Goal: Task Accomplishment & Management: Complete application form

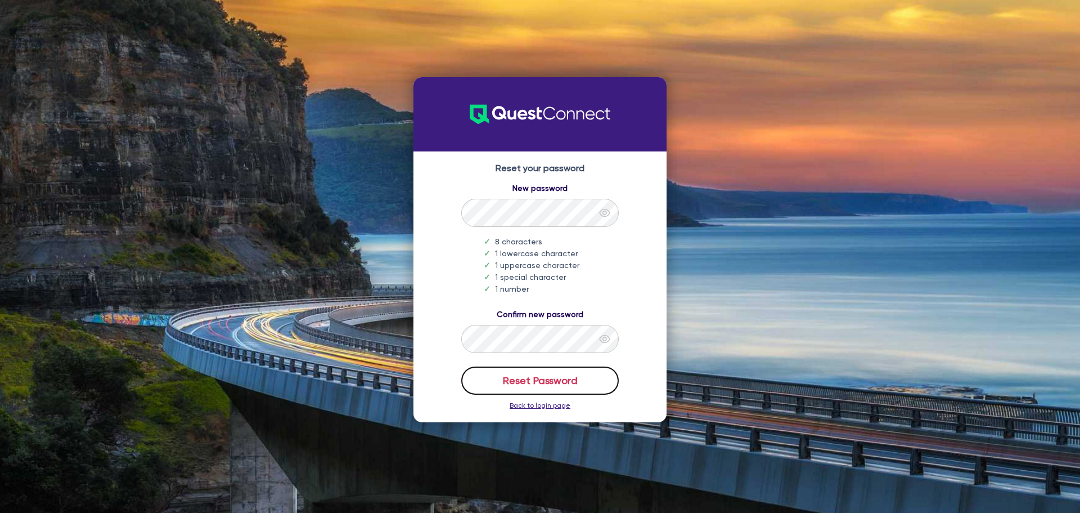
click at [500, 382] on button "Reset Password" at bounding box center [540, 380] width 158 height 28
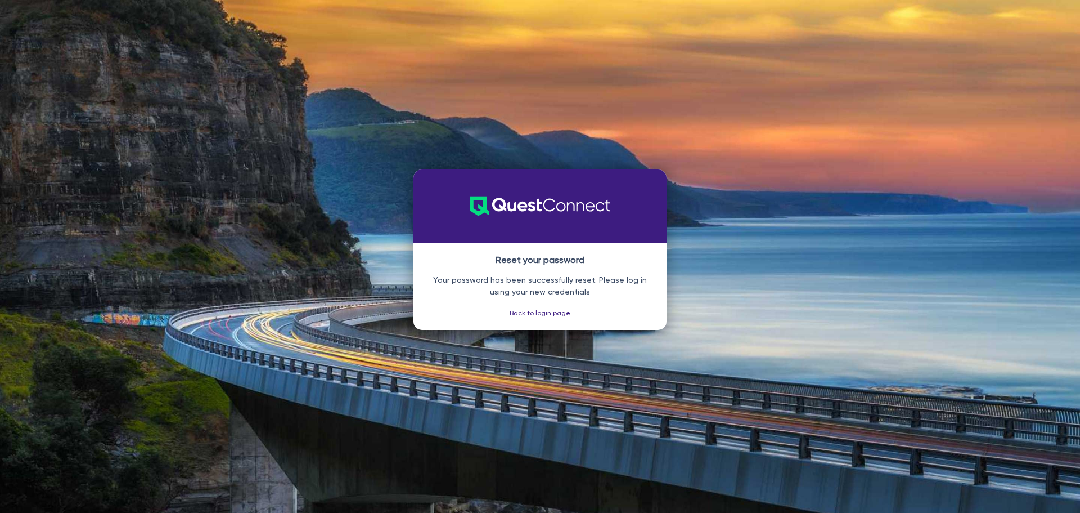
click at [560, 313] on link "Back to login page" at bounding box center [540, 313] width 61 height 8
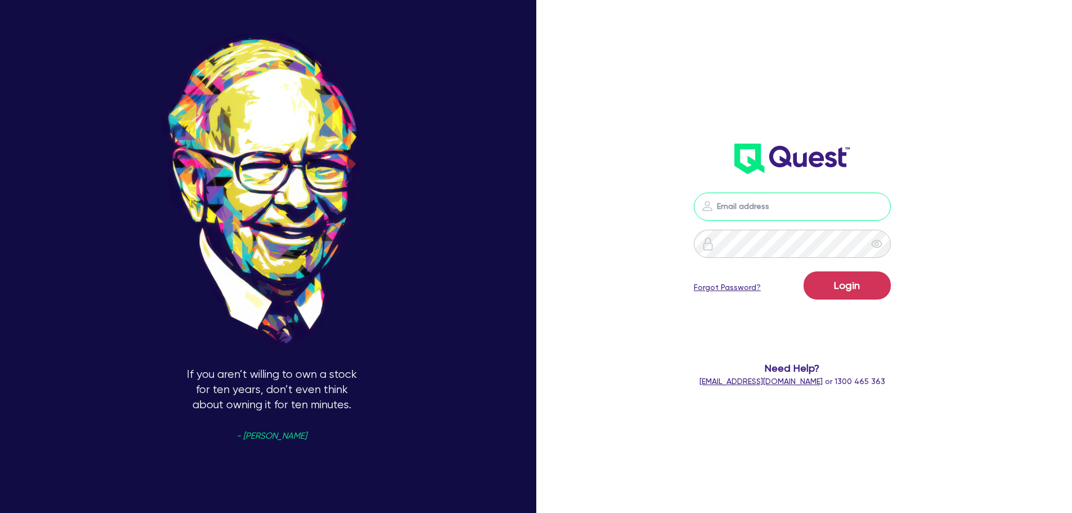
click at [777, 207] on input "email" at bounding box center [792, 206] width 197 height 28
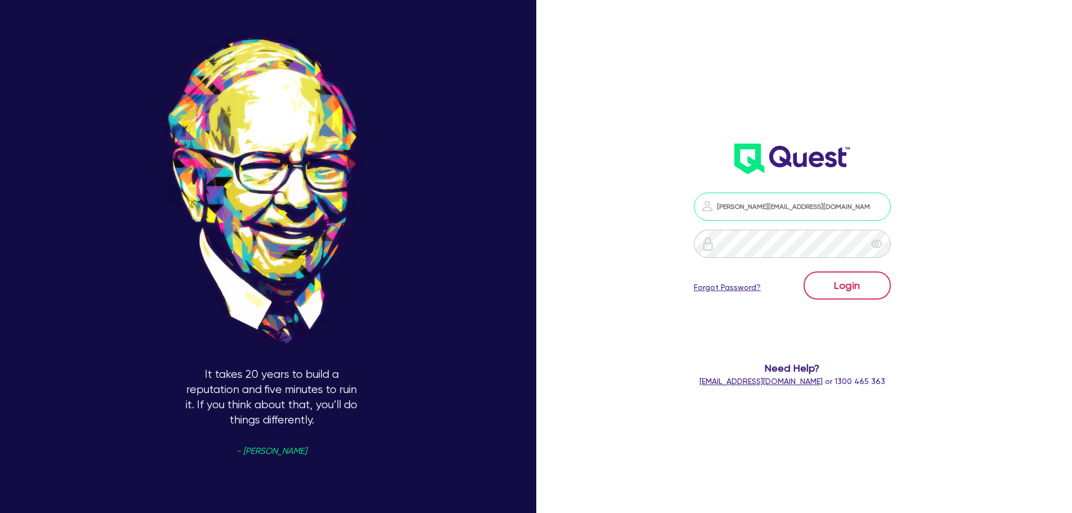
type input "peter@buddii.com.au"
click at [834, 289] on button "Login" at bounding box center [847, 285] width 87 height 28
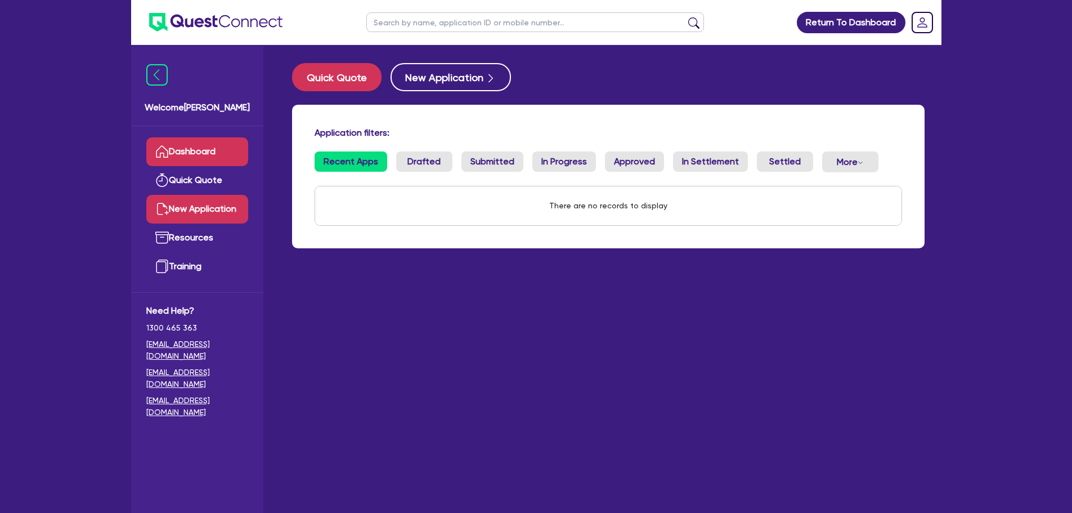
click at [222, 203] on link "New Application" at bounding box center [197, 209] width 102 height 29
select select "Quest Finance - Own Book"
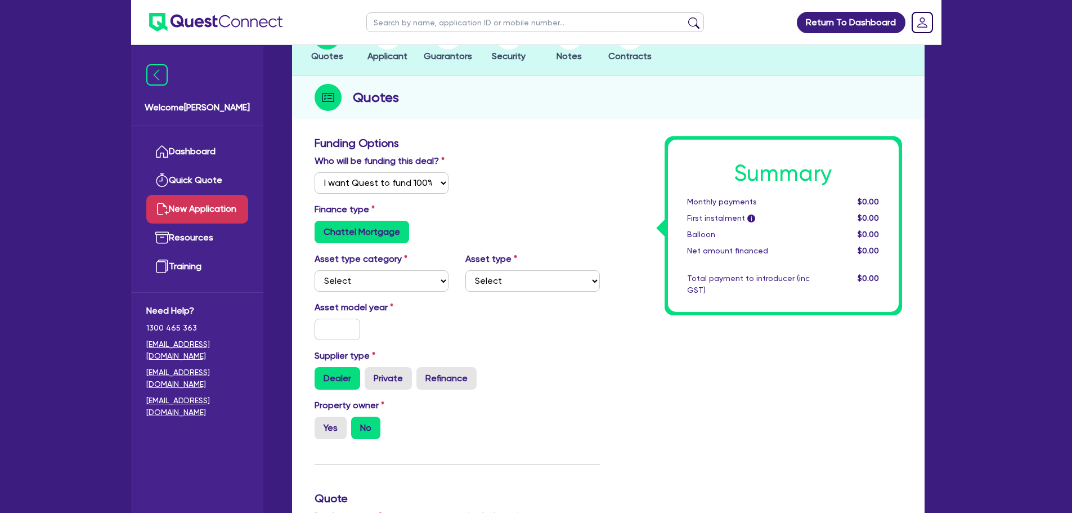
scroll to position [113, 0]
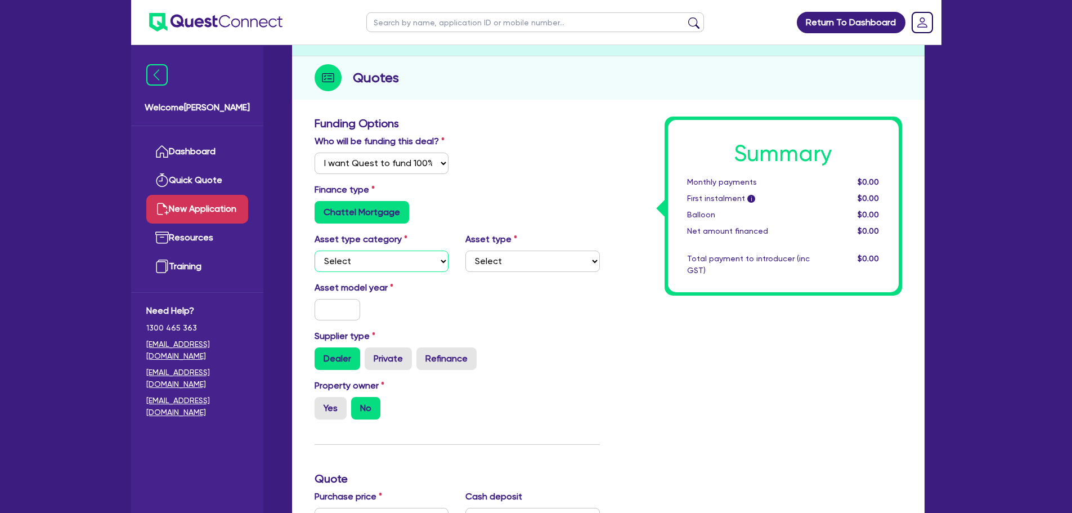
click at [443, 263] on select "Select Cars and light trucks Primary assets Secondary assets Tertiary assets" at bounding box center [382, 260] width 134 height 21
select select "TERTIARY_ASSETS"
click at [315, 250] on select "Select Cars and light trucks Primary assets Secondary assets Tertiary assets" at bounding box center [382, 260] width 134 height 21
click at [478, 265] on select "Select Beauty equipment IT equipment IT software Watercraft Other" at bounding box center [532, 260] width 134 height 21
select select "OTHER_TERTIARY"
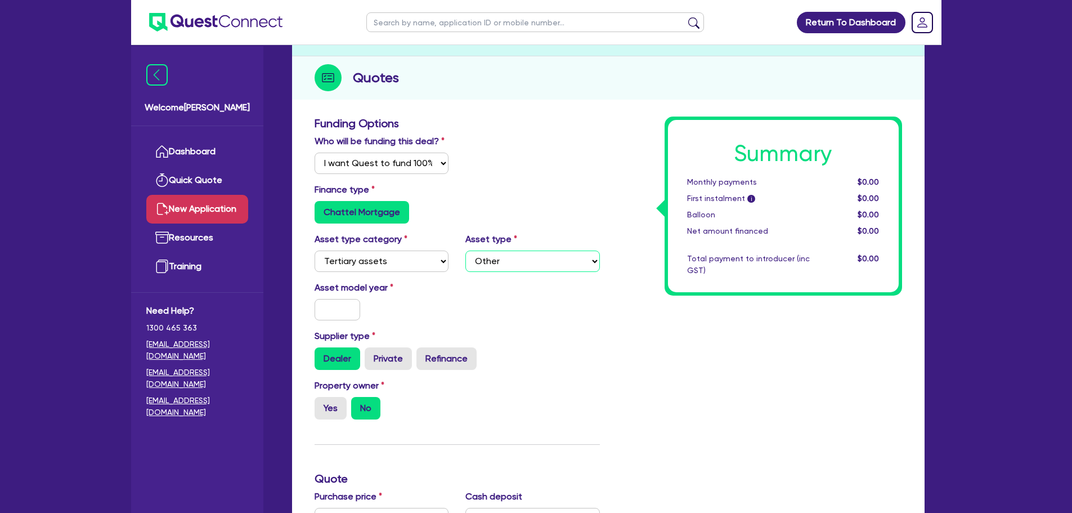
click at [465, 250] on select "Select Beauty equipment IT equipment IT software Watercraft Other" at bounding box center [532, 260] width 134 height 21
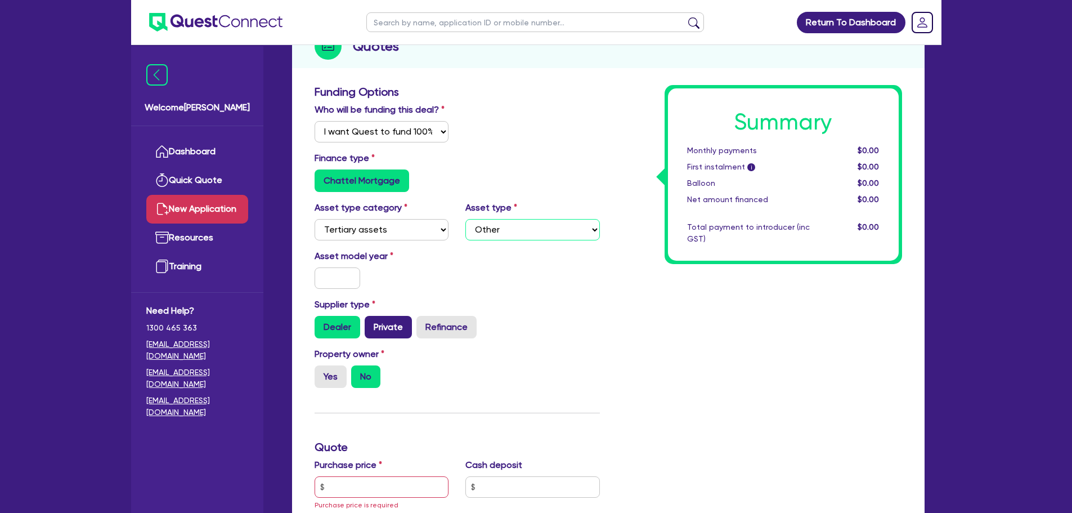
scroll to position [169, 0]
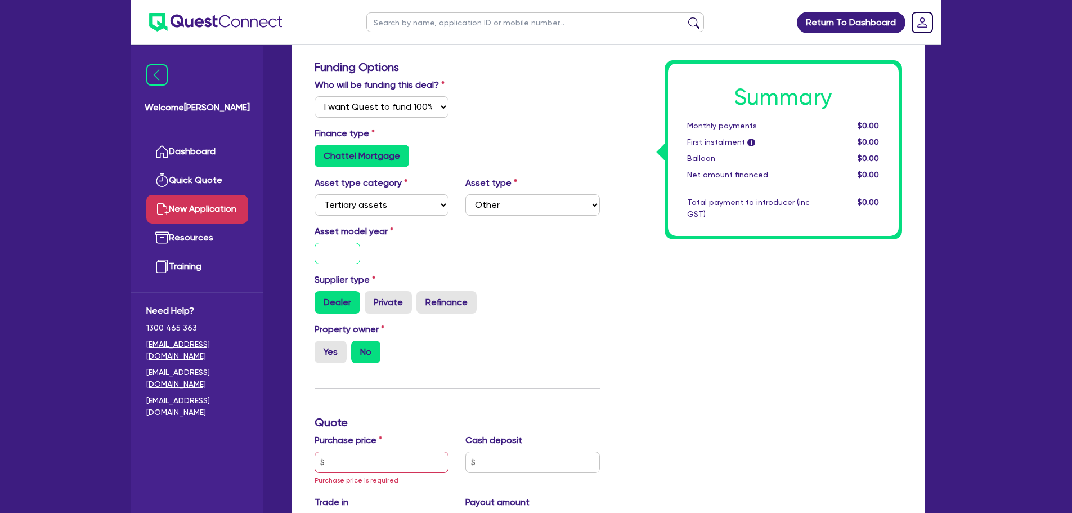
click at [337, 257] on input "text" at bounding box center [338, 253] width 46 height 21
type input "2023"
click at [372, 357] on label "No" at bounding box center [365, 351] width 29 height 23
click at [358, 348] on input "No" at bounding box center [354, 343] width 7 height 7
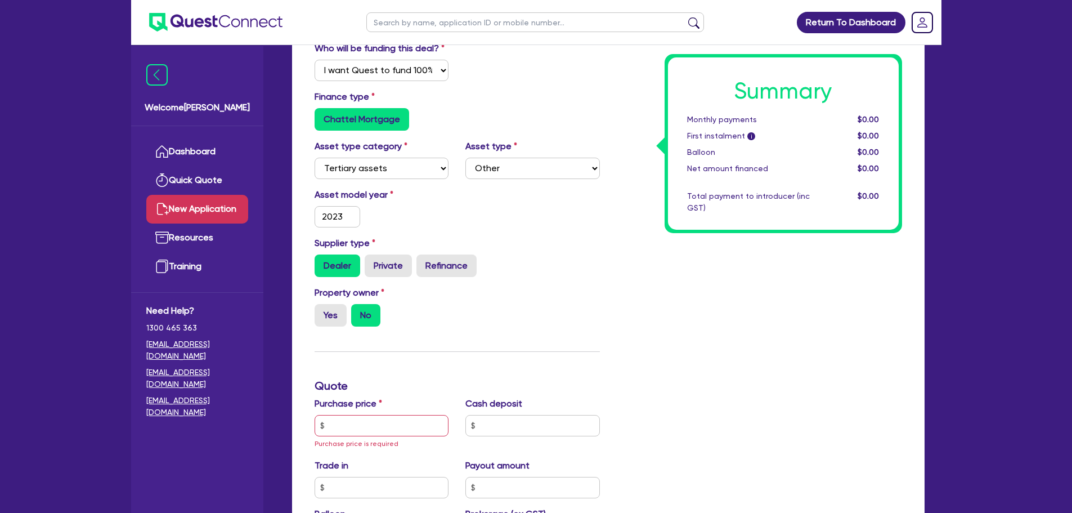
scroll to position [225, 0]
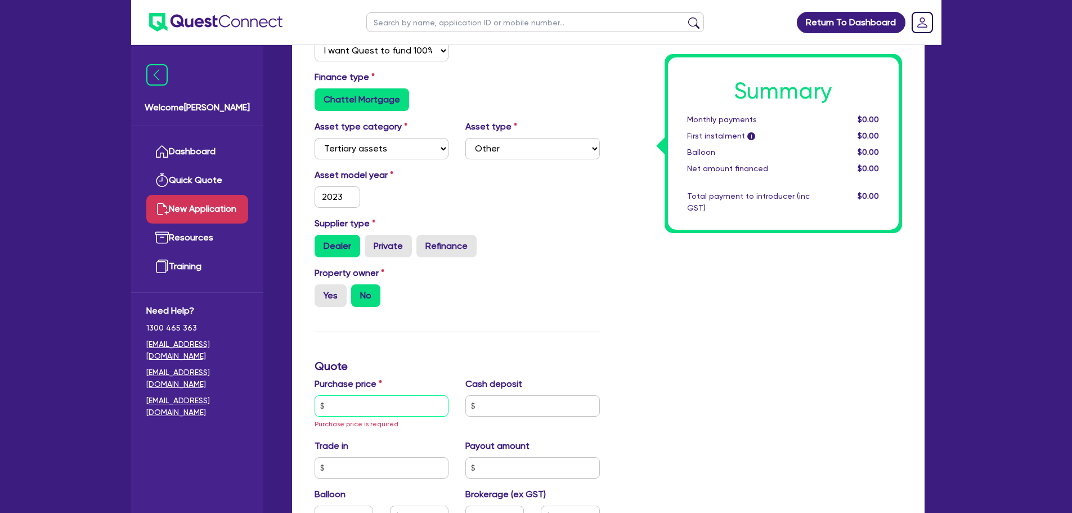
click at [349, 400] on input "text" at bounding box center [382, 405] width 134 height 21
type input "200,000"
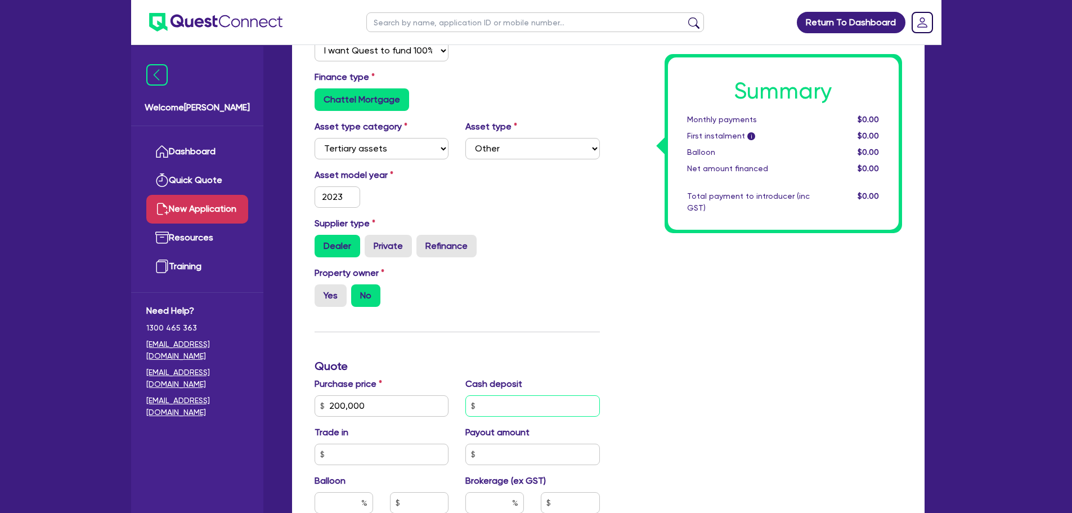
click at [542, 400] on input "text" at bounding box center [532, 405] width 134 height 21
type input "0"
click at [401, 452] on input "text" at bounding box center [382, 453] width 134 height 21
type input "0"
click at [522, 447] on input "text" at bounding box center [532, 453] width 134 height 21
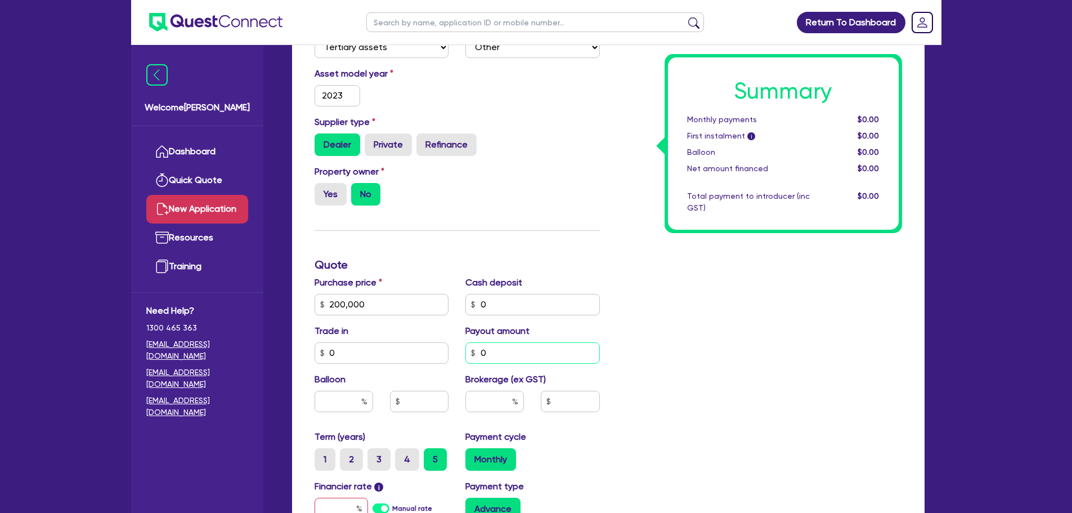
scroll to position [338, 0]
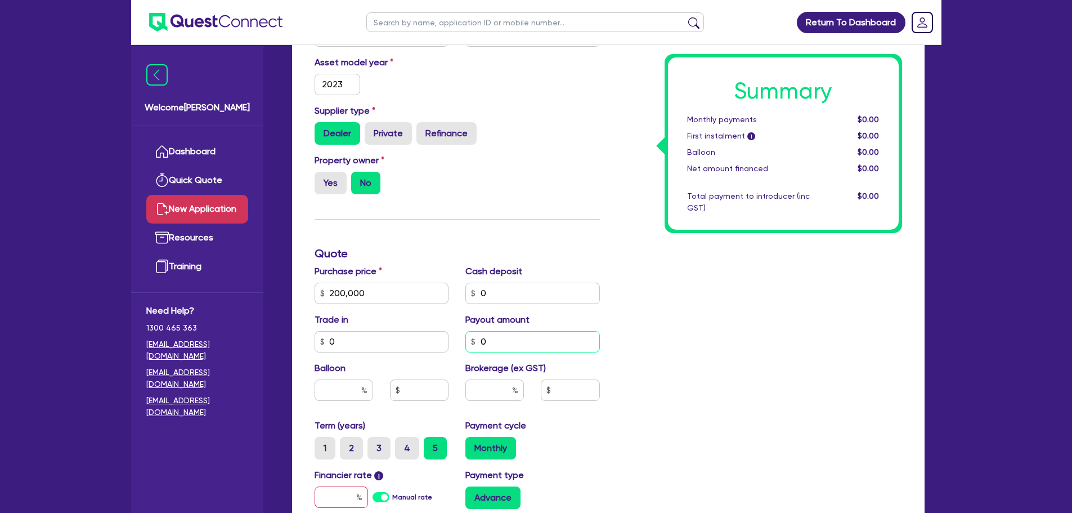
type input "0"
click at [329, 390] on input "text" at bounding box center [344, 389] width 59 height 21
type input "0"
click at [497, 379] on input "text" at bounding box center [494, 389] width 59 height 21
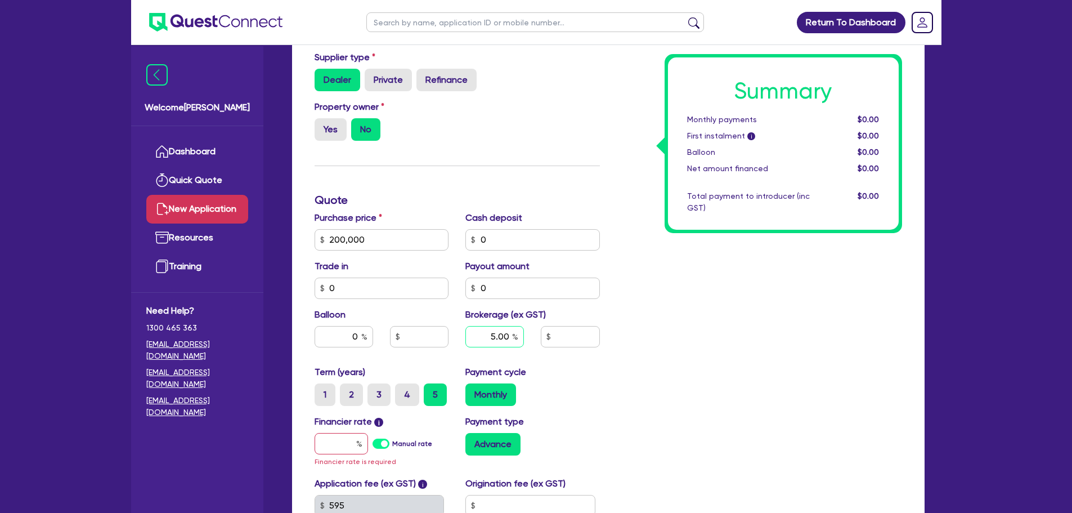
scroll to position [394, 0]
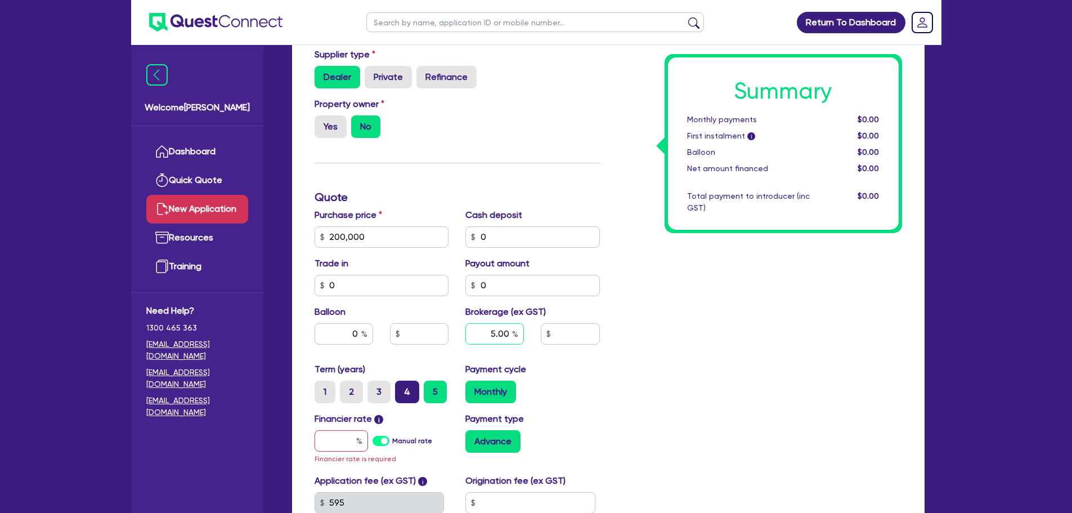
type input "5.00"
click at [399, 392] on label "4" at bounding box center [407, 391] width 24 height 23
click at [399, 388] on input "4" at bounding box center [398, 383] width 7 height 7
radio input "true"
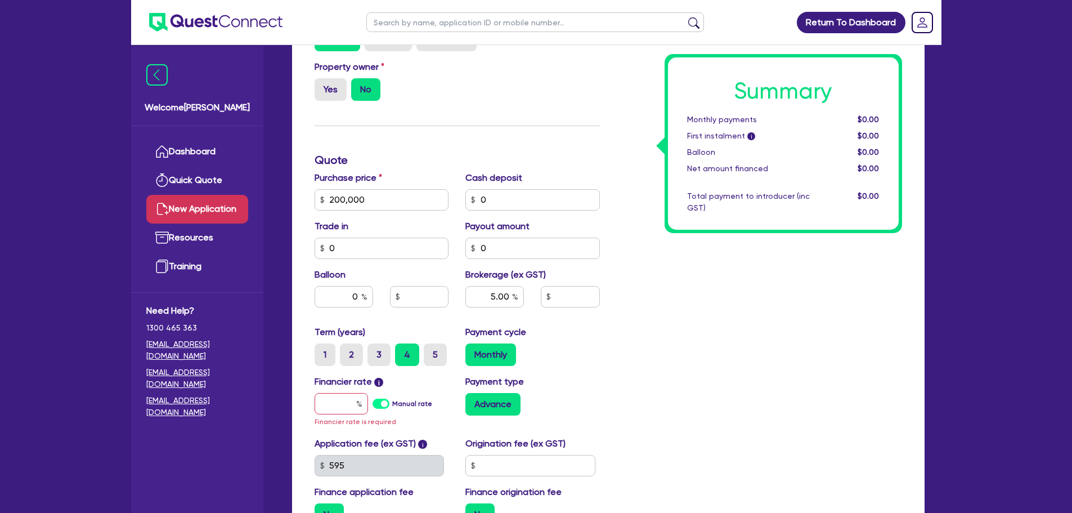
scroll to position [450, 0]
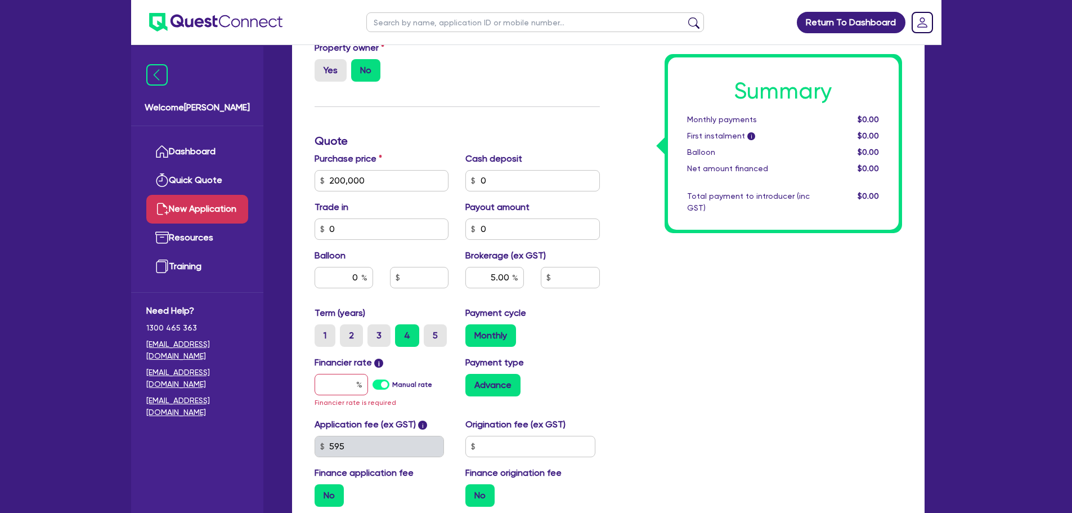
click at [489, 337] on label "Monthly" at bounding box center [490, 335] width 51 height 23
click at [473, 331] on input "Monthly" at bounding box center [468, 327] width 7 height 7
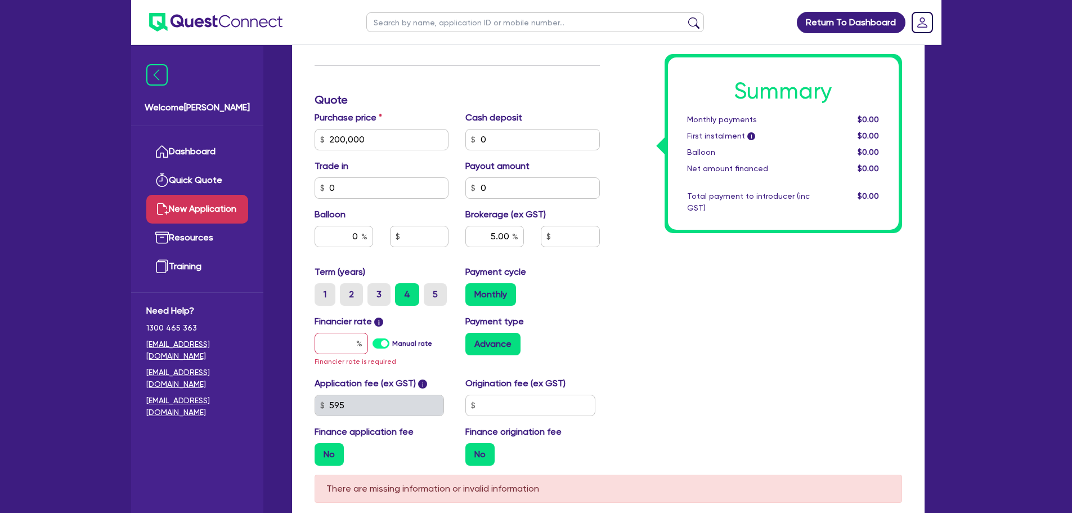
scroll to position [506, 0]
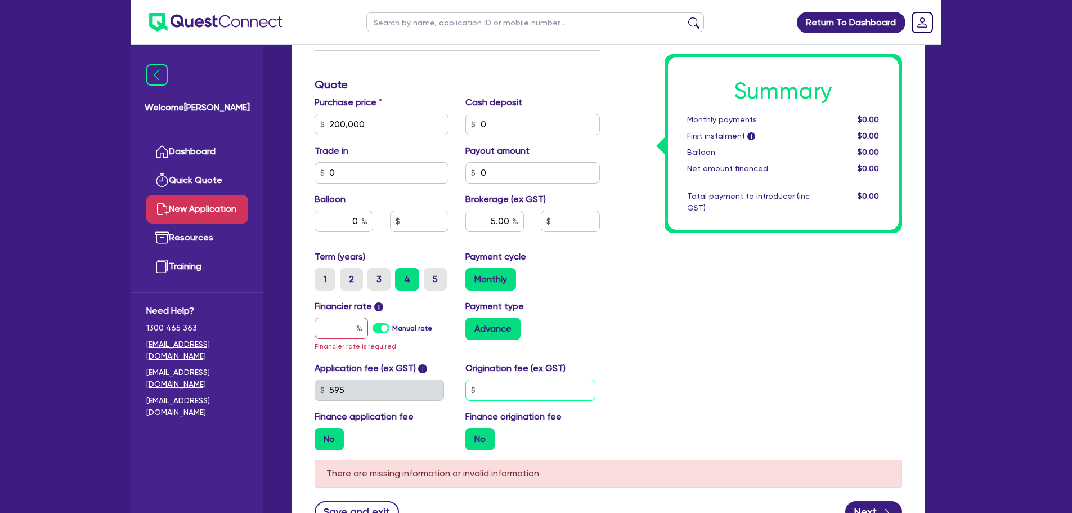
click at [550, 384] on input "text" at bounding box center [530, 389] width 130 height 21
type input "1,500"
click at [728, 369] on div "Summary Monthly payments $0.00 First instalment i $0.00 Balloon $0.00 Net amoun…" at bounding box center [759, 91] width 302 height 737
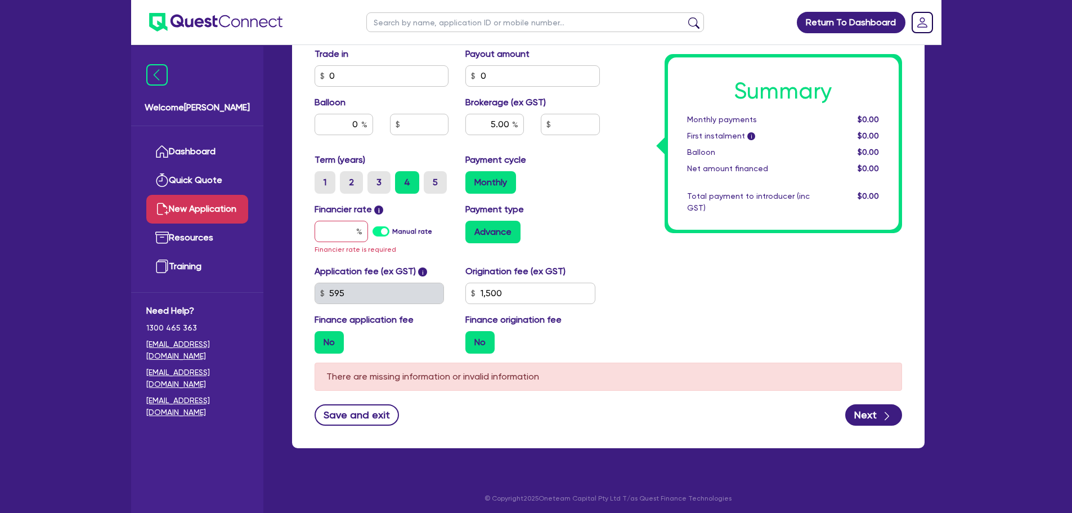
scroll to position [607, 0]
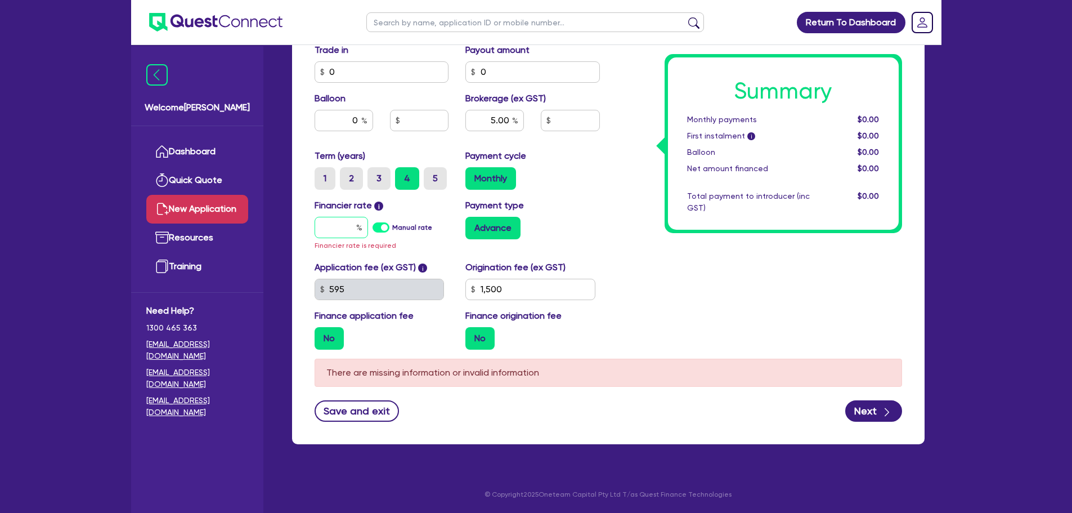
click at [343, 234] on input "text" at bounding box center [341, 227] width 53 height 21
type input "1"
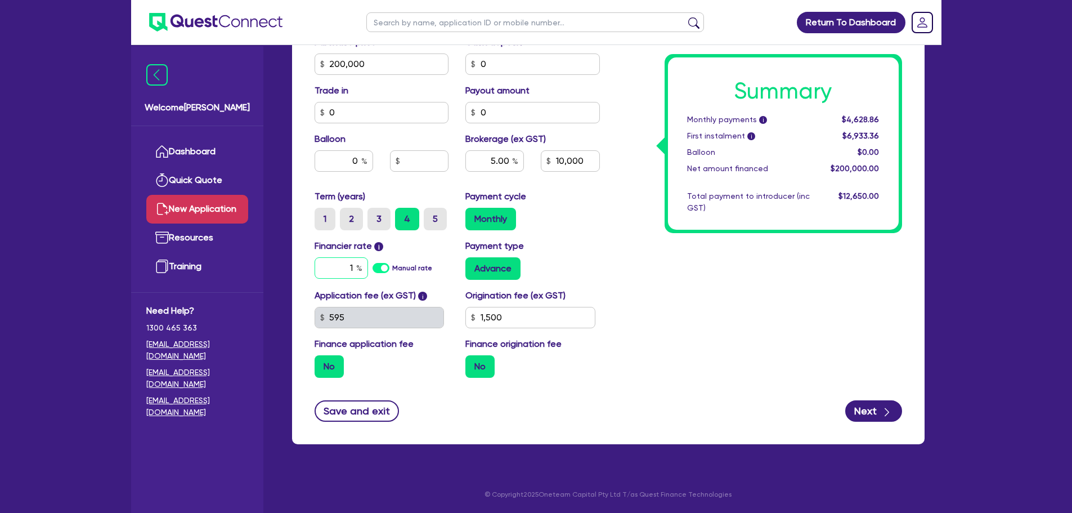
type input "10,000"
type input "11"
type input "10,000"
type input "11."
type input "10,000"
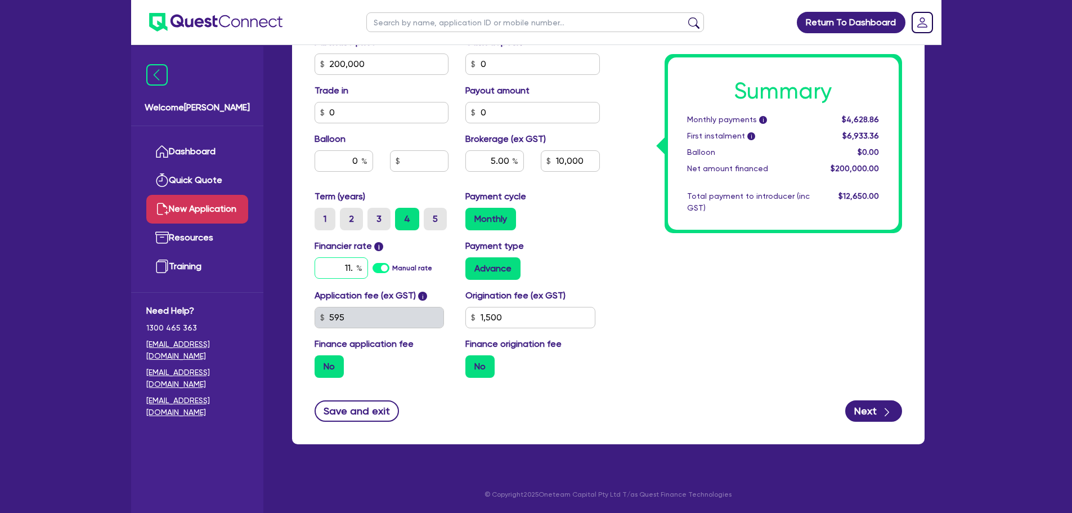
type input "11.2"
type input "10,000"
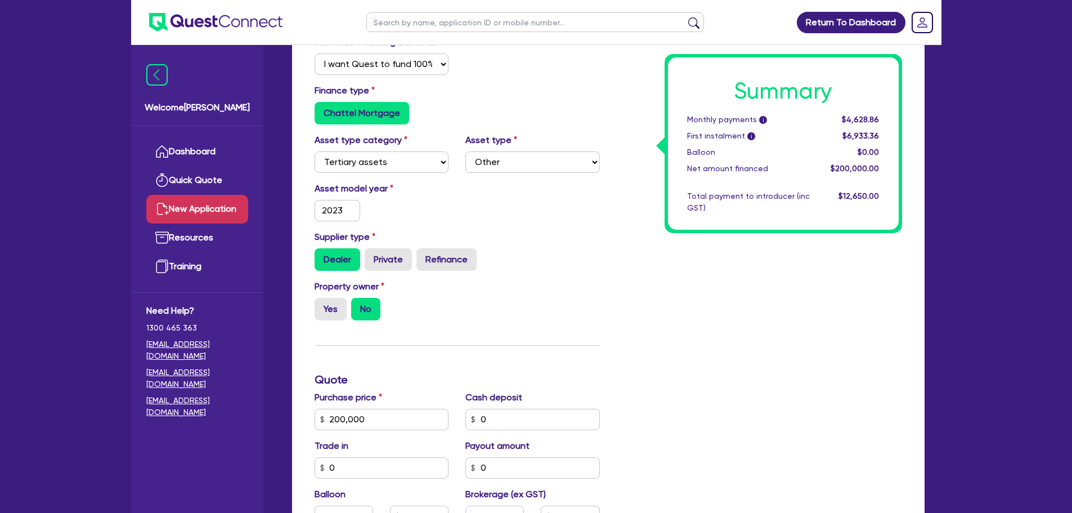
scroll to position [229, 0]
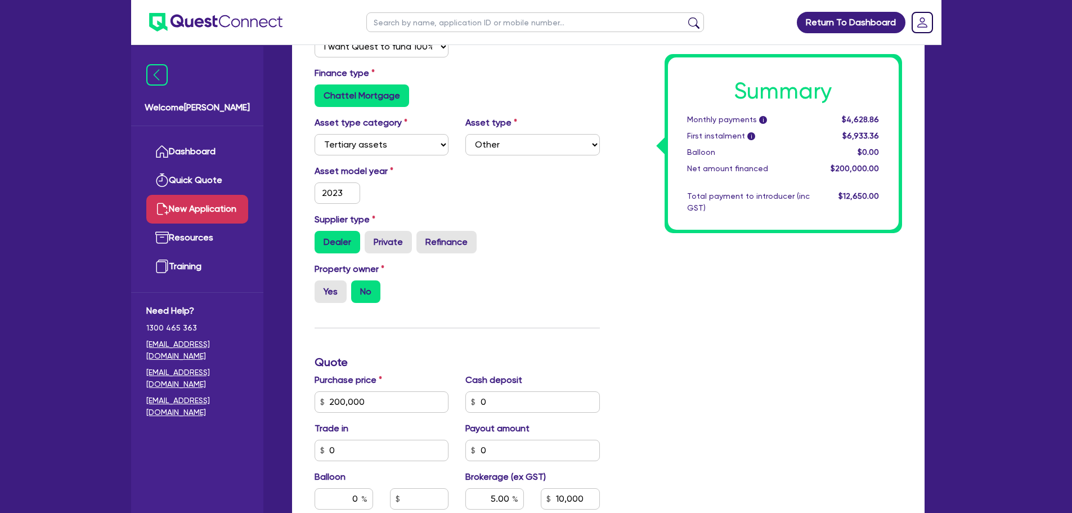
type input "11.25"
type input "10,000"
click at [391, 403] on input "200,000" at bounding box center [382, 401] width 134 height 21
type input "20,000"
type input "10,000"
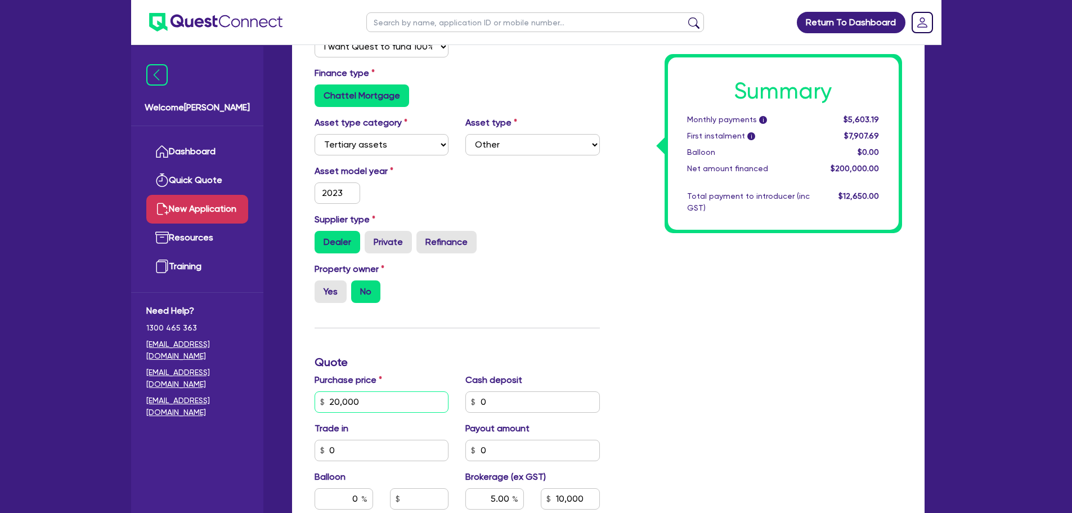
type input "2,000"
type input "10,000"
type input "200"
type input "10,000"
type input "20"
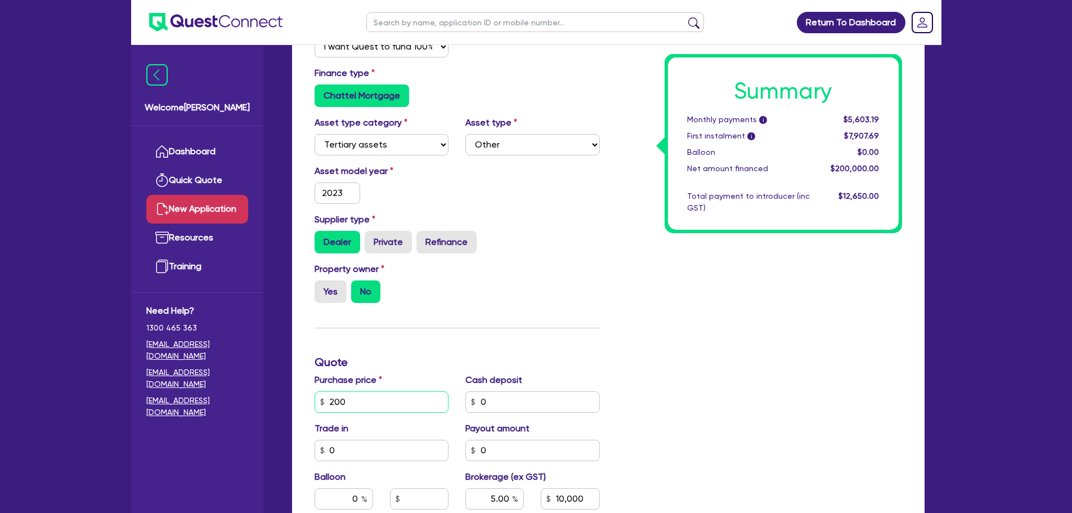
type input "10,000"
type input "2"
type input "10,000"
type input "3"
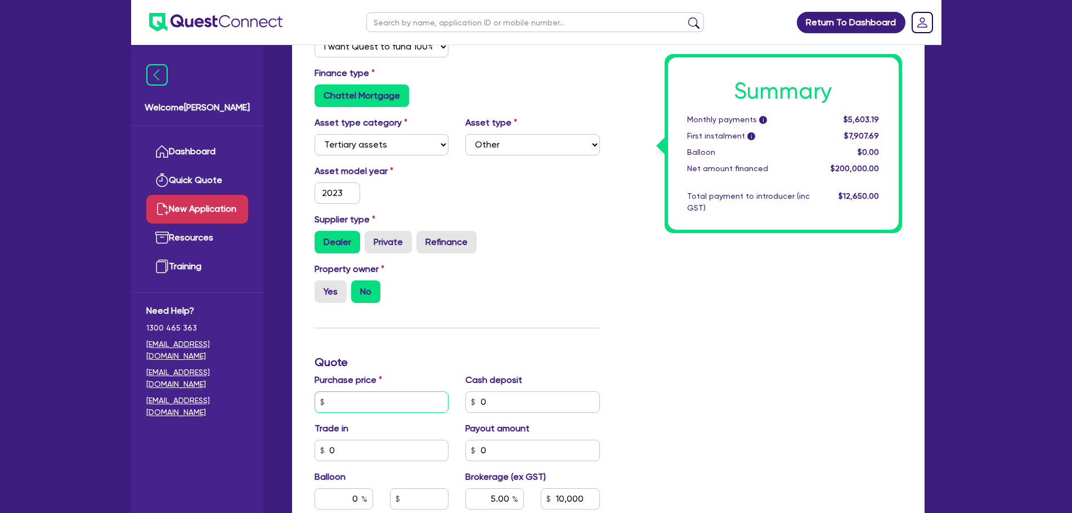
type input "10,000"
type input "39"
type input "10,000"
type input "395"
type input "10,000"
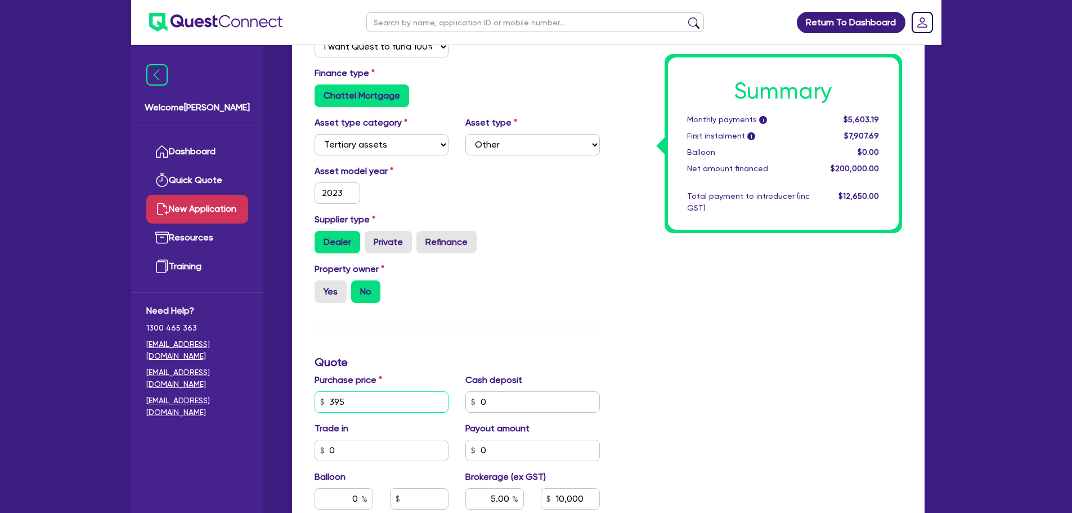
type input "3,950"
type input "10,000"
type input "39,500"
type input "10,000"
type input "395,000"
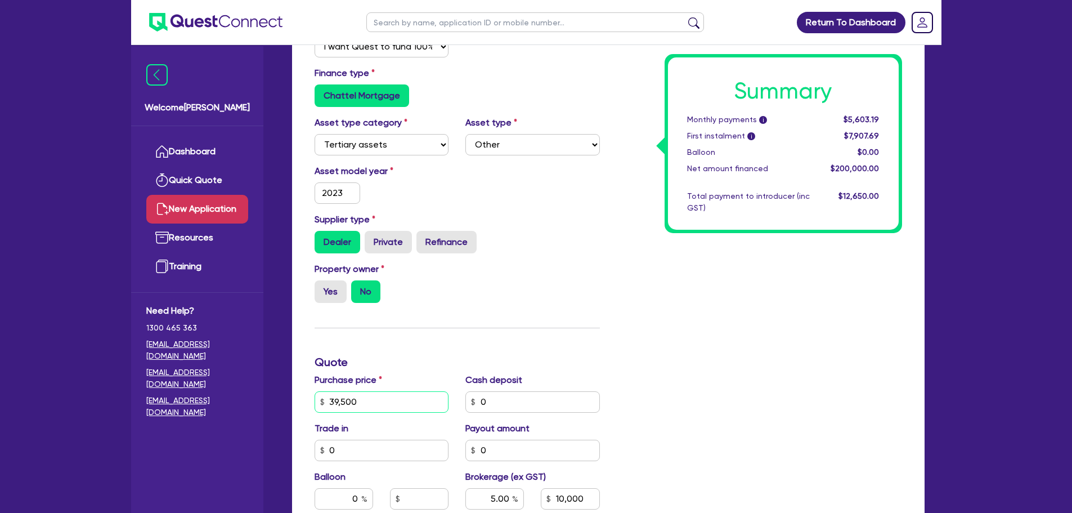
type input "10,000"
type input "395,000"
type input "19,750"
click at [676, 336] on div "Summary Monthly payments i Calculating... First instalment i Calculating... Bal…" at bounding box center [759, 362] width 302 height 724
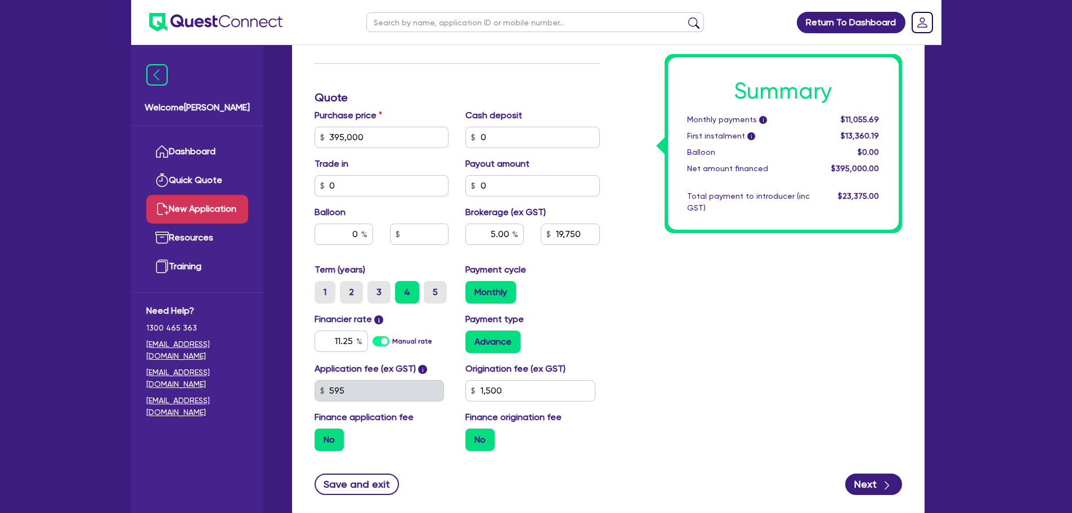
scroll to position [510, 0]
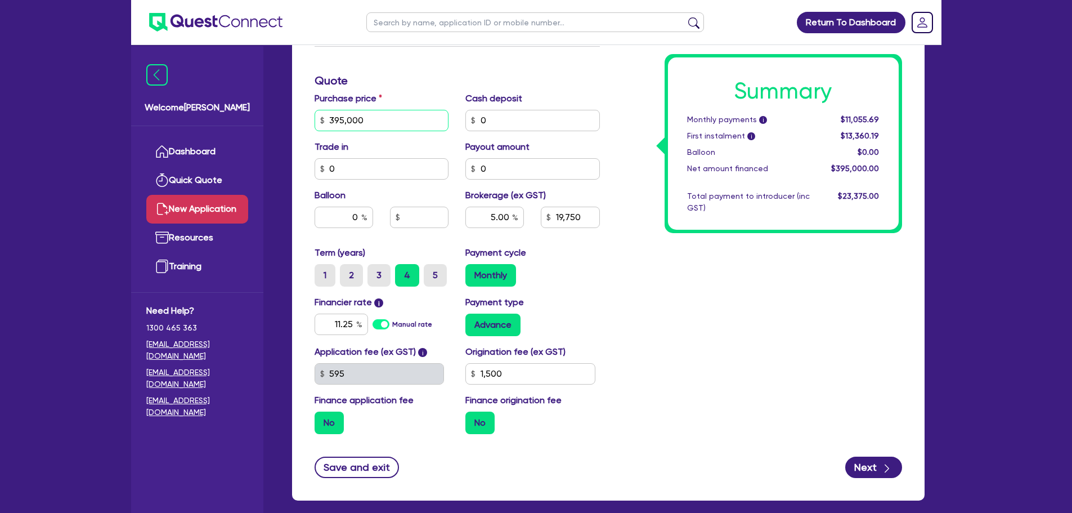
click at [382, 120] on input "395,000" at bounding box center [382, 120] width 134 height 21
type input "39,500"
type input "19,750"
type input "3,950"
type input "19,750"
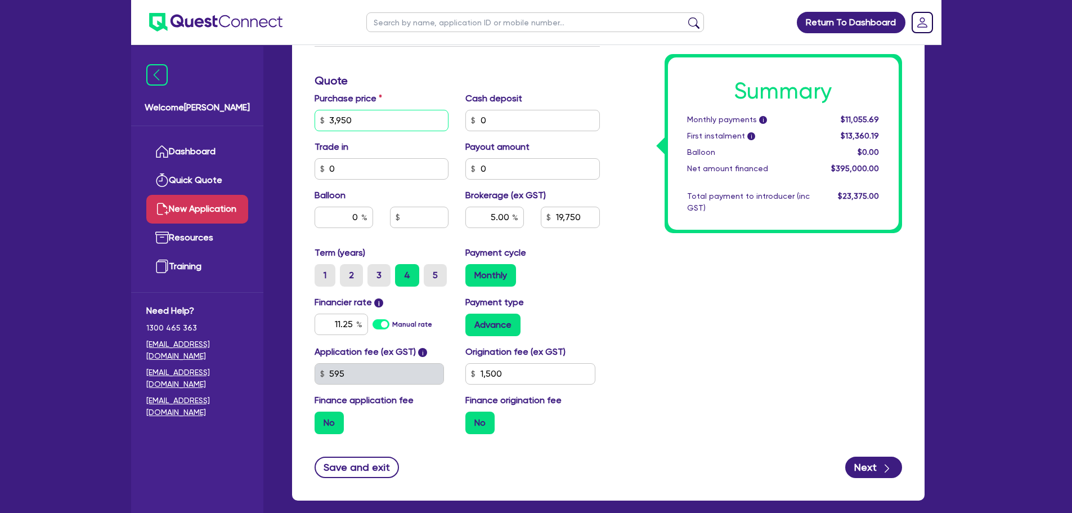
type input "395"
type input "19,750"
type input "39"
type input "19,750"
type input "3"
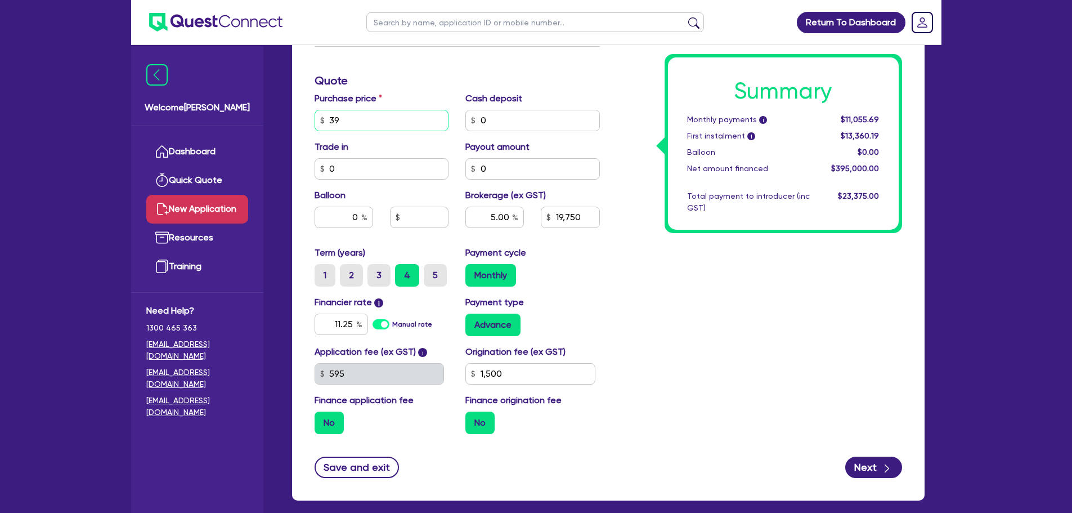
type input "19,750"
type input "2"
type input "19,750"
type input "20"
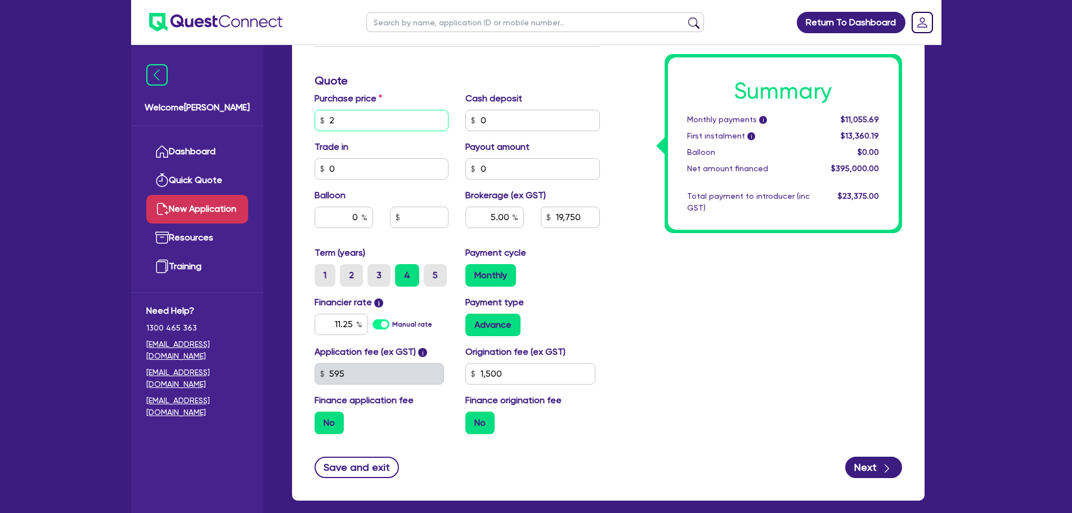
type input "19,750"
type input "200"
type input "19,750"
type input "2,000"
type input "19,750"
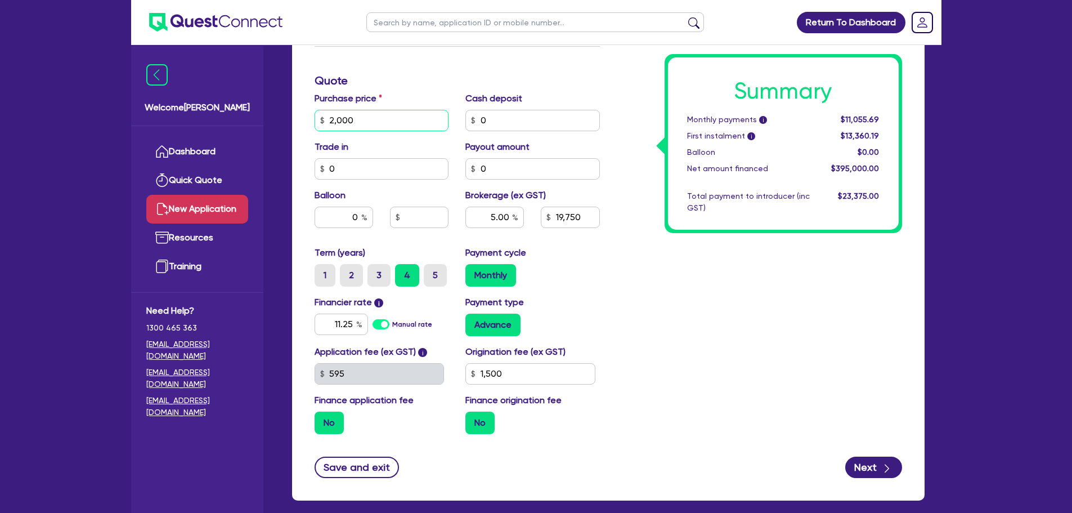
type input "20,000"
type input "19,750"
type input "200,000"
type input "19,750"
type input "200,000"
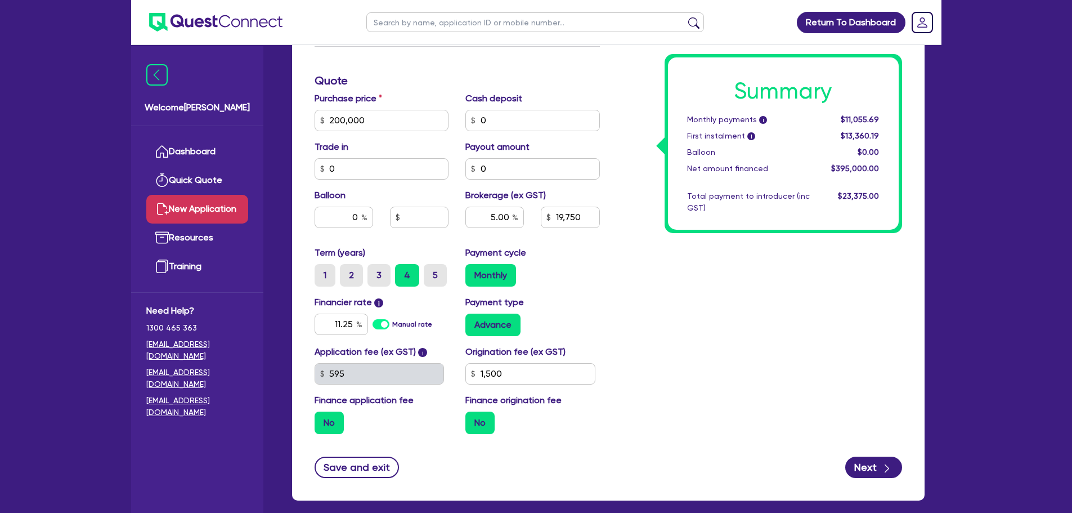
type input "10,000"
click at [761, 352] on div "Summary Monthly payments i $11,055.69 First instalment i $13,360.19 Balloon $0.…" at bounding box center [759, 81] width 302 height 724
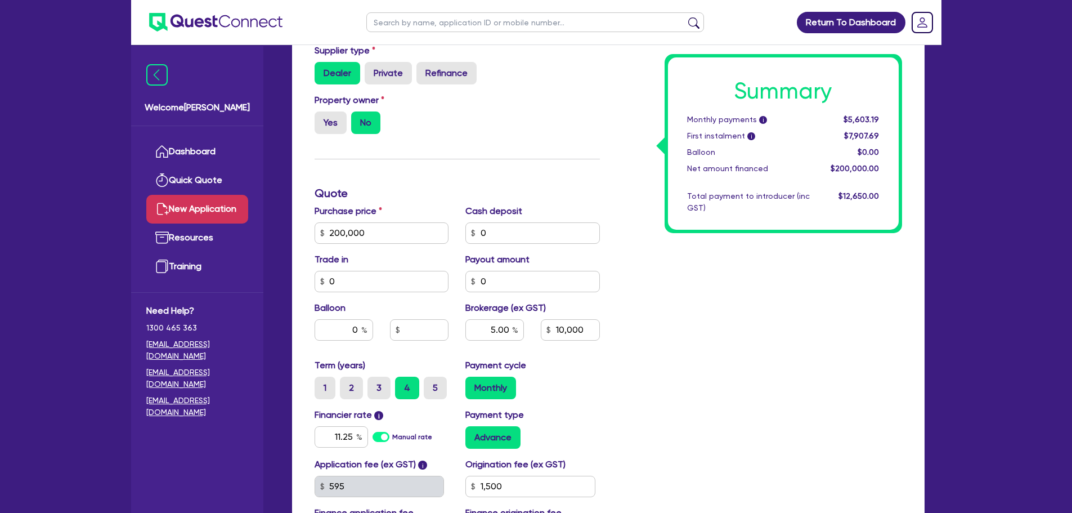
scroll to position [342, 0]
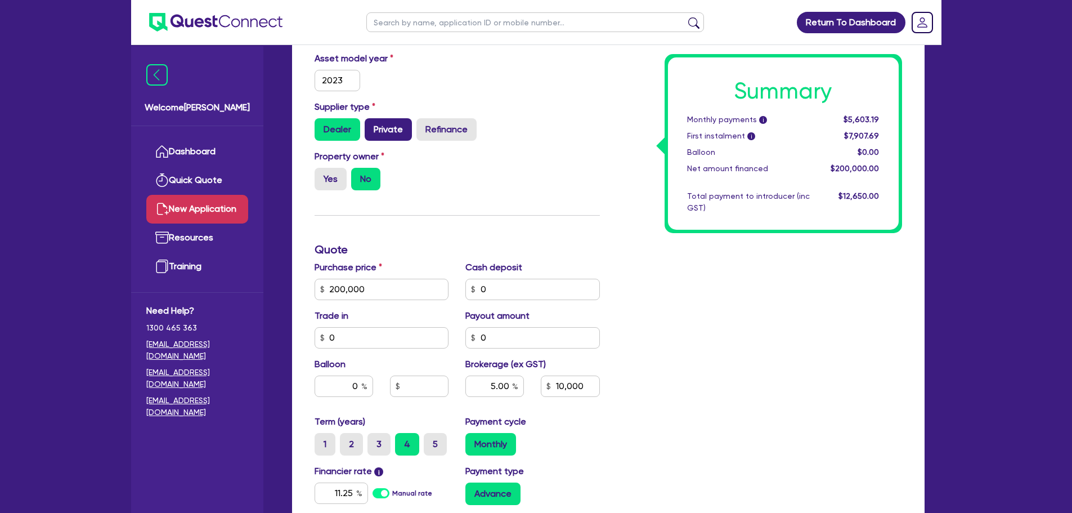
click at [393, 133] on label "Private" at bounding box center [388, 129] width 47 height 23
click at [372, 125] on input "Private" at bounding box center [368, 121] width 7 height 7
radio input "true"
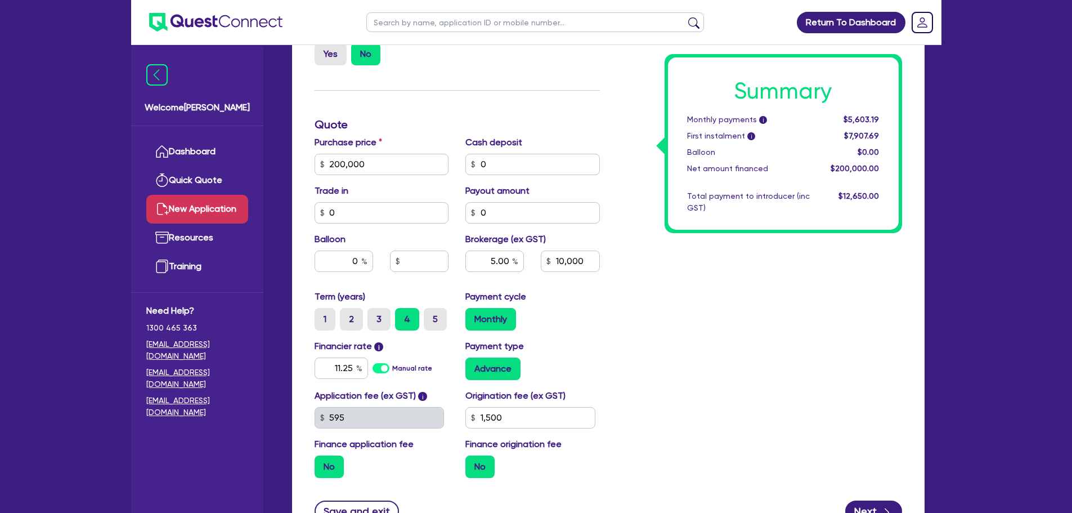
scroll to position [567, 0]
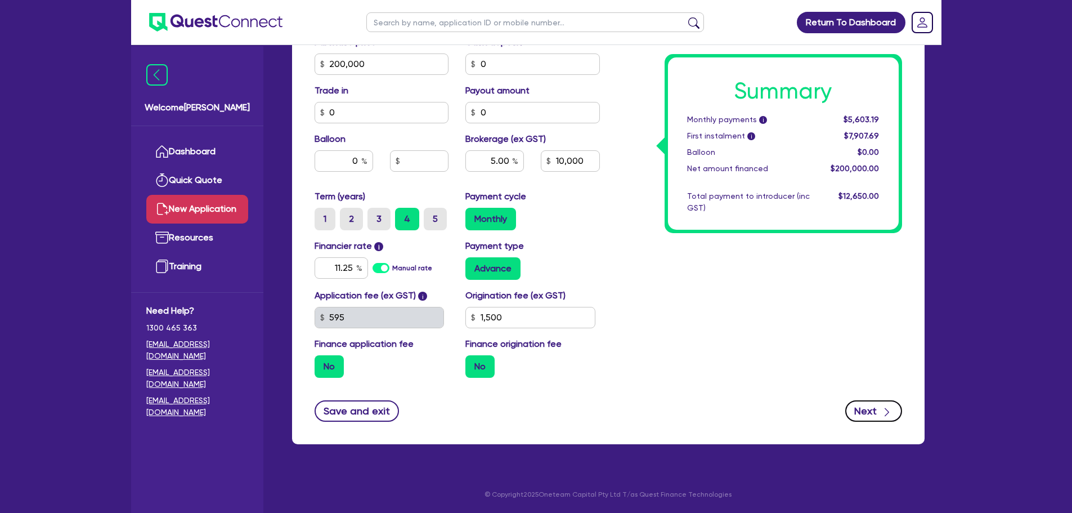
click at [879, 410] on button "Next" at bounding box center [873, 410] width 57 height 21
type input "10,000"
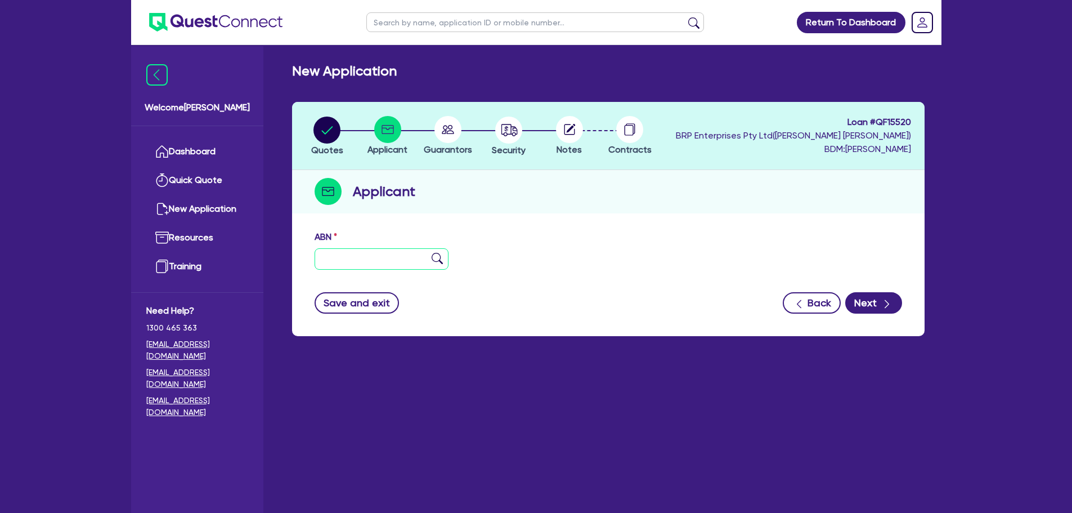
click at [373, 261] on input "text" at bounding box center [382, 258] width 134 height 21
type input "38 637 781 830"
click at [437, 261] on img at bounding box center [437, 258] width 11 height 11
type input "WANDARRA LIMITED"
type input "WANDARRA"
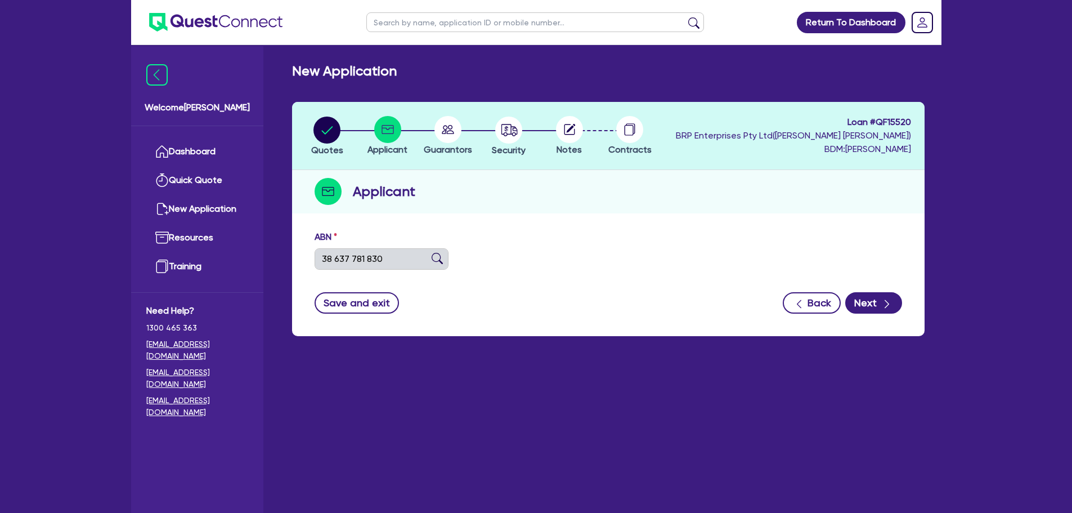
select select "COMPANY"
type input "[DATE]"
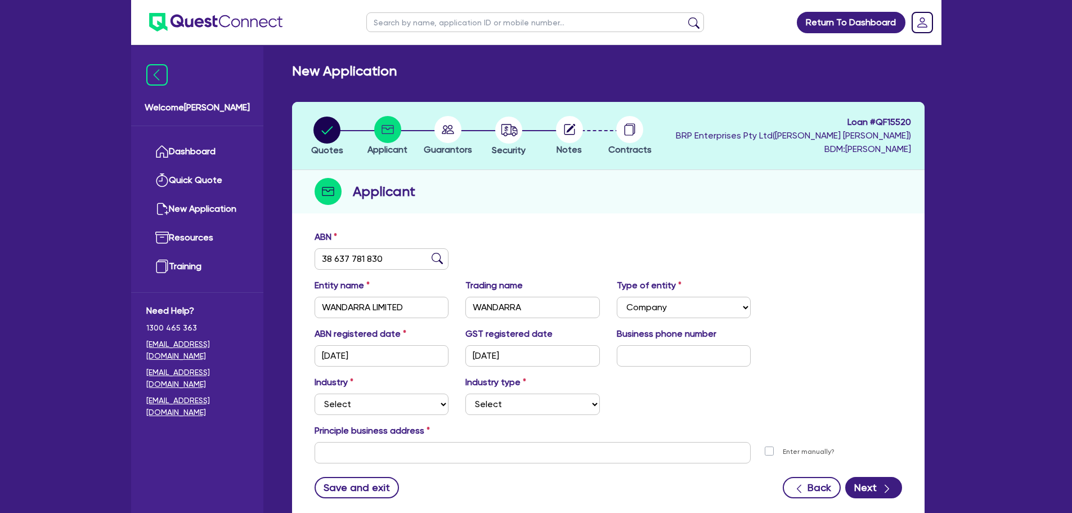
scroll to position [56, 0]
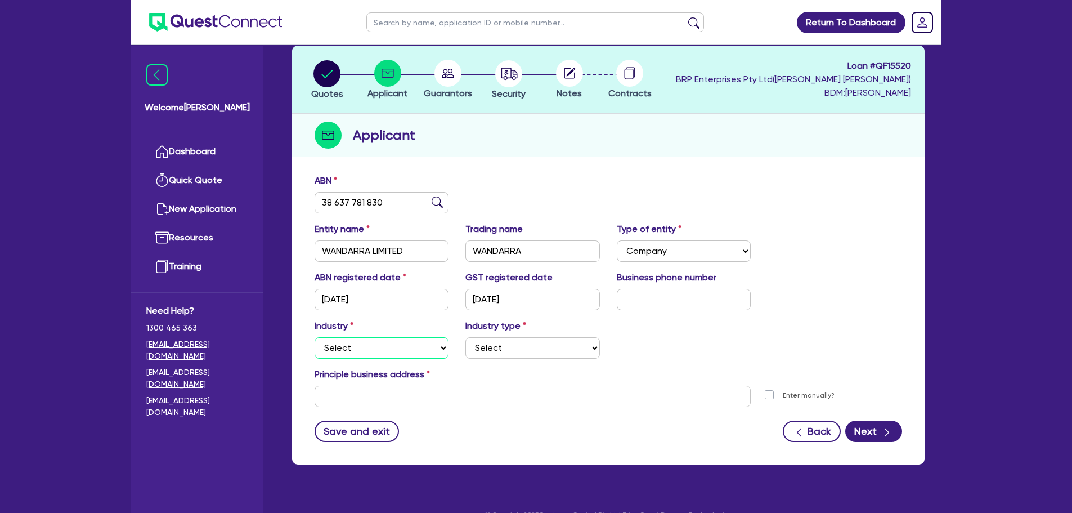
click at [395, 355] on select "Select Accomodation & Food Services Administrative & Support Services Agricultu…" at bounding box center [382, 347] width 134 height 21
select select "AGRICULTURE"
click at [315, 337] on select "Select Accomodation & Food Services Administrative & Support Services Agricultu…" at bounding box center [382, 347] width 134 height 21
click at [534, 344] on select "Select Growers - Turf, Flowers, Vegetables, Fruit, Nuts, Grain & Other Crops Gr…" at bounding box center [532, 347] width 134 height 21
select select "GROWERS"
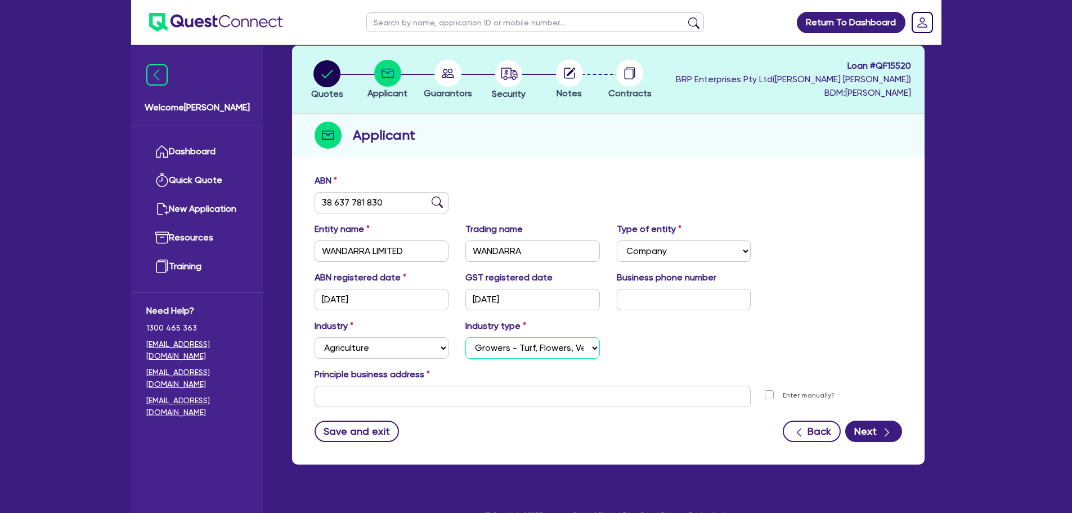
click at [465, 337] on select "Select Growers - Turf, Flowers, Vegetables, Fruit, Nuts, Grain & Other Crops Gr…" at bounding box center [532, 347] width 134 height 21
click at [675, 297] on input "text" at bounding box center [684, 299] width 134 height 21
click at [701, 298] on input "04 0047 9410" at bounding box center [684, 299] width 134 height 21
type input "0"
click at [411, 391] on input "text" at bounding box center [533, 395] width 437 height 21
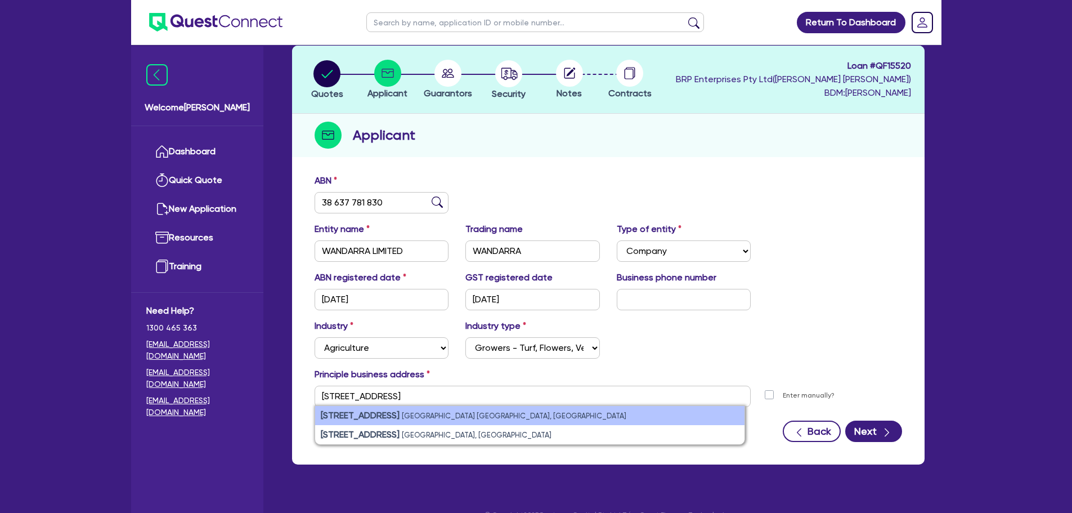
click at [535, 413] on small "South Townsville QLD, Australia" at bounding box center [514, 415] width 225 height 8
type input "[STREET_ADDRESS]"
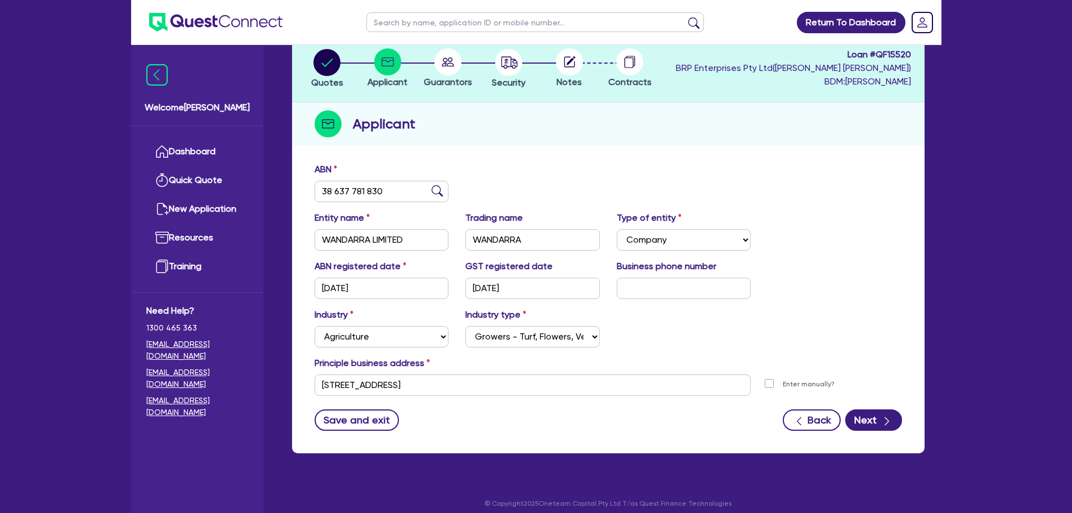
scroll to position [77, 0]
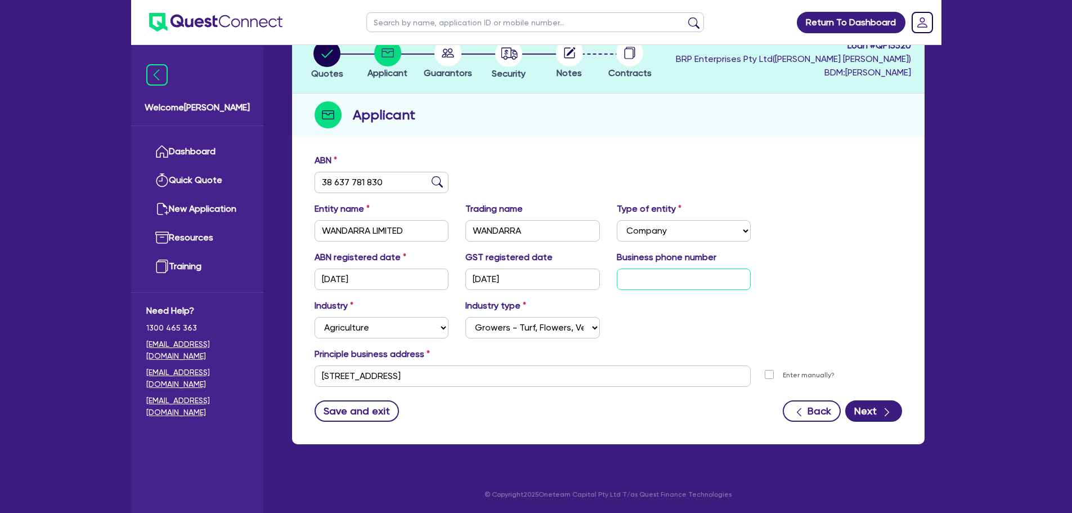
click at [639, 281] on input "text" at bounding box center [684, 278] width 134 height 21
type input "04 0325 9988"
click at [880, 409] on button "Next" at bounding box center [873, 410] width 57 height 21
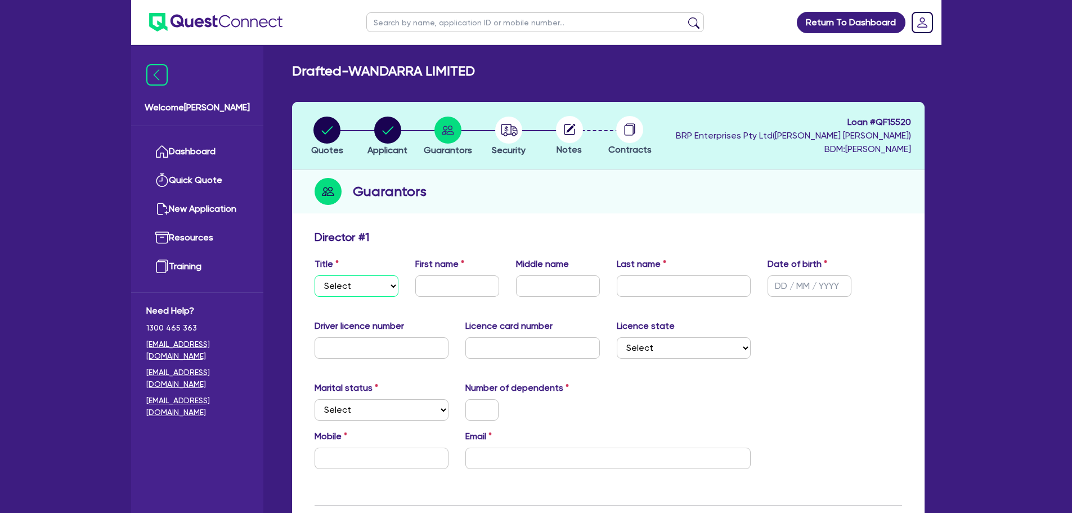
click at [388, 288] on select "Select Mr Mrs Ms Miss Dr" at bounding box center [357, 285] width 84 height 21
select select "MR"
click at [315, 275] on select "Select Mr Mrs Ms Miss Dr" at bounding box center [357, 285] width 84 height 21
click at [435, 284] on input "text" at bounding box center [457, 285] width 84 height 21
type input "Daren"
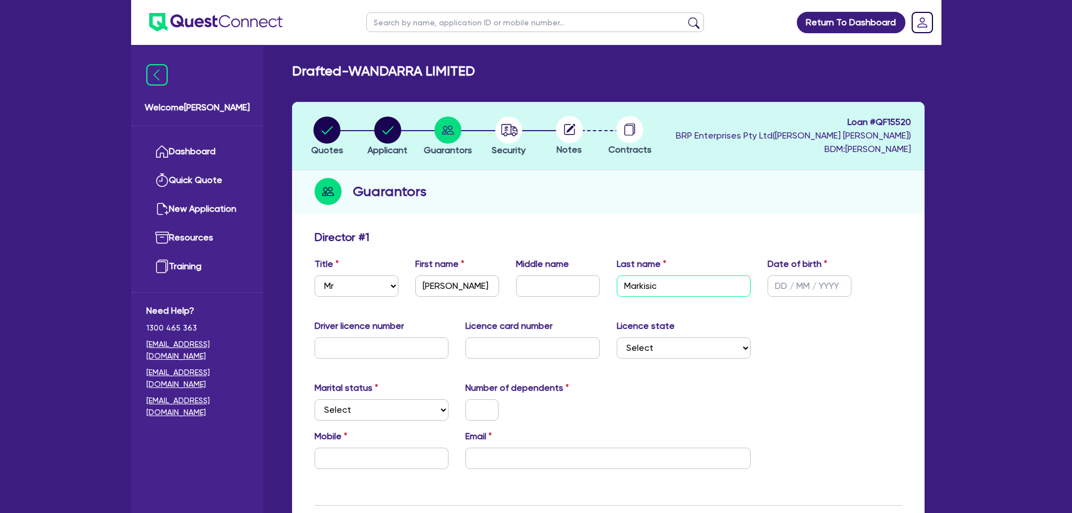
type input "Markisic"
type input "01/06/1981"
type input "12554527"
click at [747, 349] on select "Select NSW VIC QLD TAS ACT SA NT WA" at bounding box center [684, 347] width 134 height 21
select select "[GEOGRAPHIC_DATA]"
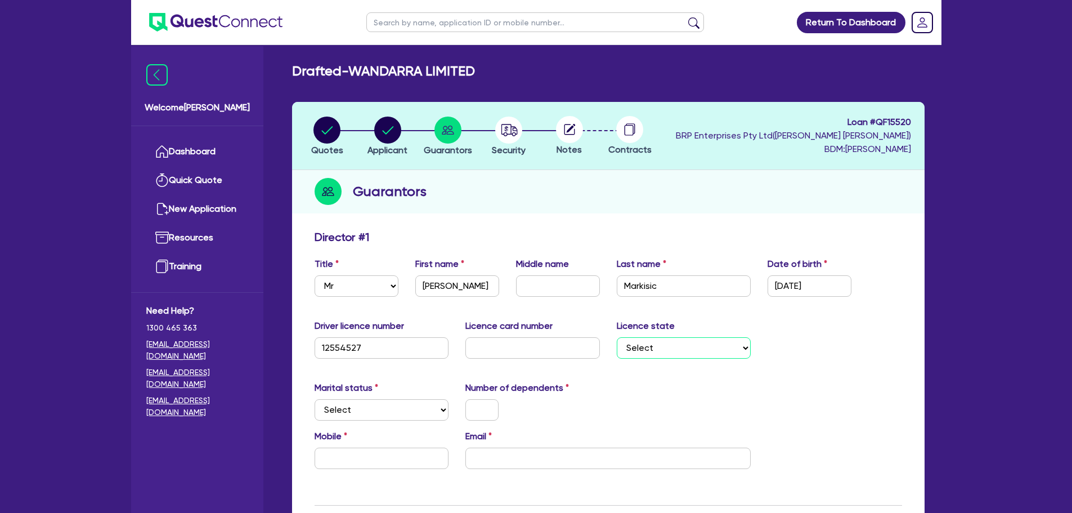
click at [617, 337] on select "Select NSW VIC QLD TAS ACT SA NT WA" at bounding box center [684, 347] width 134 height 21
click at [443, 409] on select "Select Single Married De Facto / Partner" at bounding box center [382, 409] width 134 height 21
select select "SINGLE"
click at [315, 399] on select "Select Single Married De Facto / Partner" at bounding box center [382, 409] width 134 height 21
click at [466, 411] on input "text" at bounding box center [481, 409] width 33 height 21
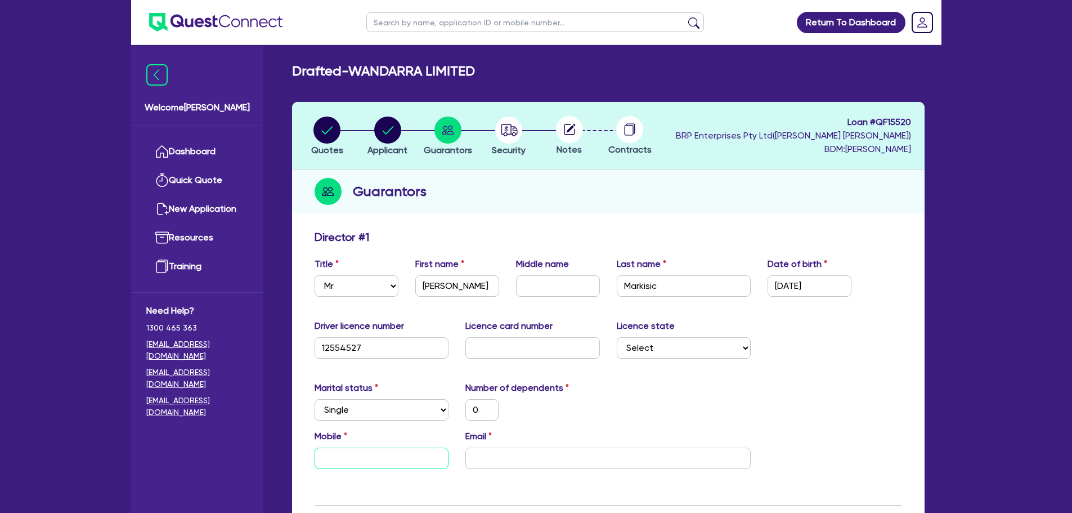
click at [366, 457] on input "text" at bounding box center [382, 457] width 134 height 21
type input "0"
type input "04"
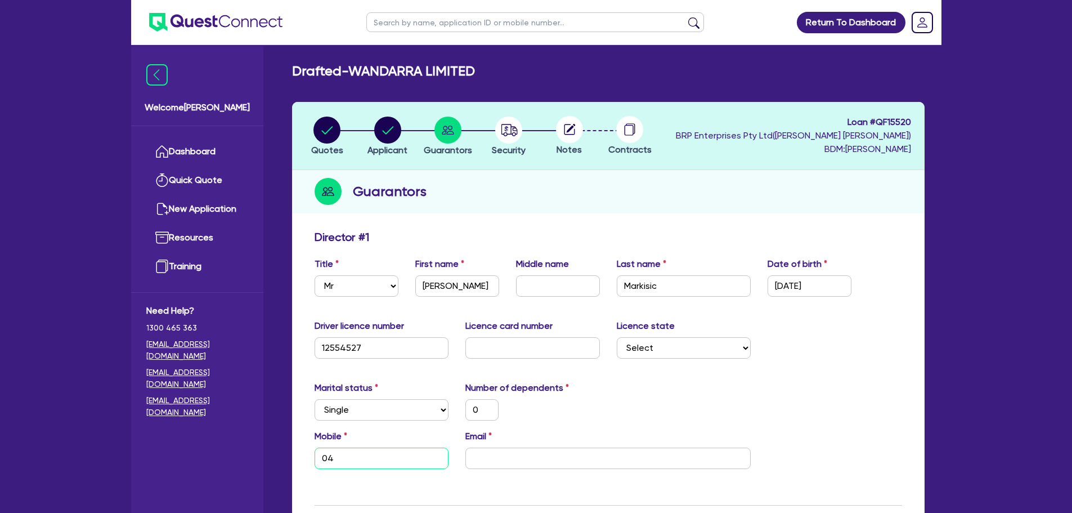
type input "0"
type input "040"
type input "0"
type input "0400"
type input "0"
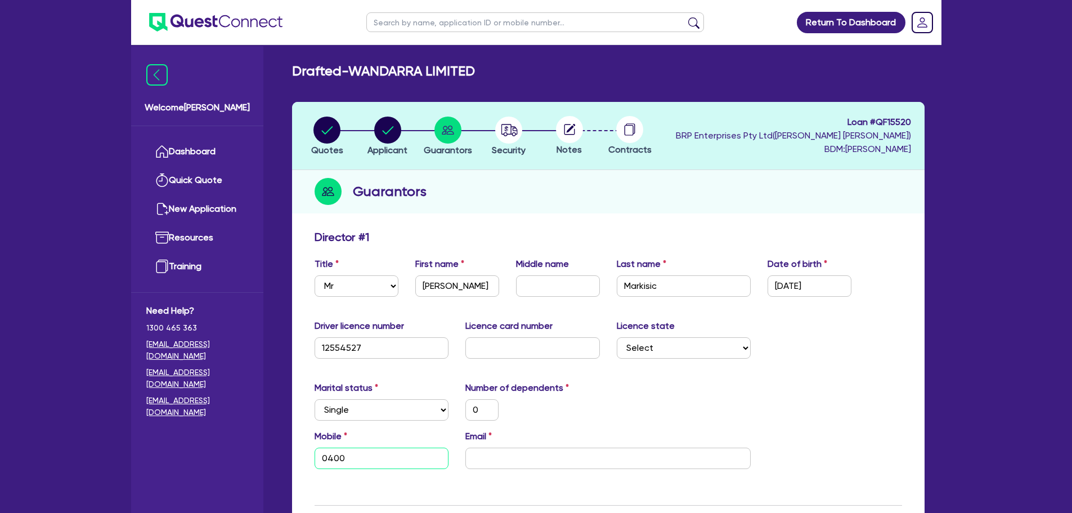
type input "0400 4"
type input "0"
type input "0400 47"
type input "0"
type input "0400 479"
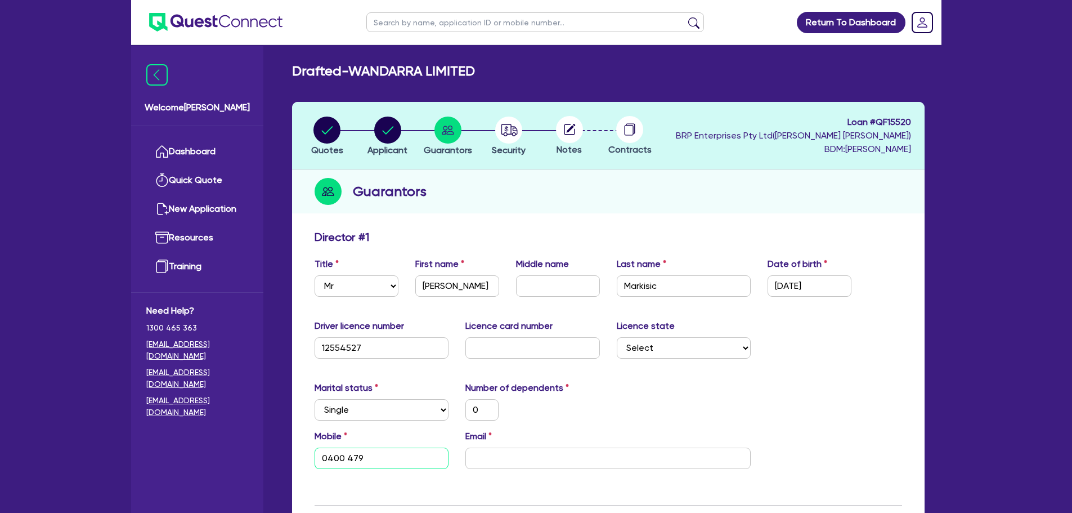
type input "0"
type input "0400 479 4"
type input "0"
type input "0400 479 41"
type input "0"
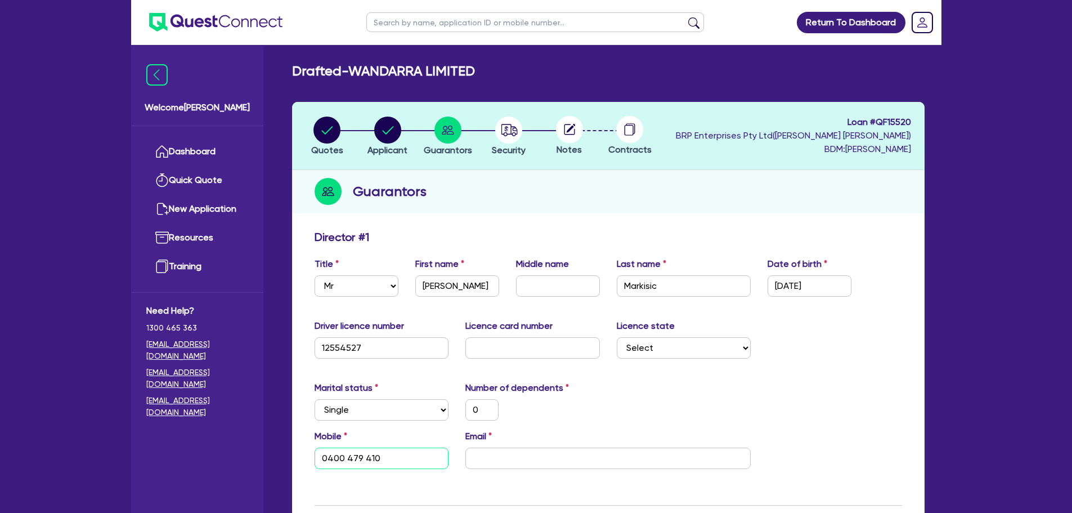
type input "0400 479 410"
click at [501, 462] on input "email" at bounding box center [607, 457] width 285 height 21
type input "0"
type input "0400 479 410"
type input "d"
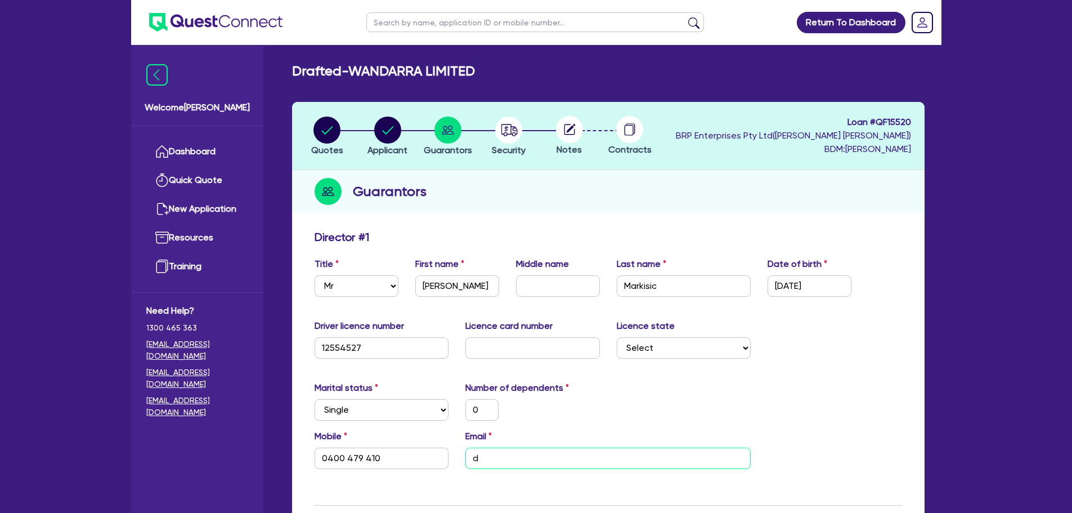
type input "0"
type input "0400 479 410"
type input "da"
type input "0"
type input "0400 479 410"
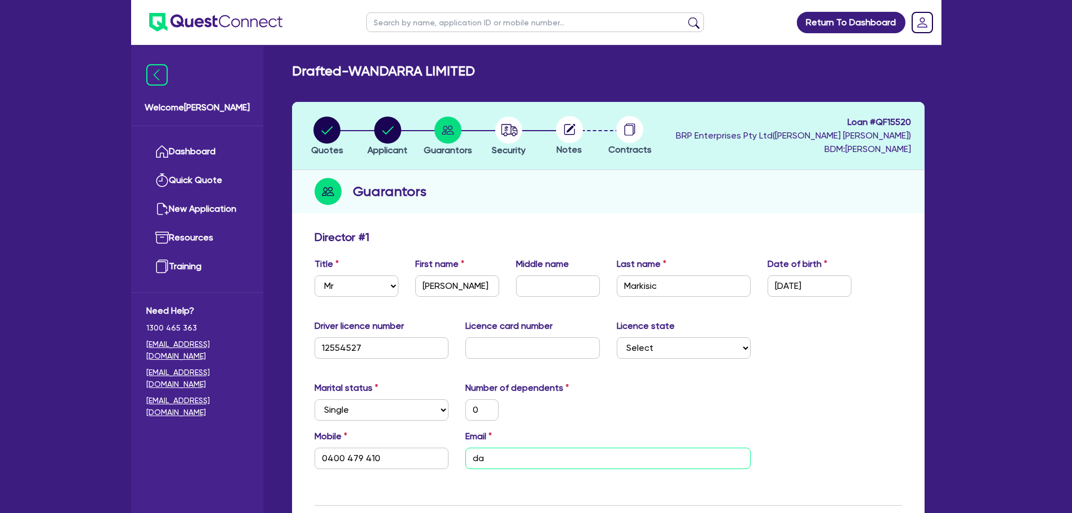
type input "dar"
type input "0"
type input "0400 479 410"
type input "dare"
type input "0"
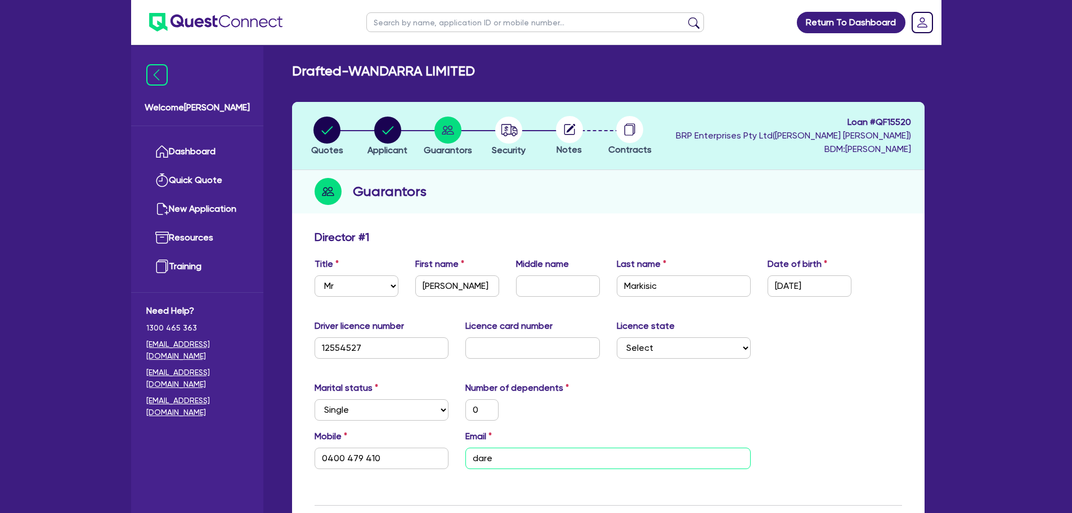
type input "0400 479 410"
type input "daren"
type input "0"
type input "0400 479 410"
type input "daren@"
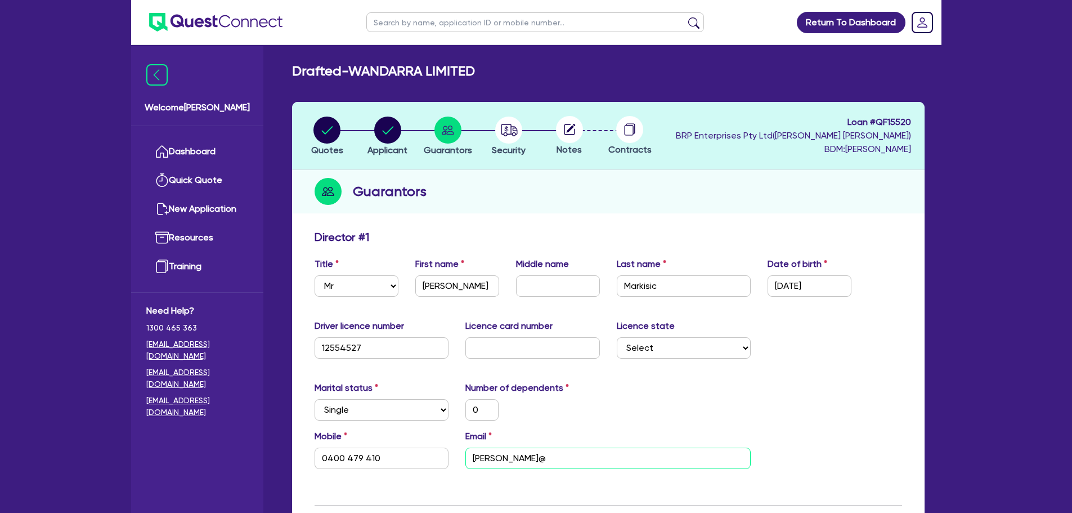
type input "0"
type input "0400 479 410"
type input "daren@w"
type input "0"
type input "0400 479 410"
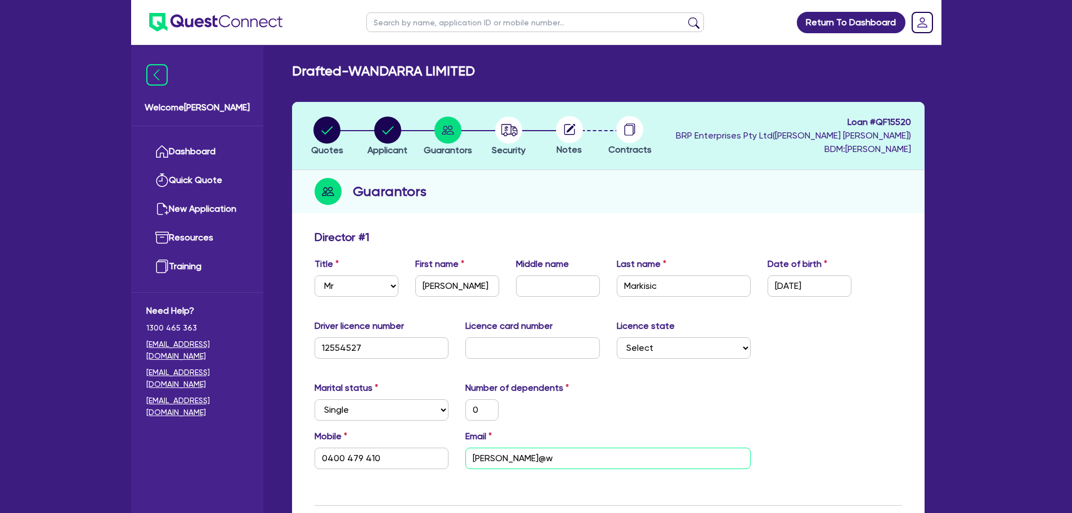
type input "daren@wa"
type input "0"
type input "0400 479 410"
type input "daren@wan"
type input "0"
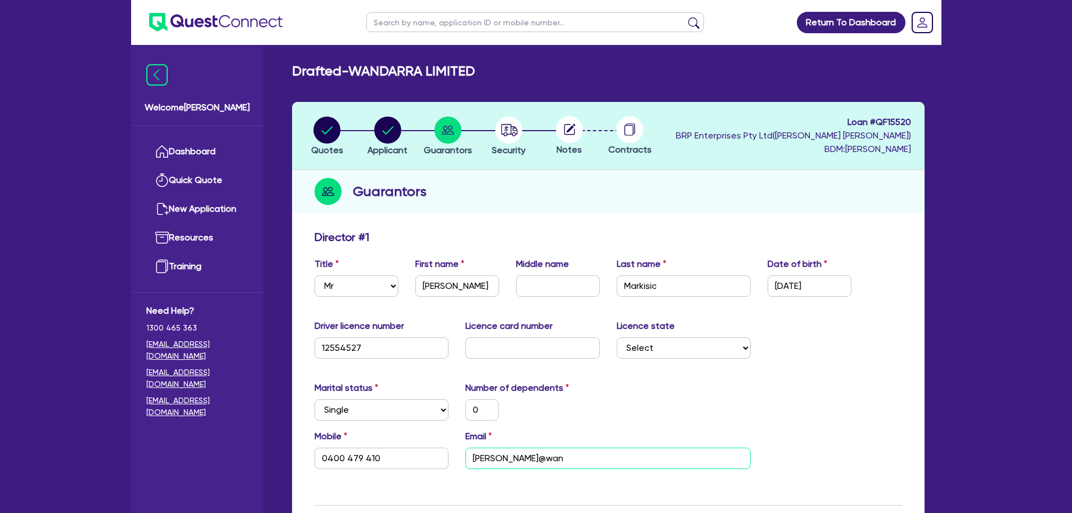
type input "0400 479 410"
type input "daren@wand"
type input "0"
type input "0400 479 410"
type input "daren@wanda"
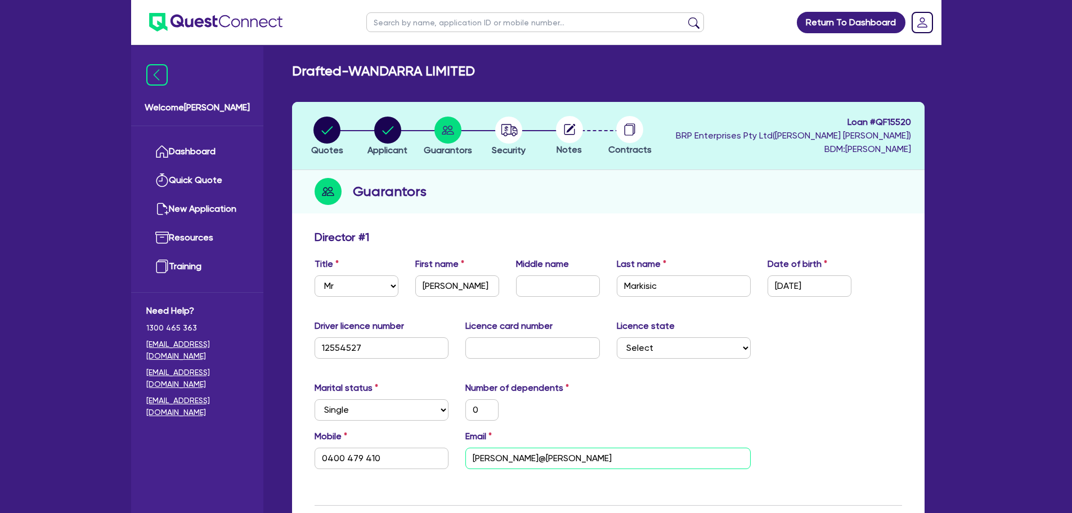
type input "0"
type input "0400 479 410"
type input "daren@wandar"
type input "0"
type input "0400 479 410"
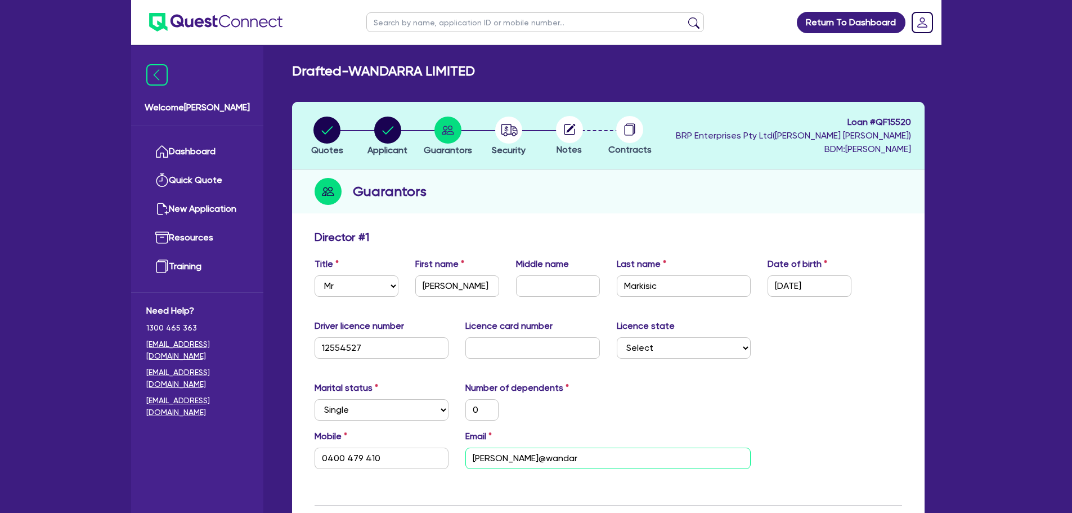
type input "daren@wandarr"
type input "0"
type input "0400 479 410"
type input "daren@wandarra"
type input "0"
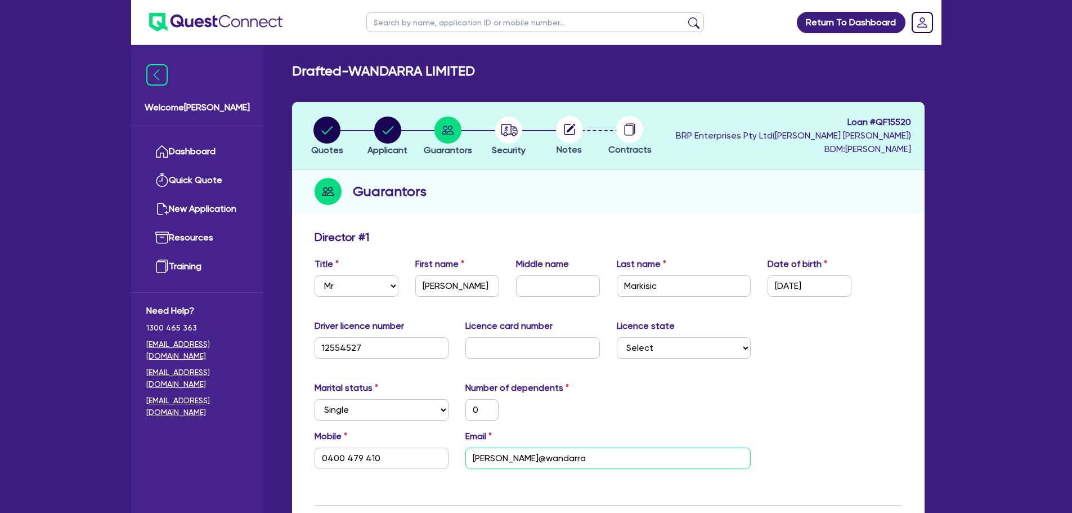
type input "0400 479 410"
type input "daren@wandarra."
type input "0"
type input "0400 479 410"
type input "daren@wandarra.c"
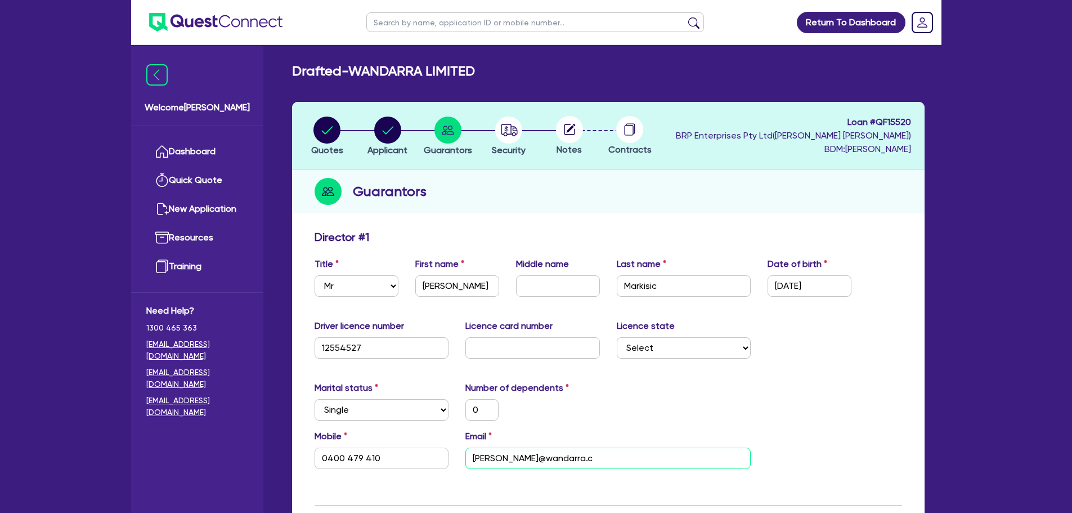
type input "0"
type input "0400 479 410"
type input "daren@wandarra.co"
type input "0"
type input "0400 479 410"
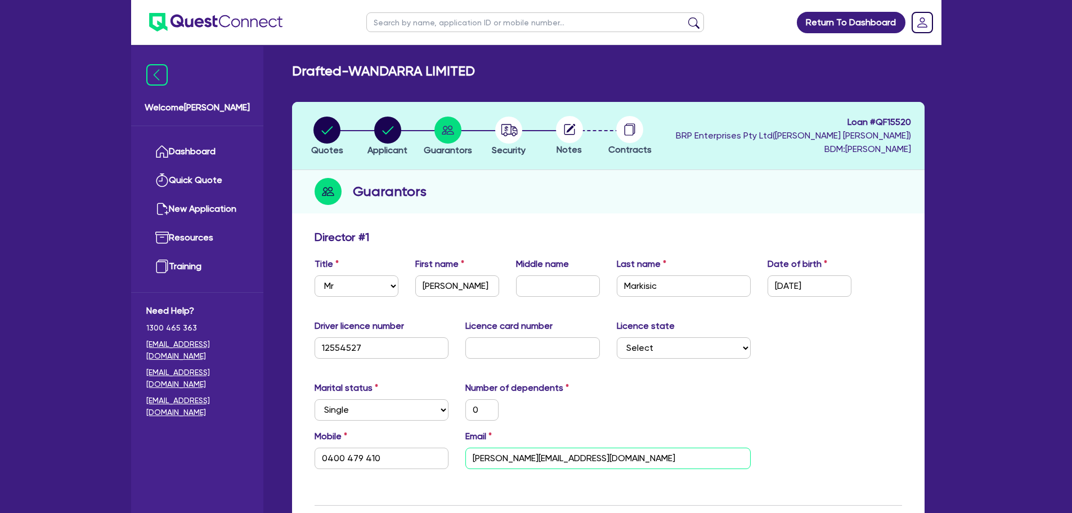
type input "daren@wandarra.com"
type input "0"
type input "0400 479 410"
type input "daren@wandarra.com."
type input "0"
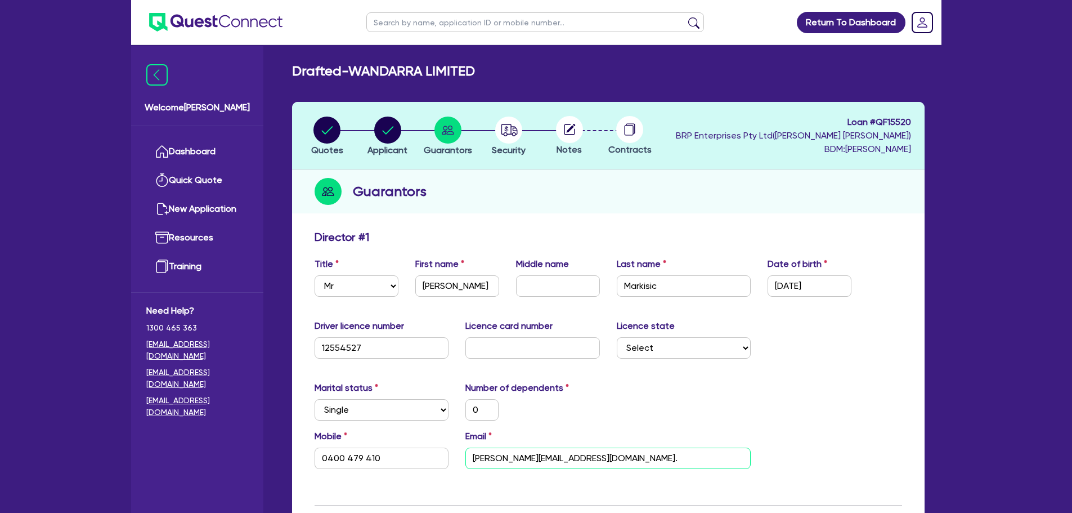
type input "0400 479 410"
type input "daren@wandarra.com.a"
type input "0"
type input "0400 479 410"
type input "daren@wandarra.com.au"
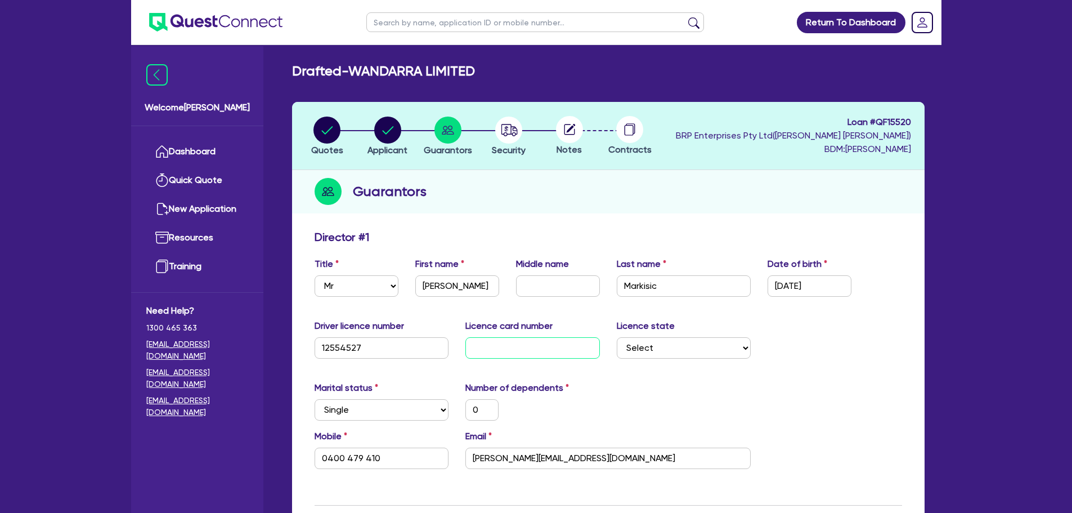
click at [534, 345] on input "text" at bounding box center [532, 347] width 134 height 21
type input "2"
type input "0"
type input "0400 479 410"
type input "20"
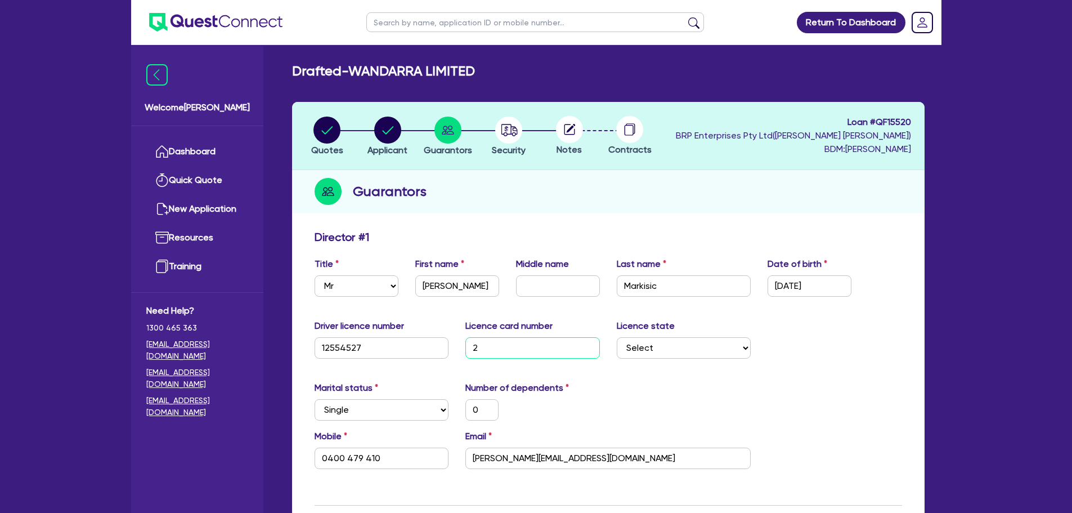
type input "0"
type input "0400 479 410"
type input "205"
type input "0"
type input "0400 479 410"
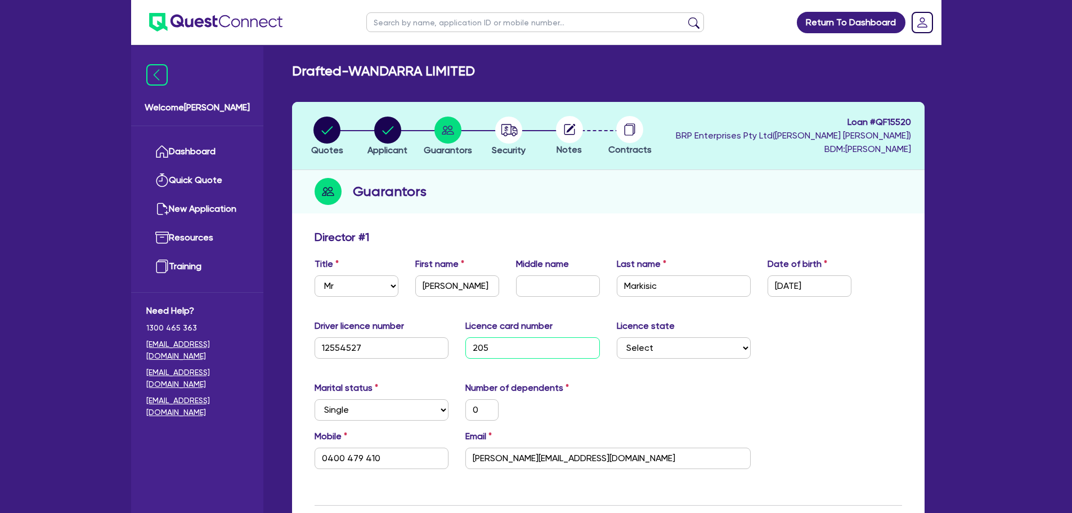
type input "2051"
type input "0"
type input "0400 479 410"
type input "20513"
type input "0"
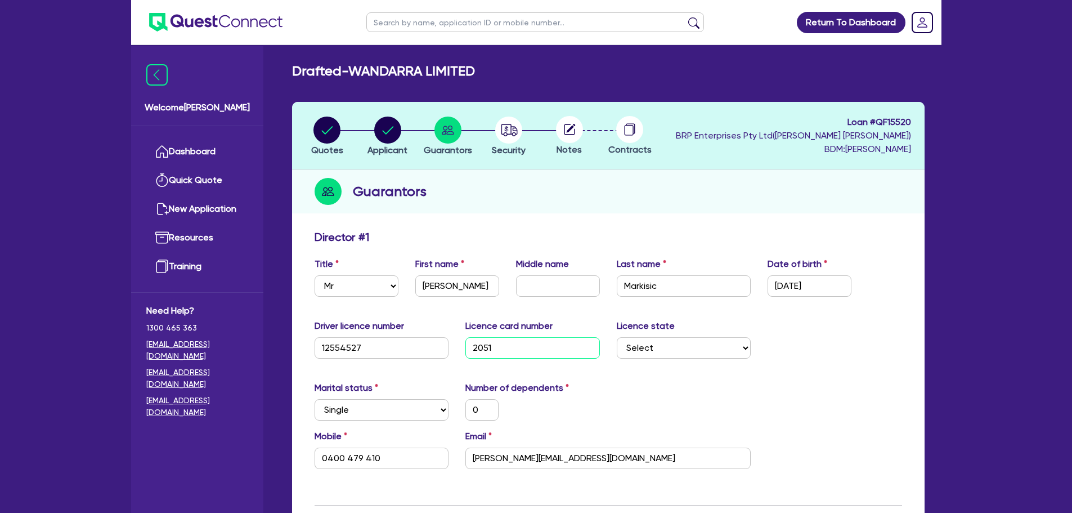
type input "0400 479 410"
type input "205136"
type input "0"
type input "0400 479 410"
type input "2051369"
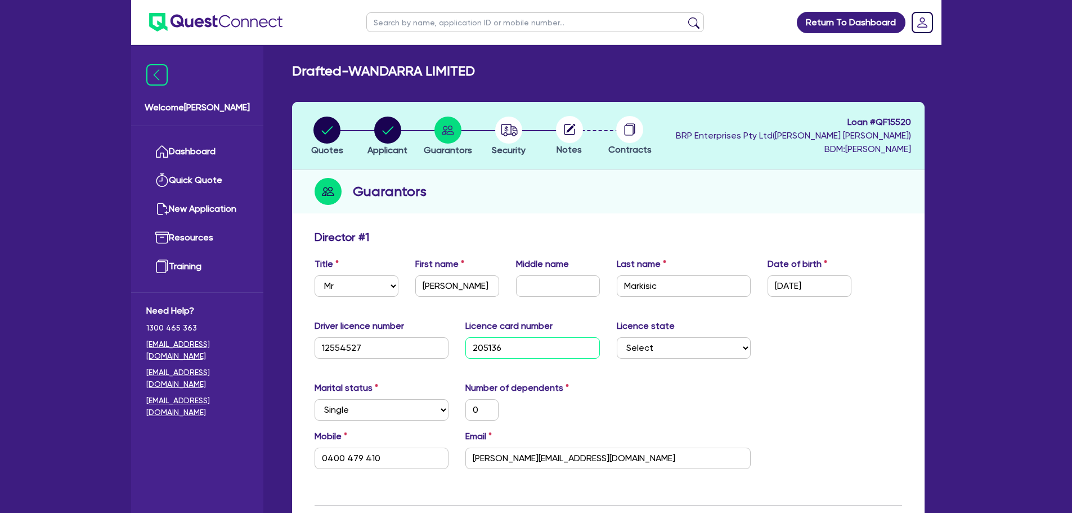
type input "0"
type input "0400 479 410"
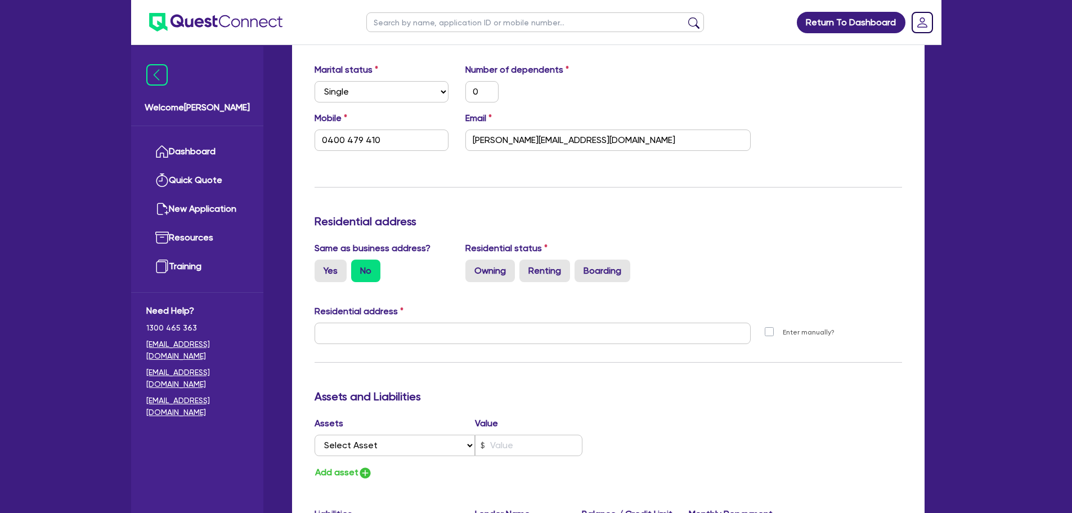
scroll to position [338, 0]
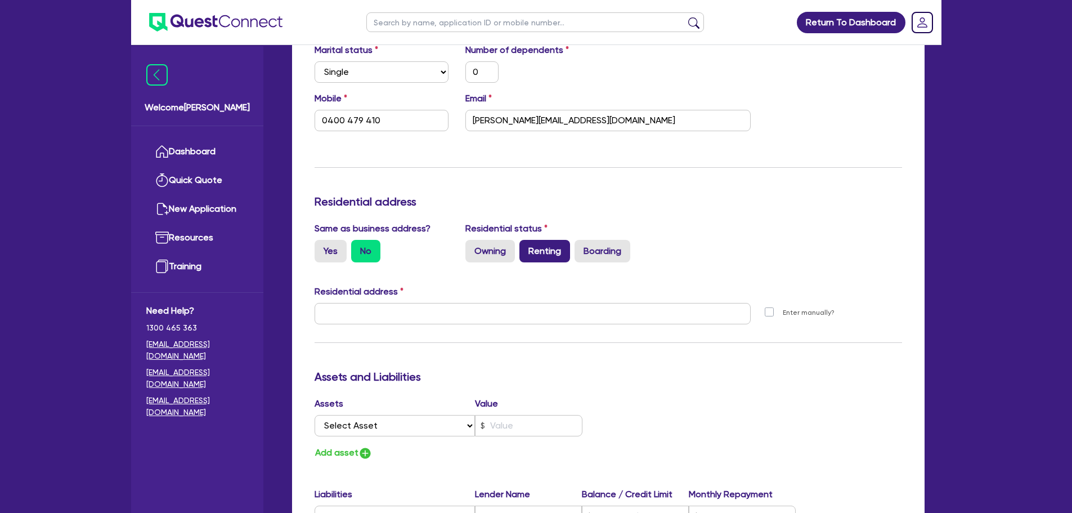
click at [555, 256] on label "Renting" at bounding box center [544, 251] width 51 height 23
click at [527, 247] on input "Renting" at bounding box center [522, 243] width 7 height 7
click at [573, 317] on input "text" at bounding box center [533, 313] width 437 height 21
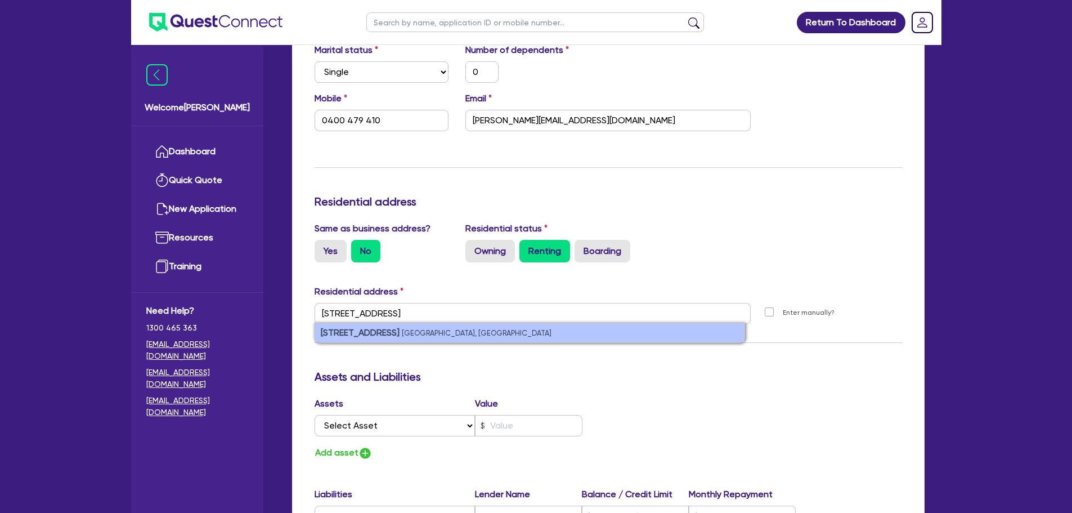
click at [533, 333] on small "Rushcutters Bay NSW, Australia" at bounding box center [477, 333] width 150 height 8
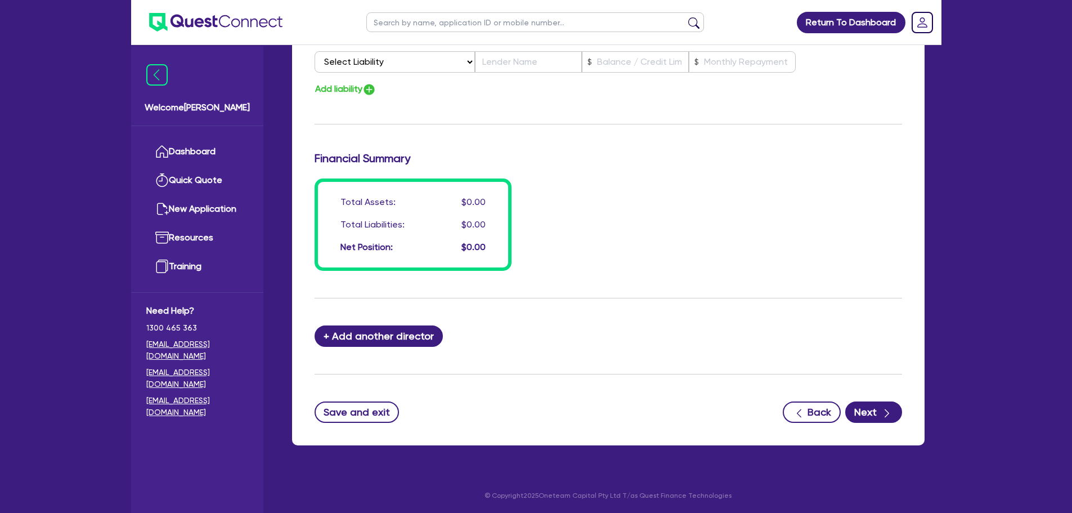
scroll to position [793, 0]
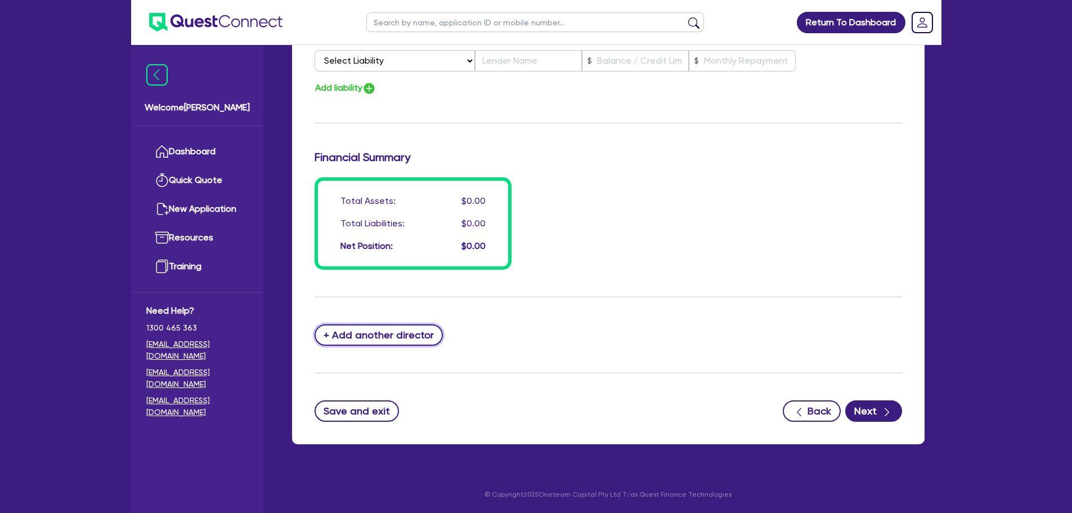
click at [407, 339] on button "+ Add another director" at bounding box center [379, 334] width 129 height 21
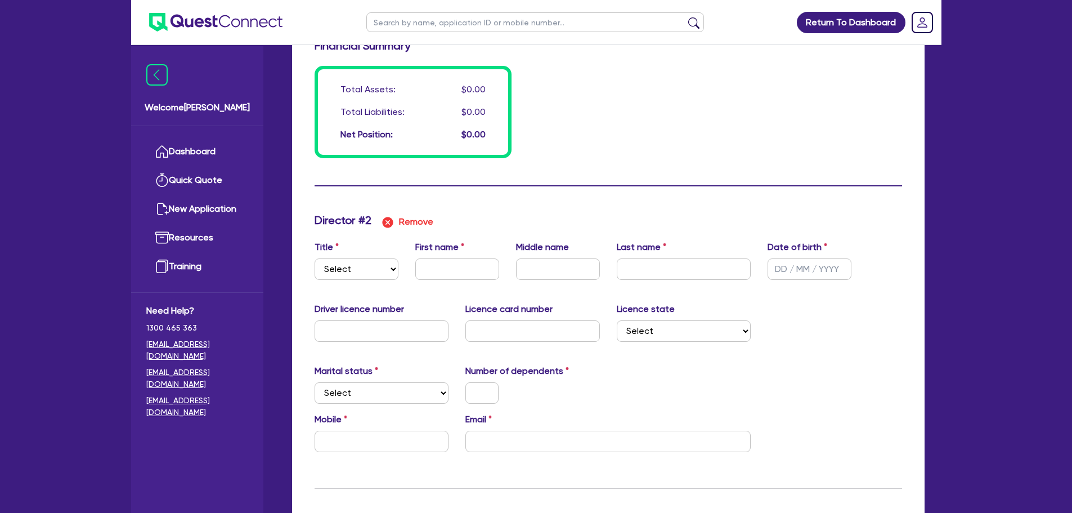
scroll to position [905, 0]
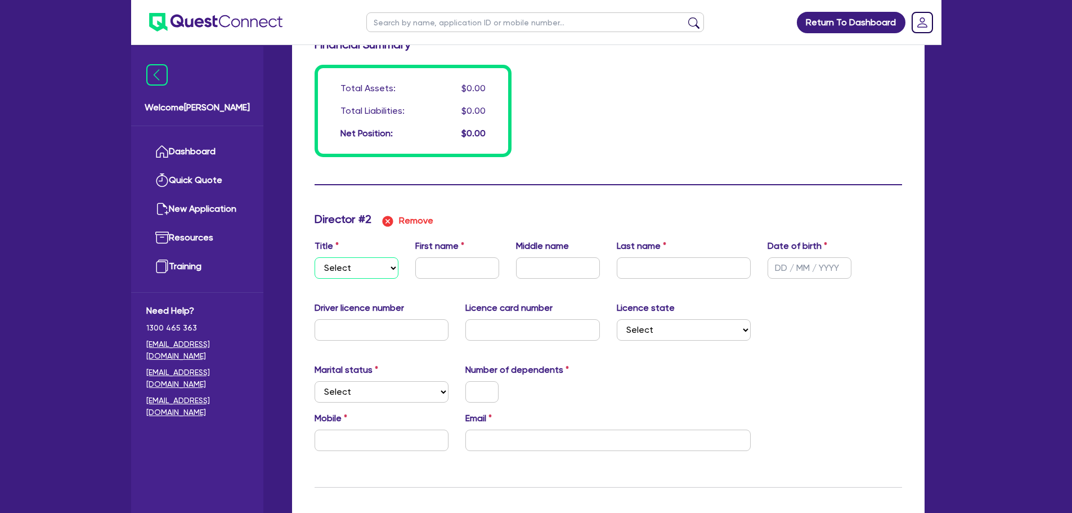
click at [396, 267] on select "Select Mr Mrs Ms Miss Dr" at bounding box center [357, 267] width 84 height 21
click at [315, 257] on select "Select Mr Mrs Ms Miss Dr" at bounding box center [357, 267] width 84 height 21
click at [446, 271] on input "text" at bounding box center [457, 267] width 84 height 21
click at [385, 320] on input "text" at bounding box center [382, 329] width 134 height 21
click at [442, 393] on select "Select Single Married De Facto / Partner" at bounding box center [382, 391] width 134 height 21
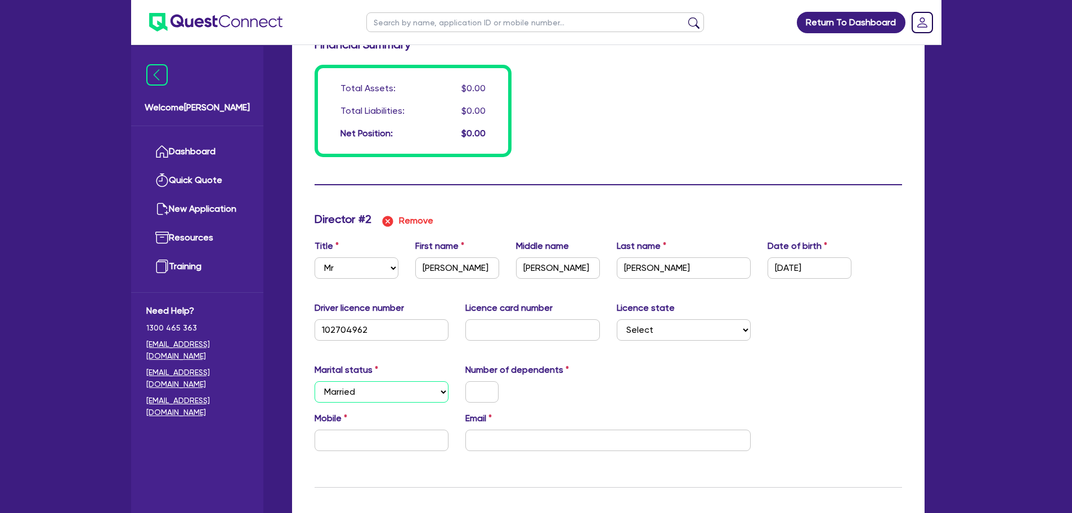
click at [315, 381] on select "Select Single Married De Facto / Partner" at bounding box center [382, 391] width 134 height 21
click at [481, 393] on input "text" at bounding box center [481, 391] width 33 height 21
click at [352, 443] on input "text" at bounding box center [382, 439] width 134 height 21
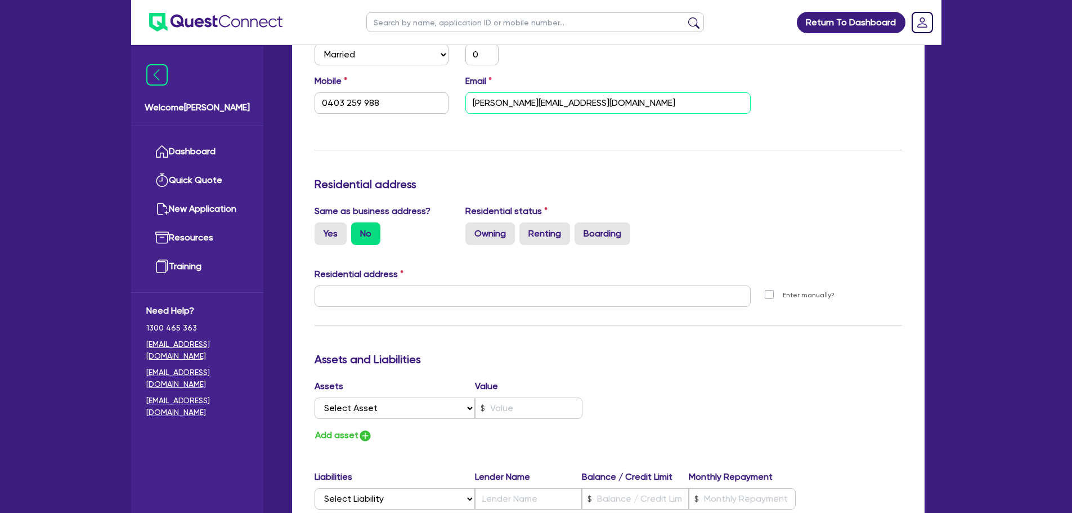
scroll to position [1243, 0]
click at [546, 237] on label "Renting" at bounding box center [544, 233] width 51 height 23
click at [527, 229] on input "Renting" at bounding box center [522, 225] width 7 height 7
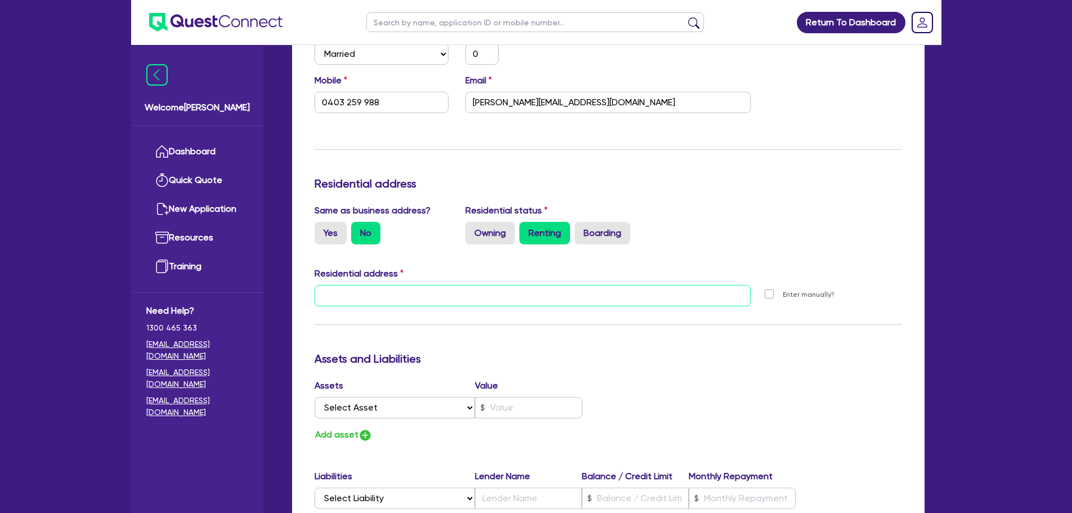
click at [411, 295] on input "text" at bounding box center [533, 295] width 437 height 21
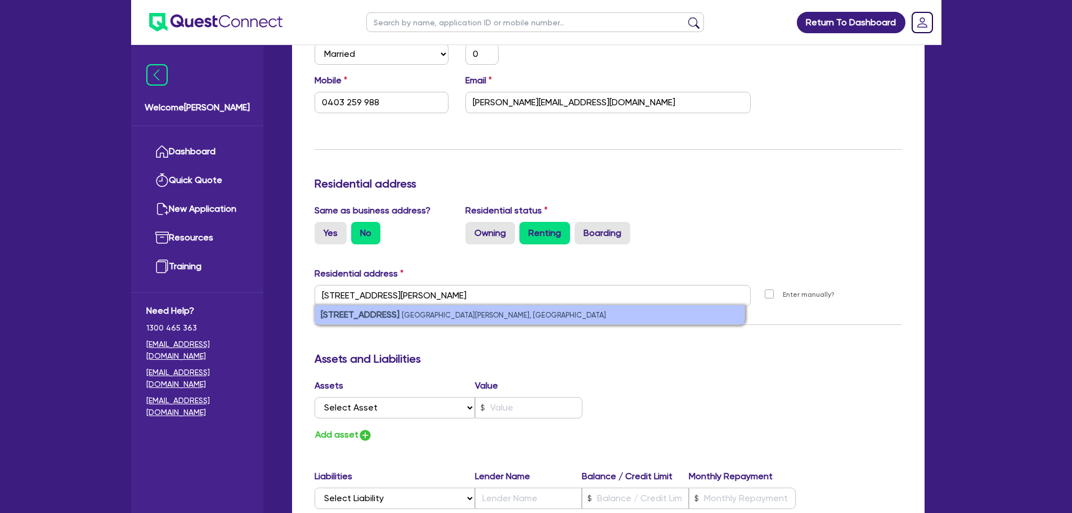
click at [473, 309] on li "unit 4/118 Cook Street North Ward QLD, Australia" at bounding box center [529, 314] width 429 height 19
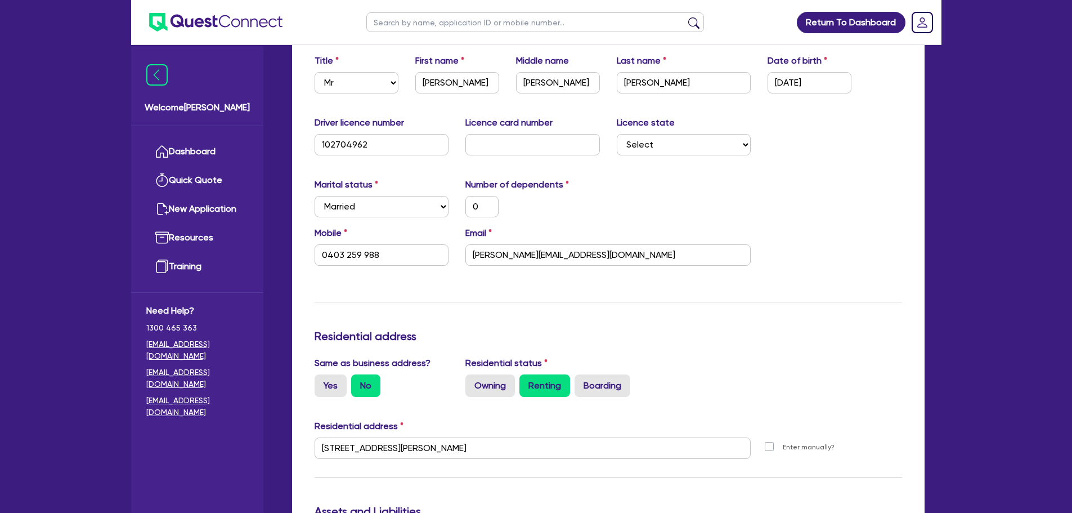
scroll to position [1074, 0]
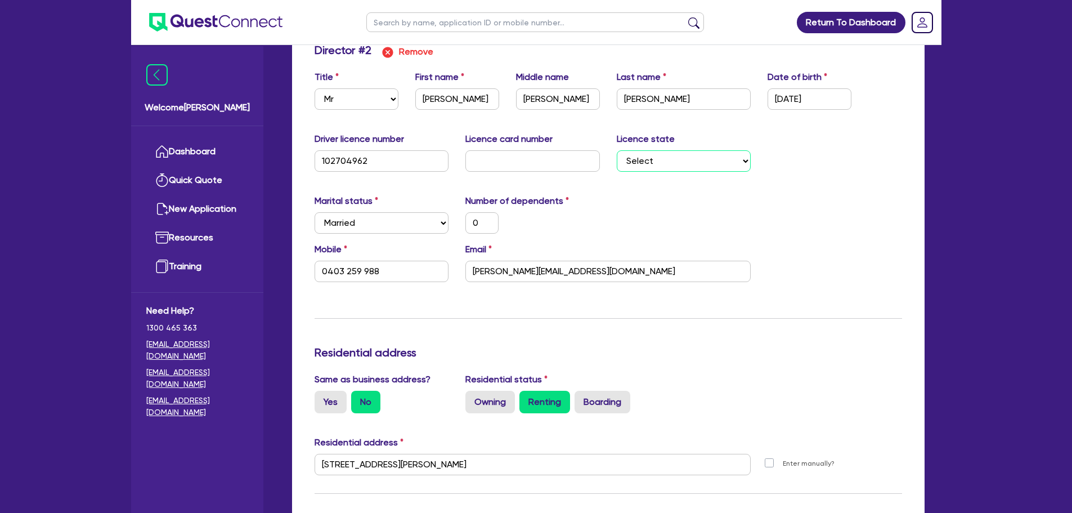
click at [709, 160] on select "Select NSW VIC QLD TAS ACT SA NT WA" at bounding box center [684, 160] width 134 height 21
click at [617, 150] on select "Select NSW VIC QLD TAS ACT SA NT WA" at bounding box center [684, 160] width 134 height 21
click at [578, 166] on input "text" at bounding box center [532, 160] width 134 height 21
click at [530, 152] on input "text" at bounding box center [532, 160] width 134 height 21
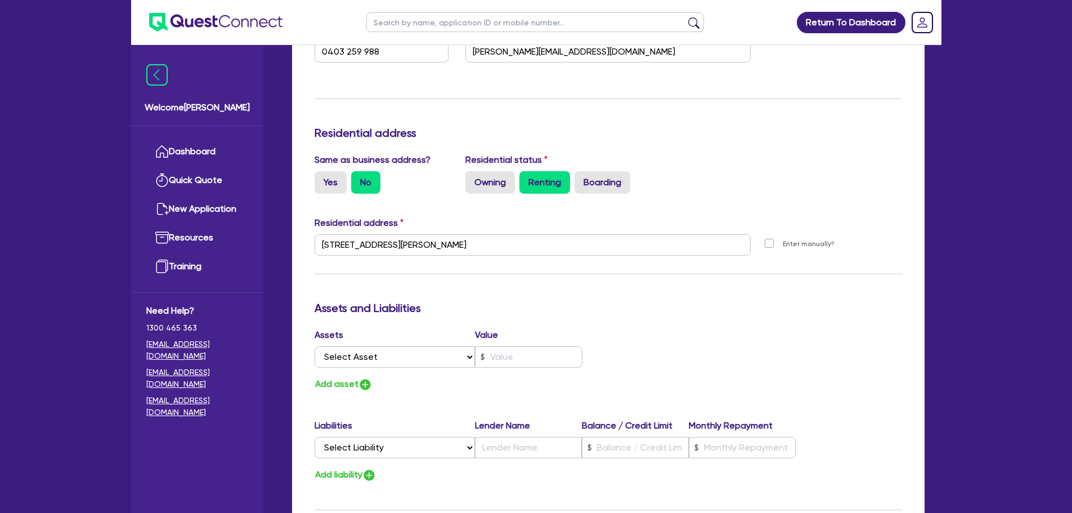
scroll to position [1299, 0]
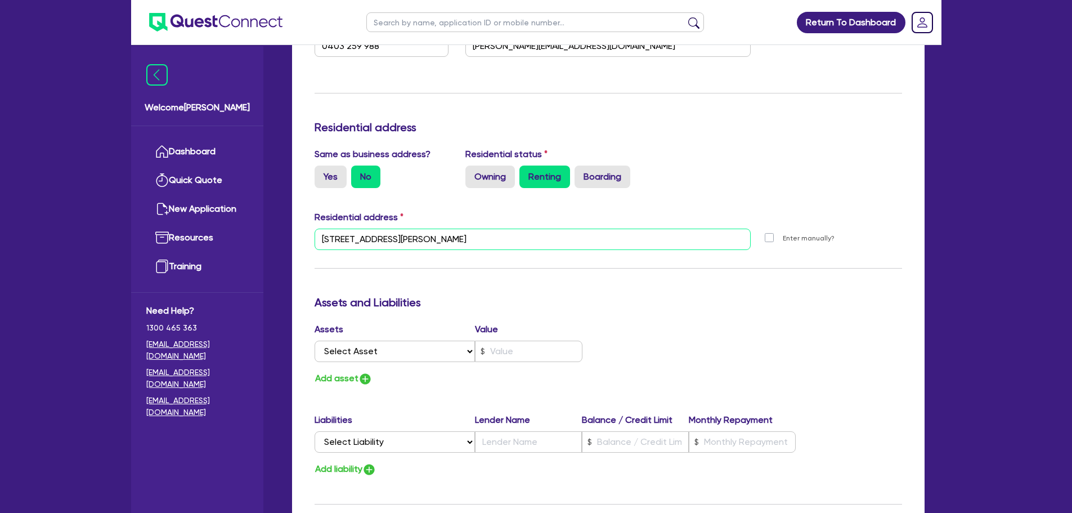
drag, startPoint x: 338, startPoint y: 235, endPoint x: 362, endPoint y: 228, distance: 25.3
click at [338, 235] on input "unit 4 118 Cook St North Ward QLD 4810" at bounding box center [533, 238] width 437 height 21
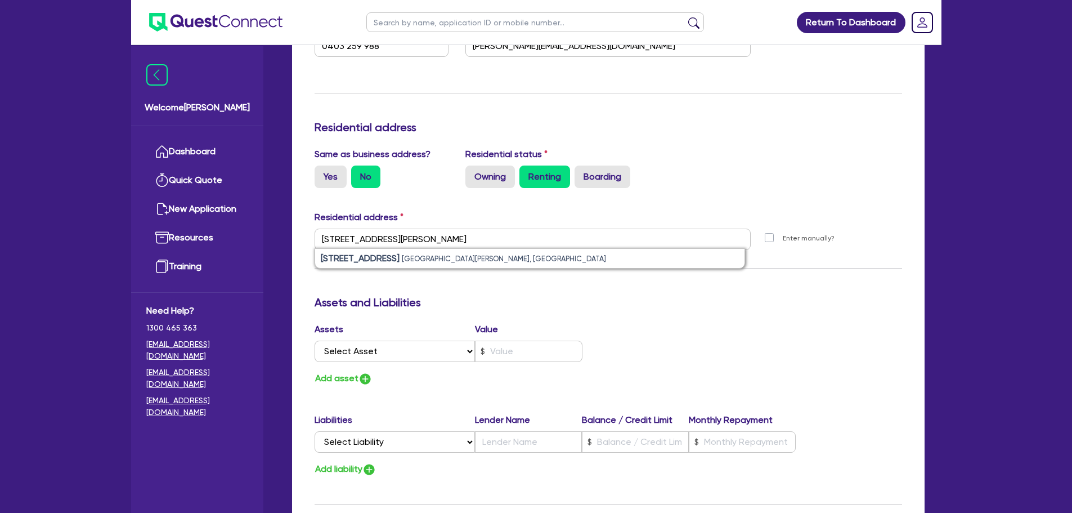
click at [618, 300] on h3 "Assets and Liabilities" at bounding box center [608, 302] width 587 height 14
click at [649, 311] on div "Assets and Liabilities" at bounding box center [608, 304] width 604 height 18
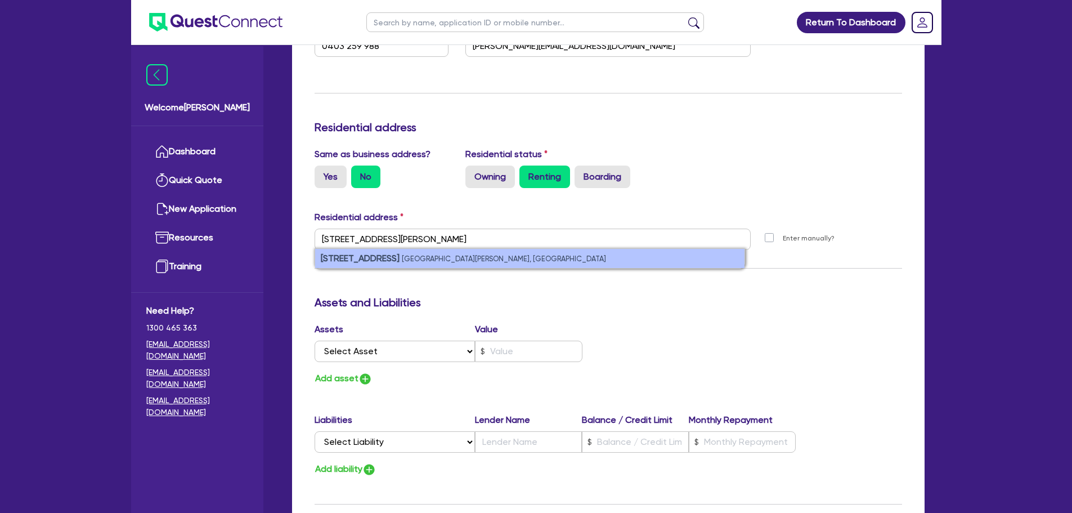
click at [442, 259] on small "North Ward QLD 4810, Australia" at bounding box center [504, 258] width 204 height 8
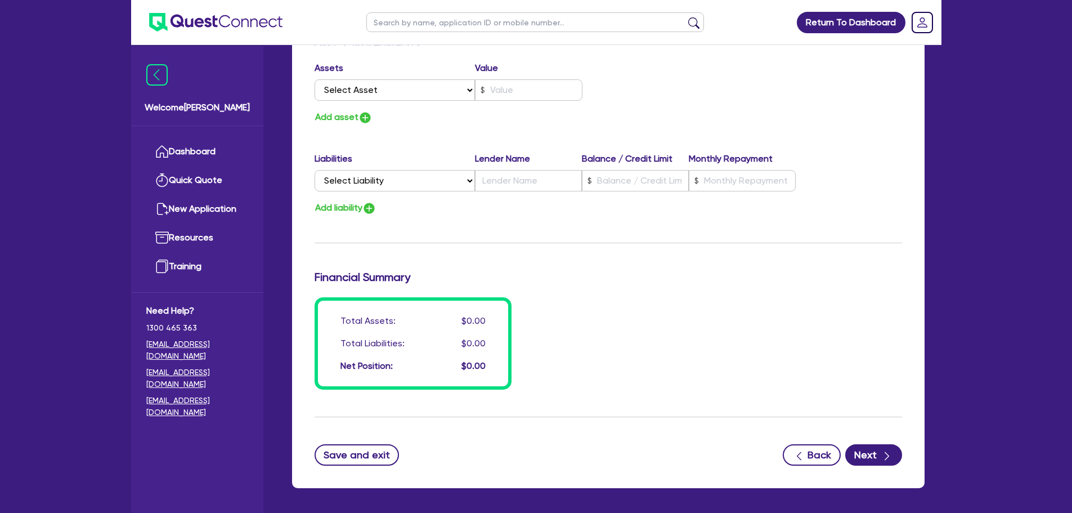
scroll to position [1604, 0]
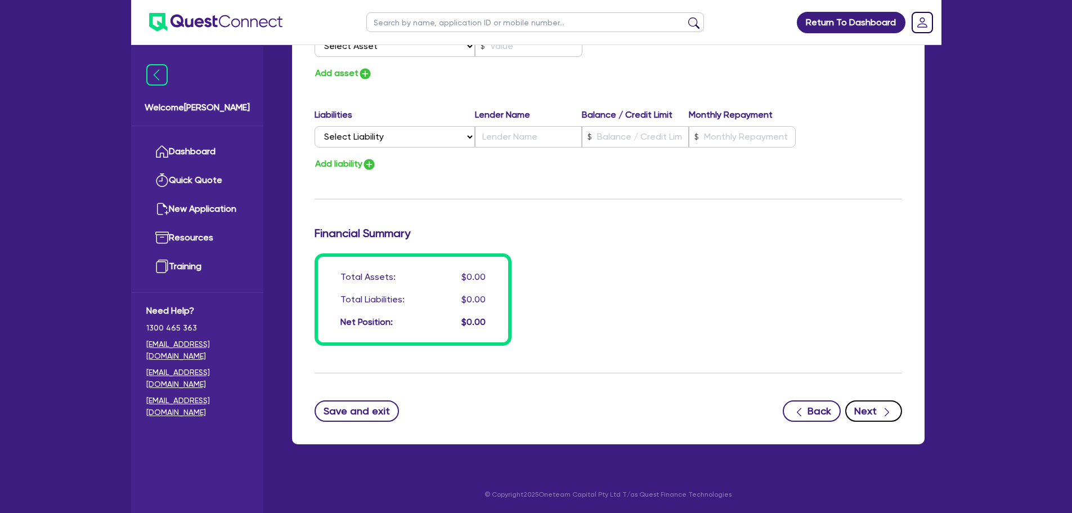
click at [868, 407] on button "Next" at bounding box center [873, 410] width 57 height 21
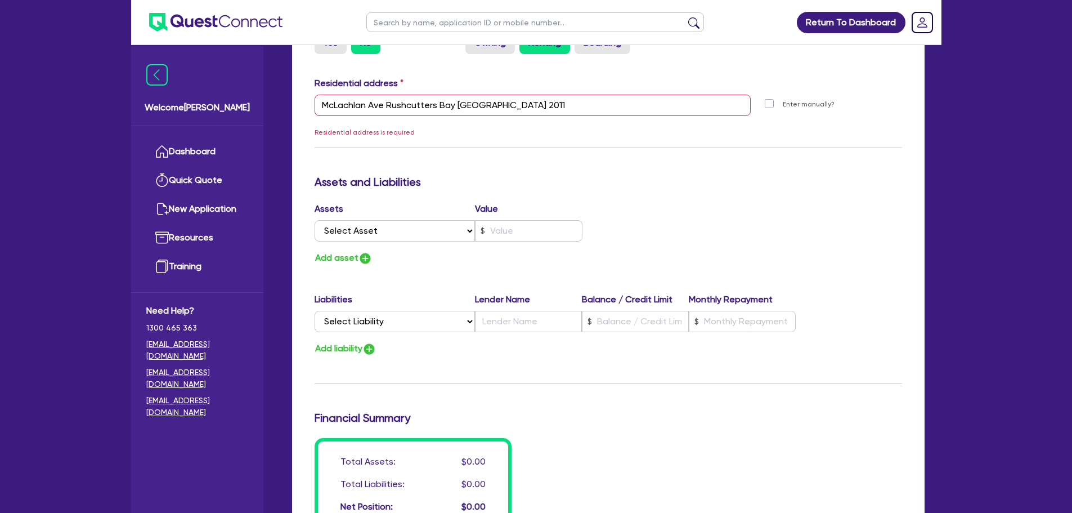
scroll to position [436, 0]
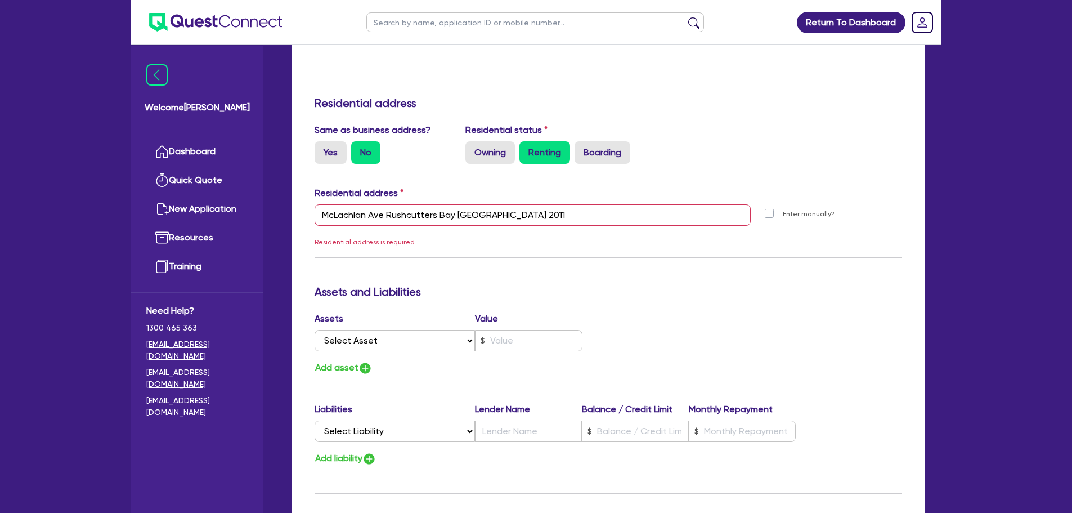
click at [554, 145] on label "Renting" at bounding box center [544, 152] width 51 height 23
click at [527, 145] on input "Renting" at bounding box center [522, 144] width 7 height 7
click at [509, 220] on input "McLachlan Ave Rushcutters Bay NSW 2011" at bounding box center [533, 214] width 437 height 21
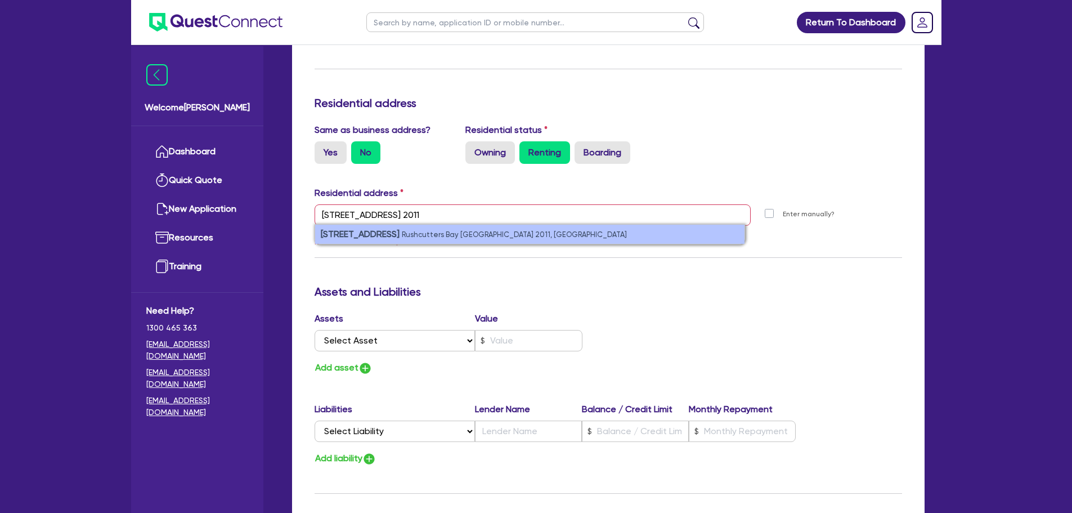
click at [528, 238] on small "Rushcutters Bay NSW 2011, Australia" at bounding box center [514, 234] width 225 height 8
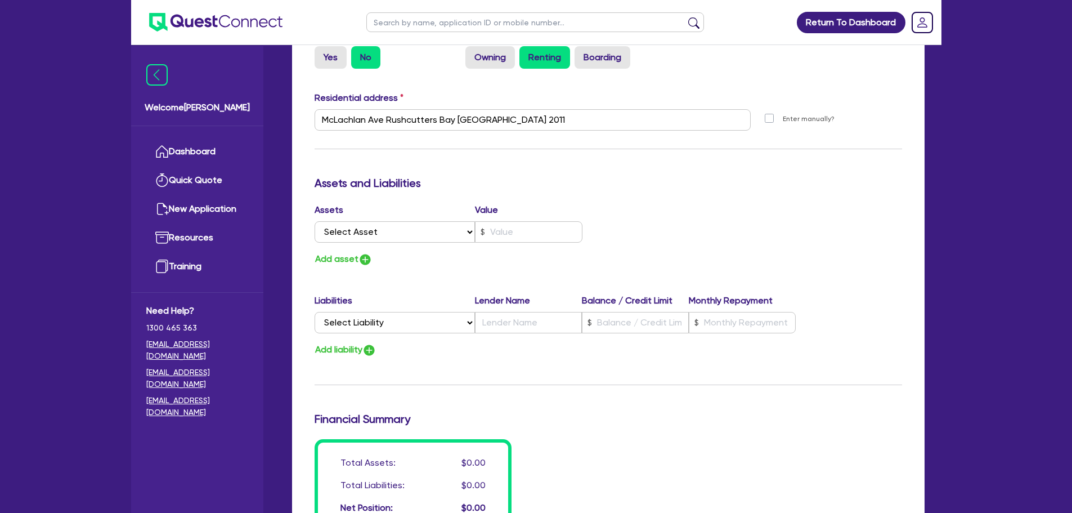
scroll to position [549, 0]
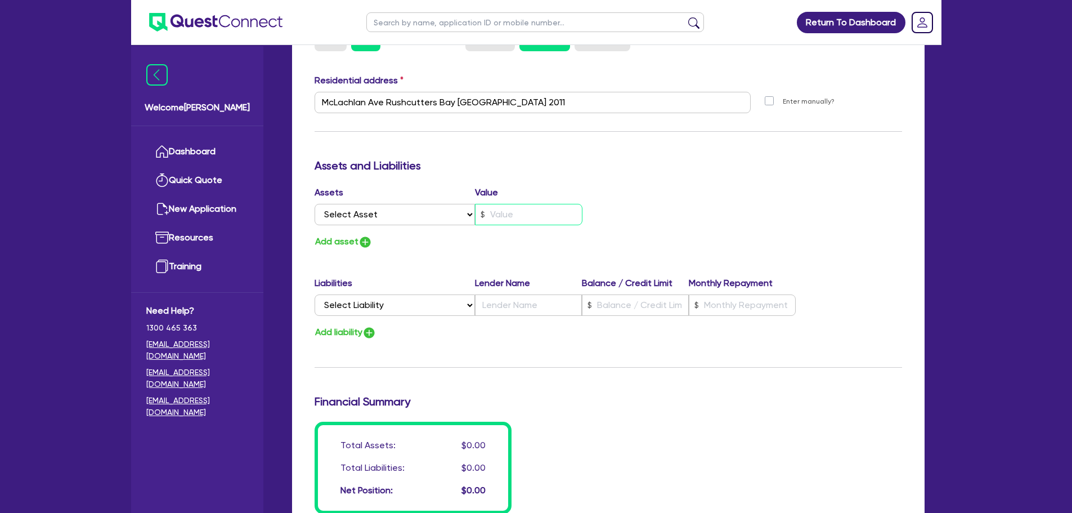
click at [531, 212] on input "text" at bounding box center [528, 214] width 107 height 21
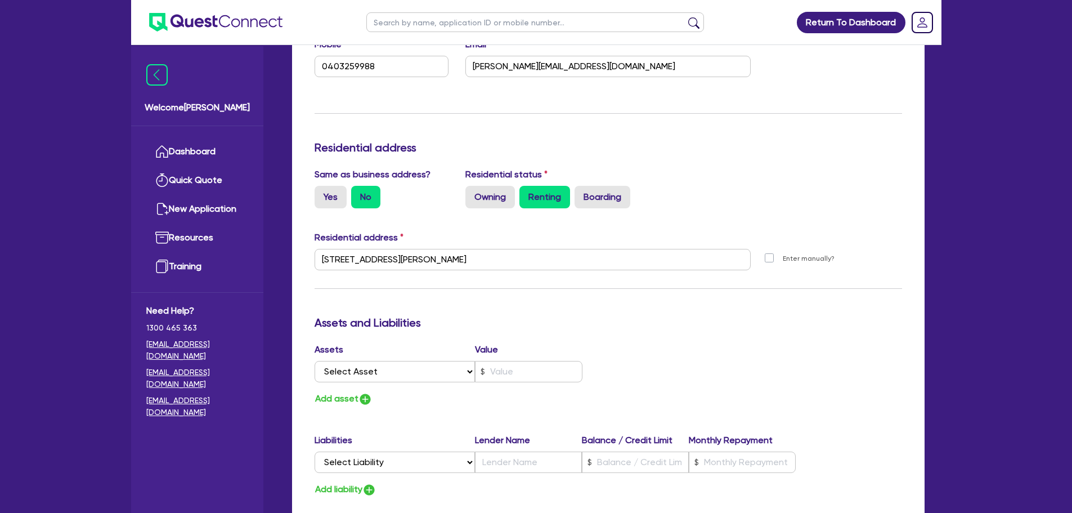
scroll to position [1280, 0]
click at [506, 372] on input "text" at bounding box center [528, 370] width 107 height 21
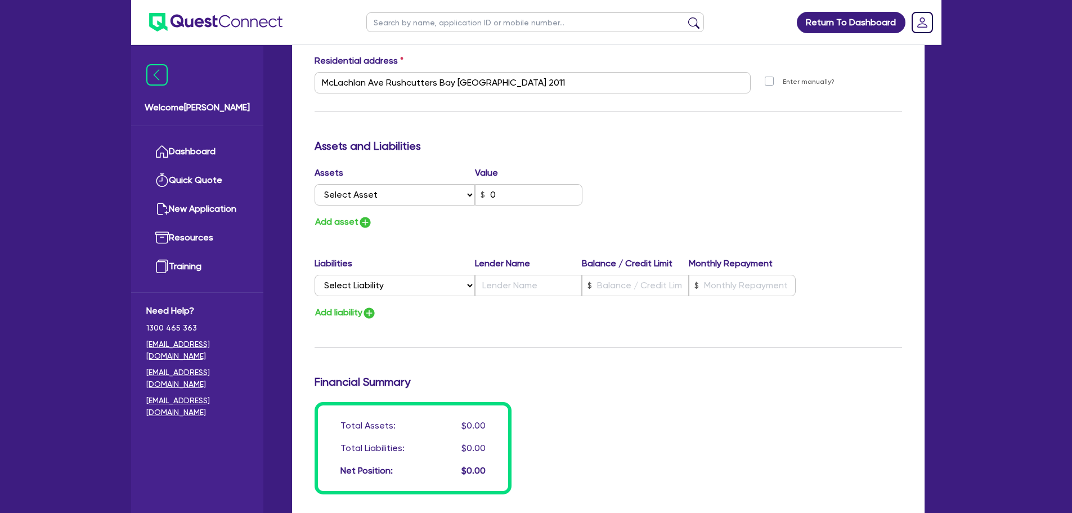
scroll to position [549, 0]
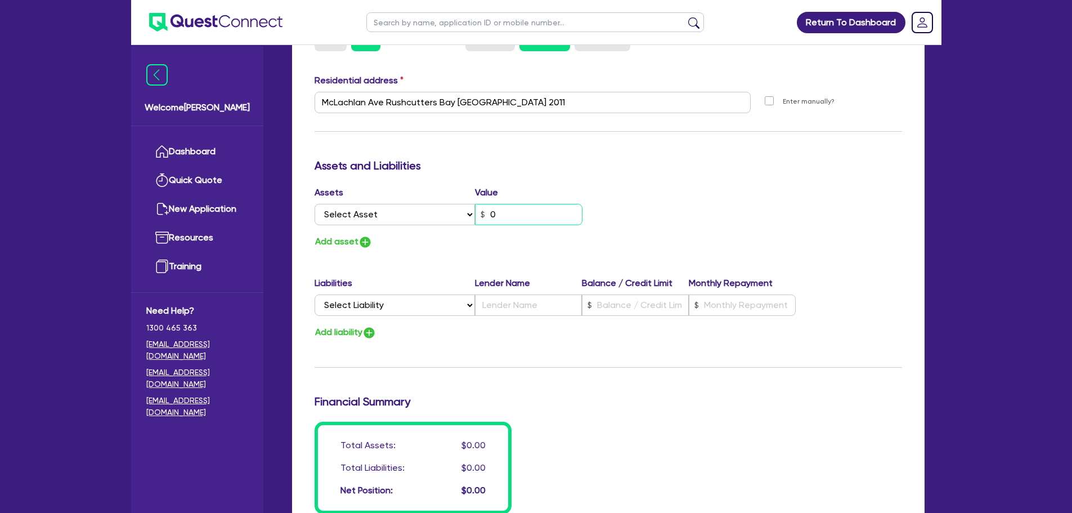
click at [528, 215] on input "0" at bounding box center [528, 214] width 107 height 21
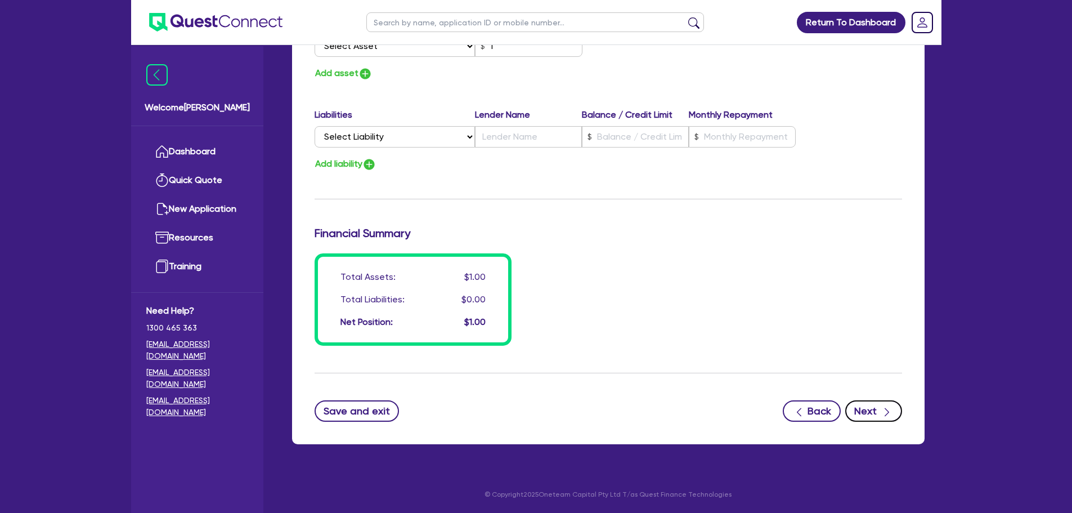
click at [886, 409] on icon "button" at bounding box center [887, 412] width 5 height 8
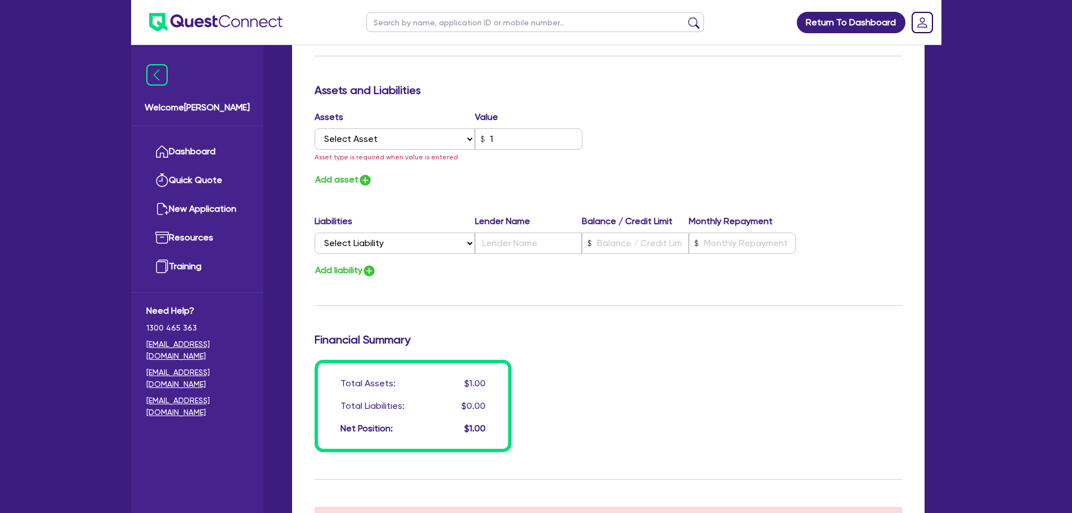
scroll to position [1519, 0]
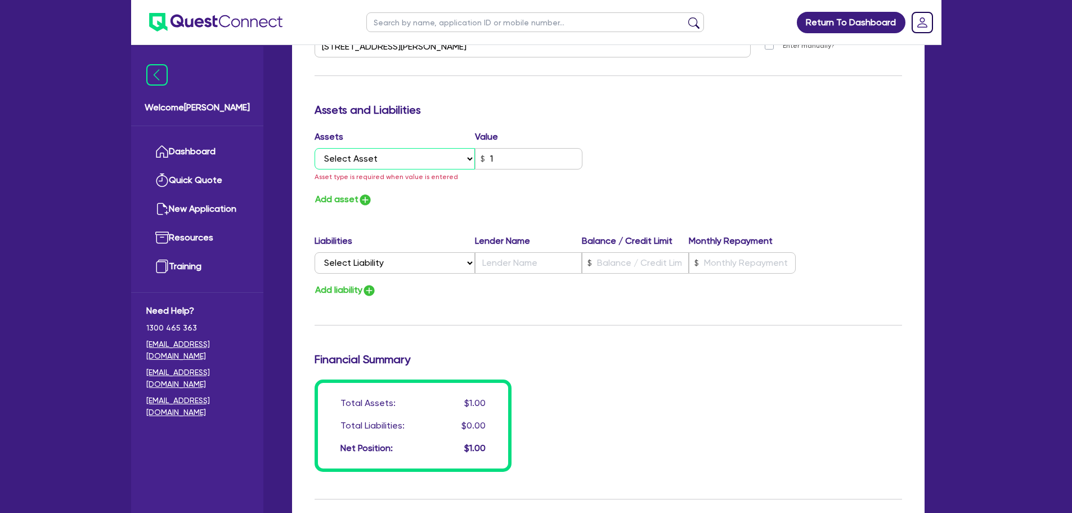
click at [470, 157] on select "Select Asset Cash Property Investment property Vehicle Truck Trailer Equipment …" at bounding box center [395, 158] width 161 height 21
click at [315, 148] on select "Select Asset Cash Property Investment property Vehicle Truck Trailer Equipment …" at bounding box center [395, 158] width 161 height 21
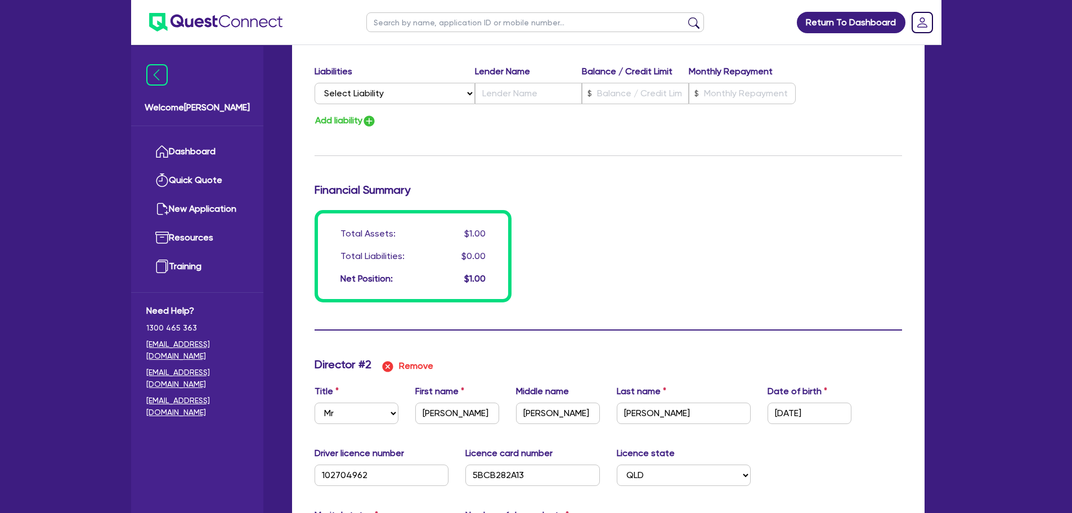
scroll to position [675, 0]
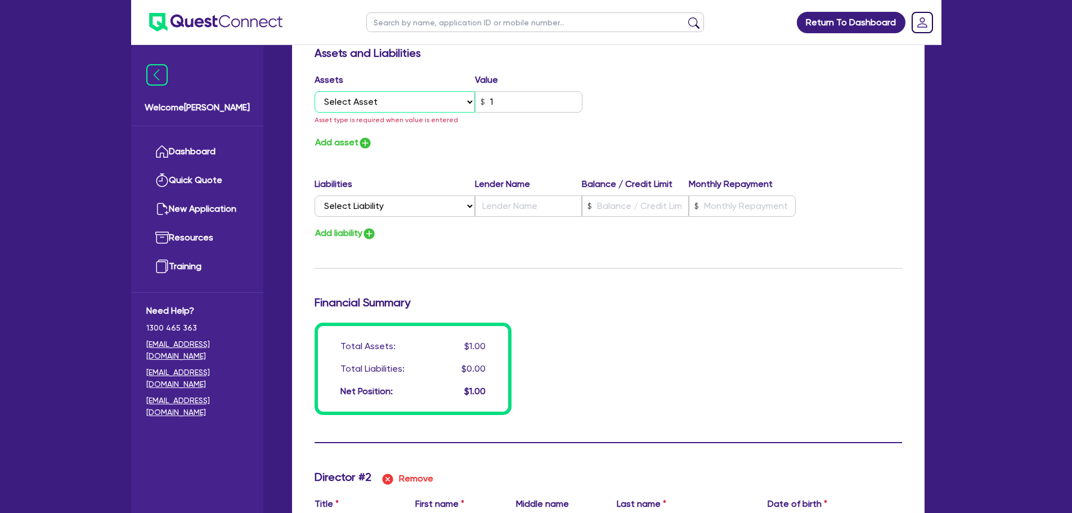
click at [469, 103] on select "Select Asset Cash Property Investment property Vehicle Truck Trailer Equipment …" at bounding box center [395, 101] width 161 height 21
click at [315, 91] on select "Select Asset Cash Property Investment property Vehicle Truck Trailer Equipment …" at bounding box center [395, 101] width 161 height 21
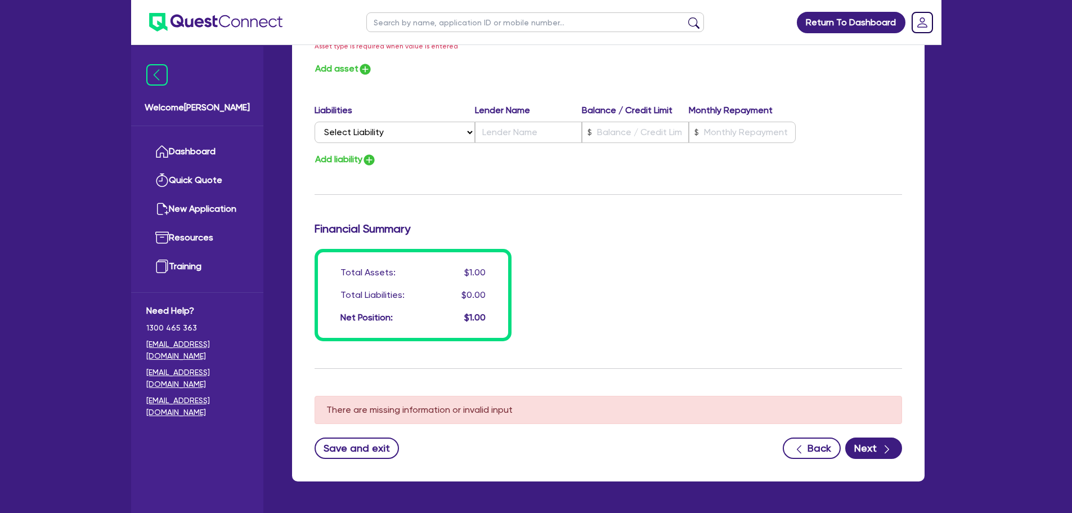
scroll to position [1686, 0]
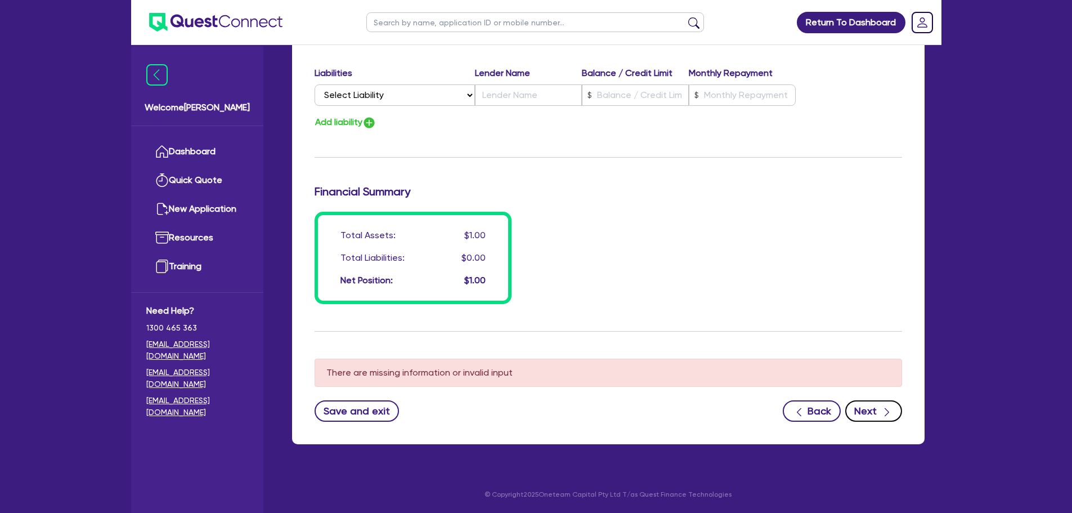
click at [874, 413] on button "Next" at bounding box center [873, 410] width 57 height 21
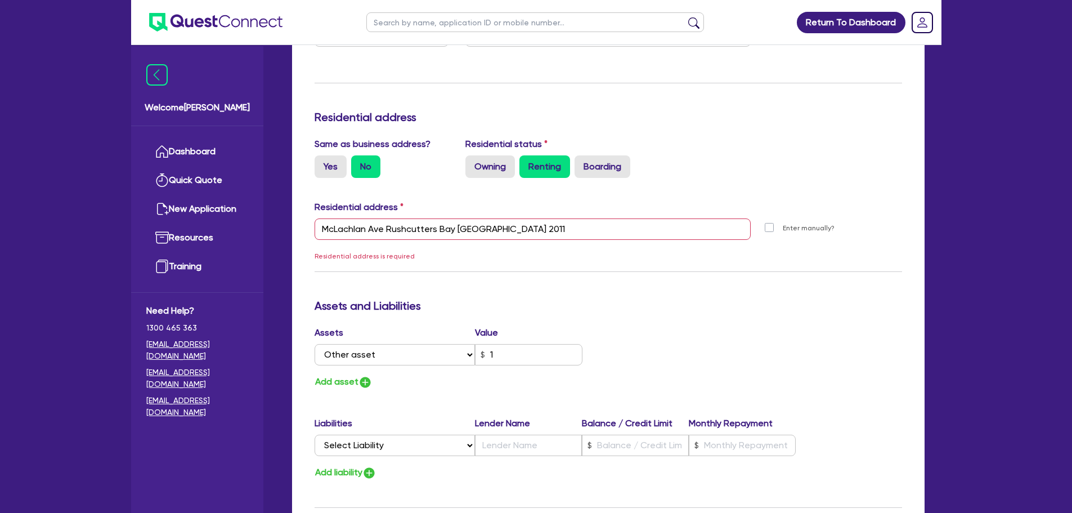
scroll to position [421, 0]
click at [513, 237] on input "McLachlan Ave Rushcutters Bay NSW 2011" at bounding box center [533, 229] width 437 height 21
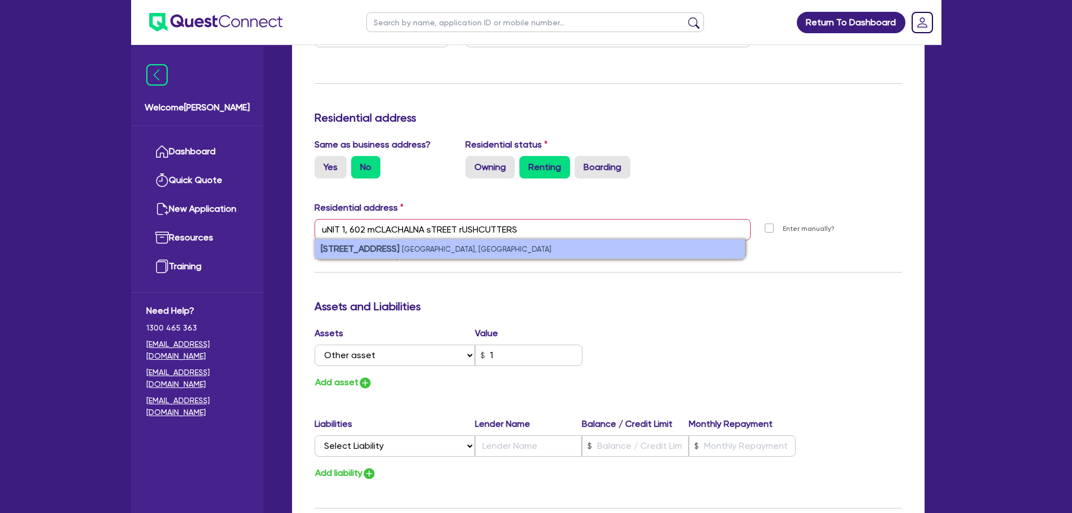
click at [513, 245] on small "Rushcutters Bay NSW, Australia" at bounding box center [477, 249] width 150 height 8
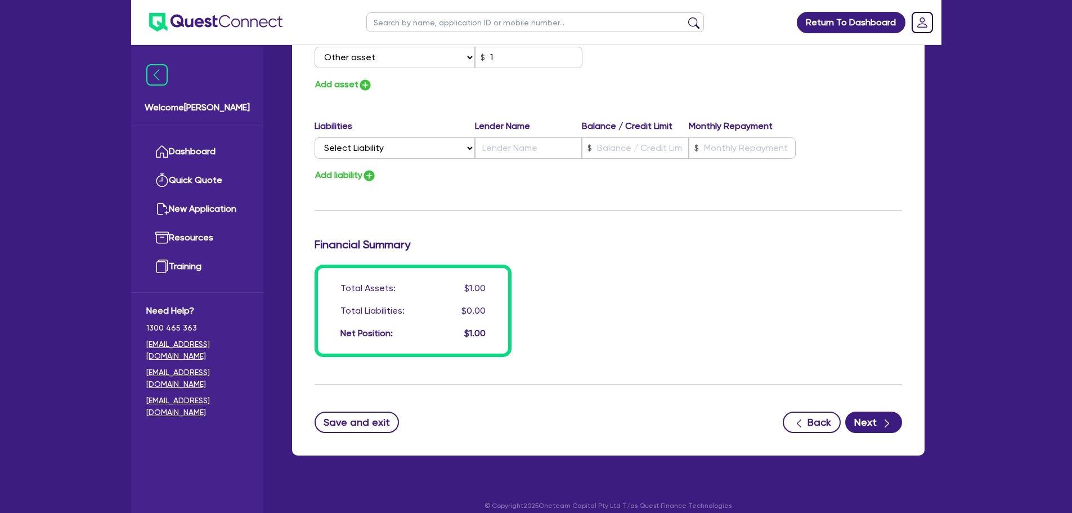
scroll to position [1604, 0]
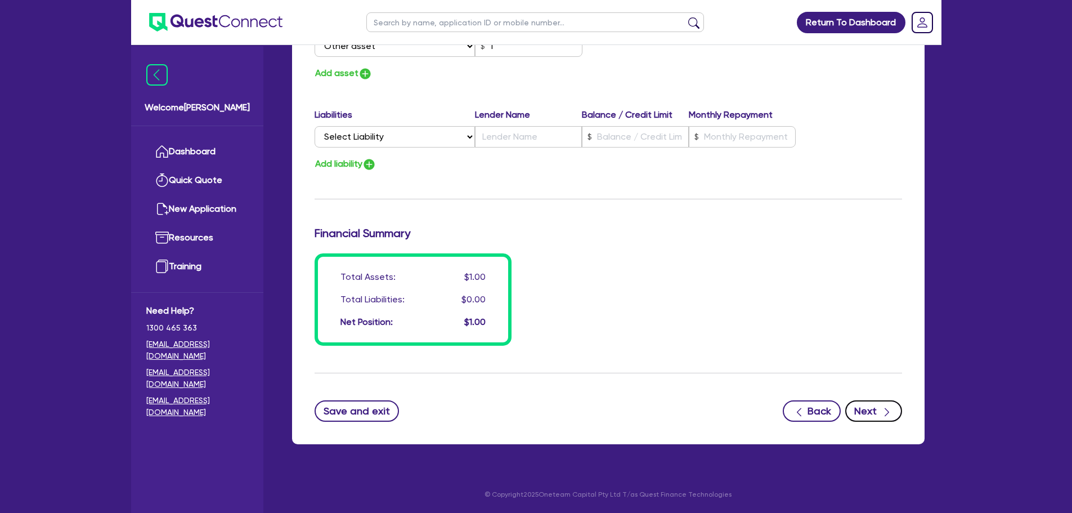
click at [872, 412] on button "Next" at bounding box center [873, 410] width 57 height 21
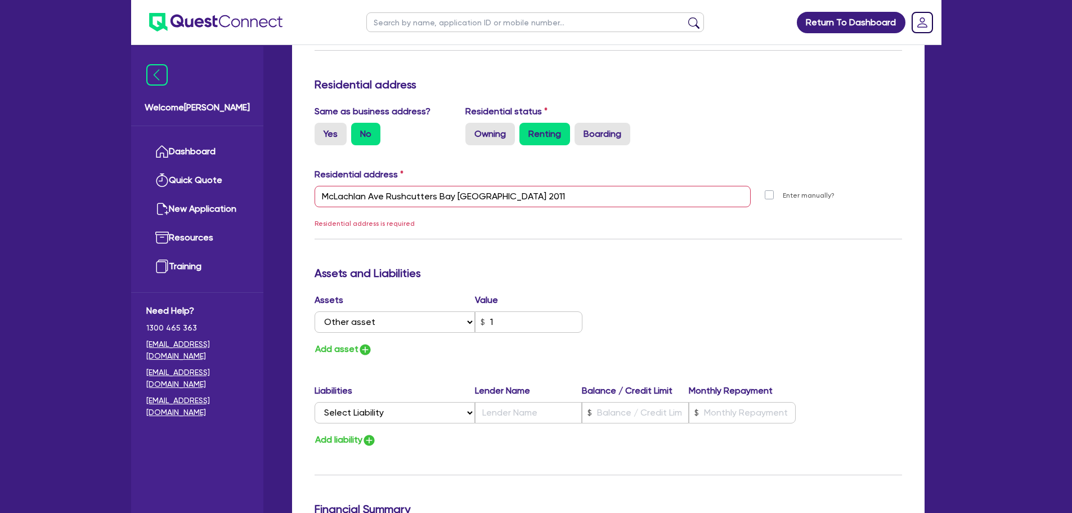
scroll to position [380, 0]
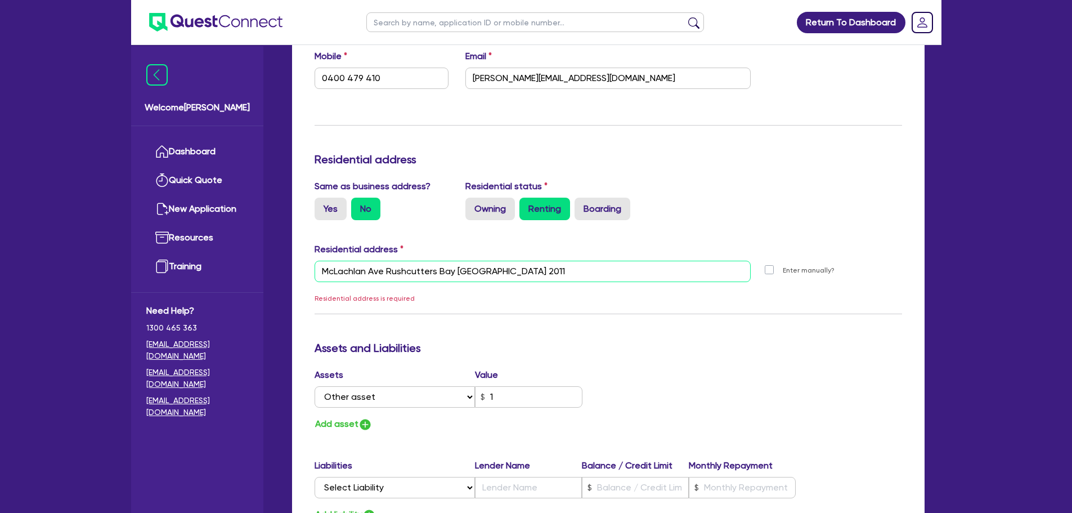
click at [521, 278] on input "McLachlan Ave Rushcutters Bay NSW 2011" at bounding box center [533, 271] width 437 height 21
click at [783, 273] on label "Enter manually?" at bounding box center [809, 270] width 52 height 11
click at [769, 273] on input "Enter manually?" at bounding box center [772, 269] width 9 height 11
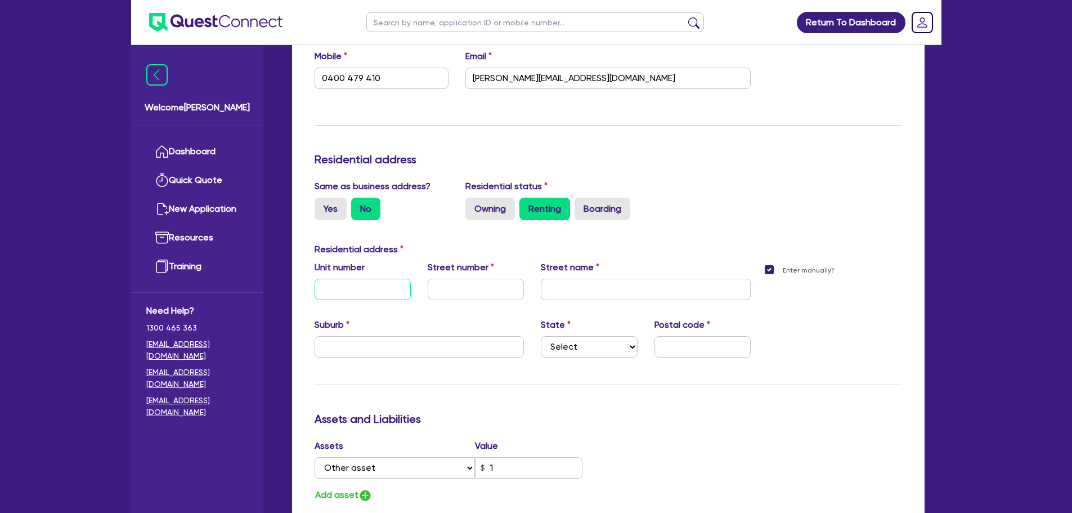
click at [370, 284] on input "text" at bounding box center [363, 289] width 96 height 21
click at [353, 346] on input "text" at bounding box center [420, 346] width 210 height 21
click at [560, 346] on select "Select NSW VIC QLD TAS ACT SA NT WA" at bounding box center [589, 346] width 96 height 21
click at [541, 336] on select "Select NSW VIC QLD TAS ACT SA NT WA" at bounding box center [589, 346] width 96 height 21
click at [701, 342] on input "text" at bounding box center [702, 346] width 96 height 21
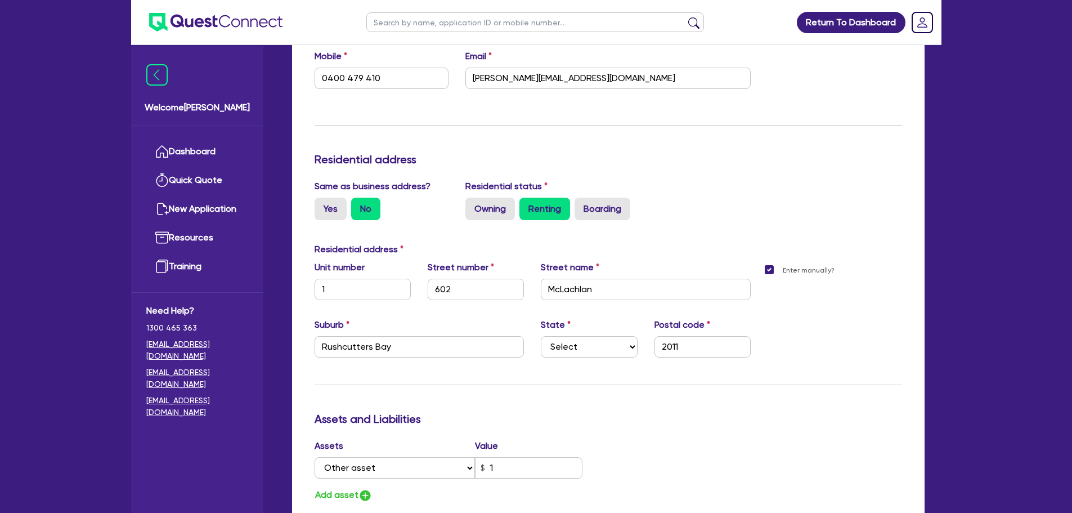
click at [665, 424] on h3 "Assets and Liabilities" at bounding box center [608, 419] width 587 height 14
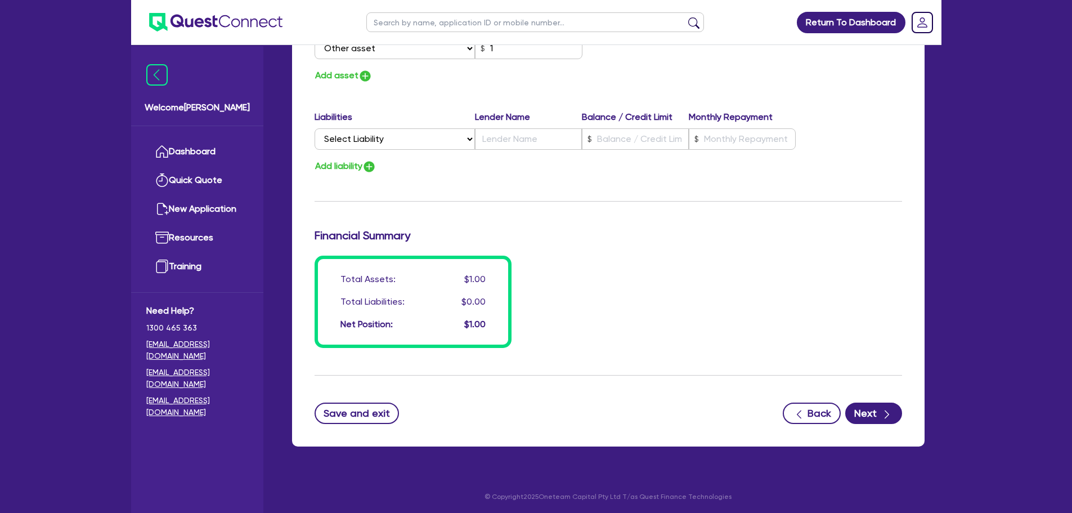
scroll to position [1689, 0]
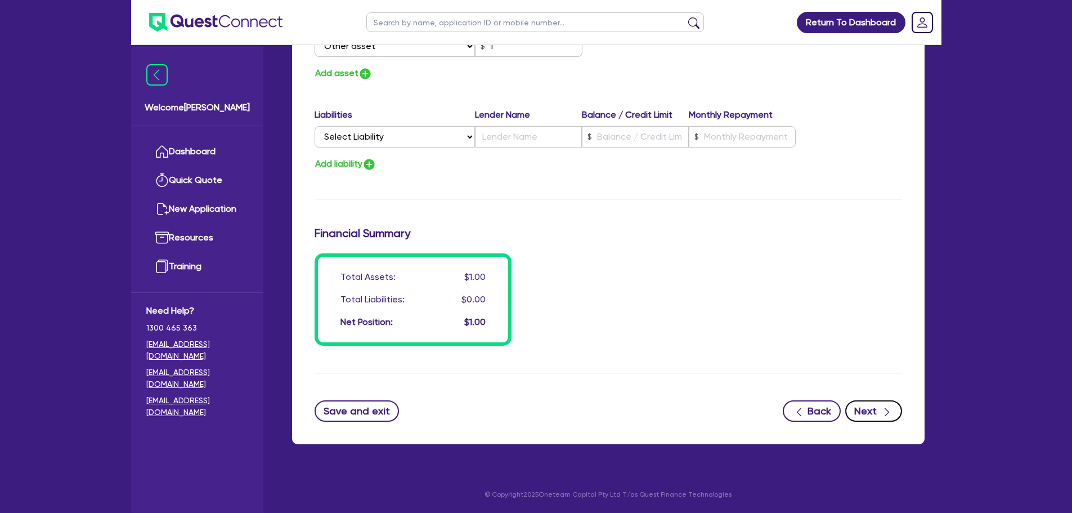
click at [876, 414] on button "Next" at bounding box center [873, 410] width 57 height 21
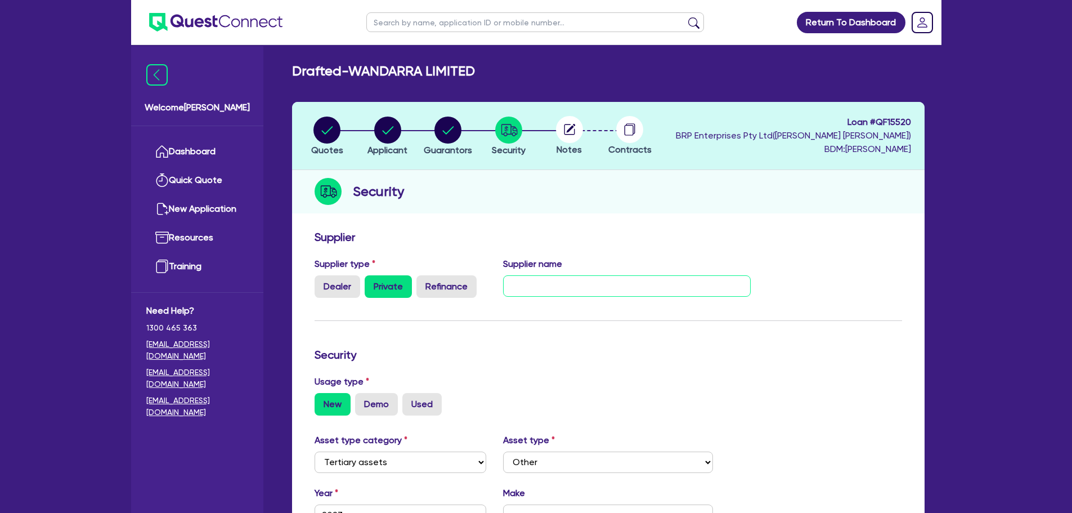
click at [641, 291] on input "text" at bounding box center [627, 285] width 248 height 21
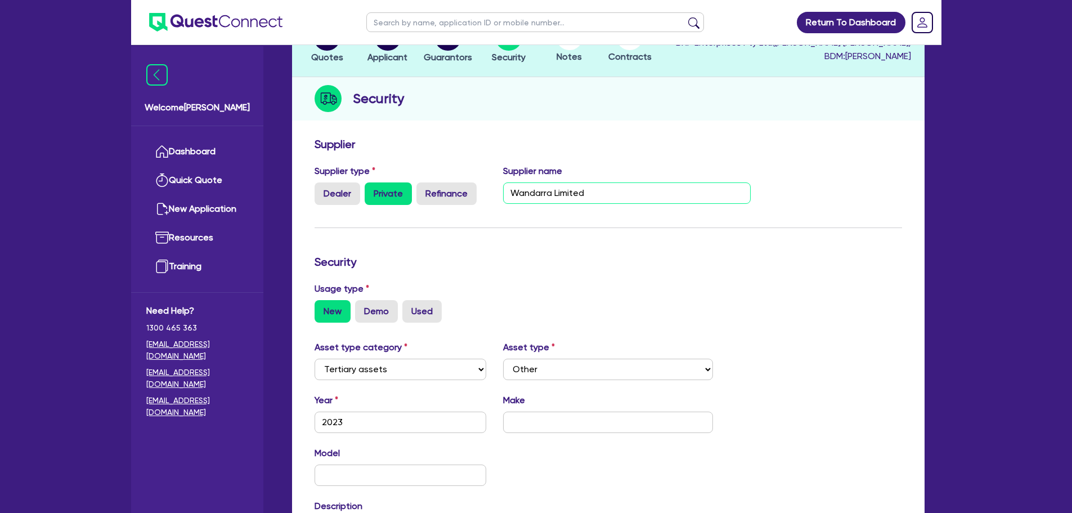
scroll to position [113, 0]
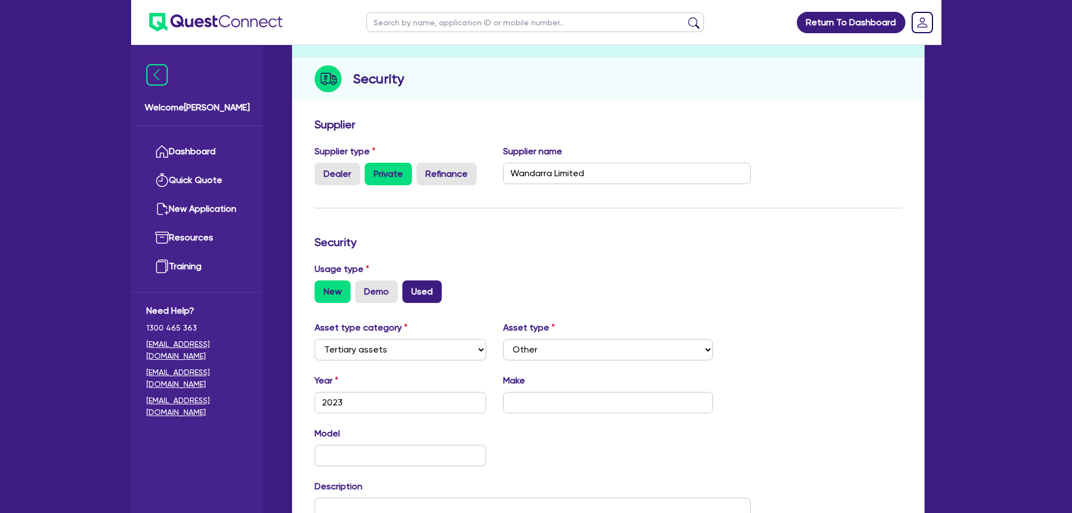
click at [424, 293] on label "Used" at bounding box center [421, 291] width 39 height 23
click at [410, 288] on input "Used" at bounding box center [405, 283] width 7 height 7
click at [555, 349] on select "Select Beauty equipment IT equipment IT software Watercraft Other" at bounding box center [608, 349] width 210 height 21
click at [503, 339] on select "Select Beauty equipment IT equipment IT software Watercraft Other" at bounding box center [608, 349] width 210 height 21
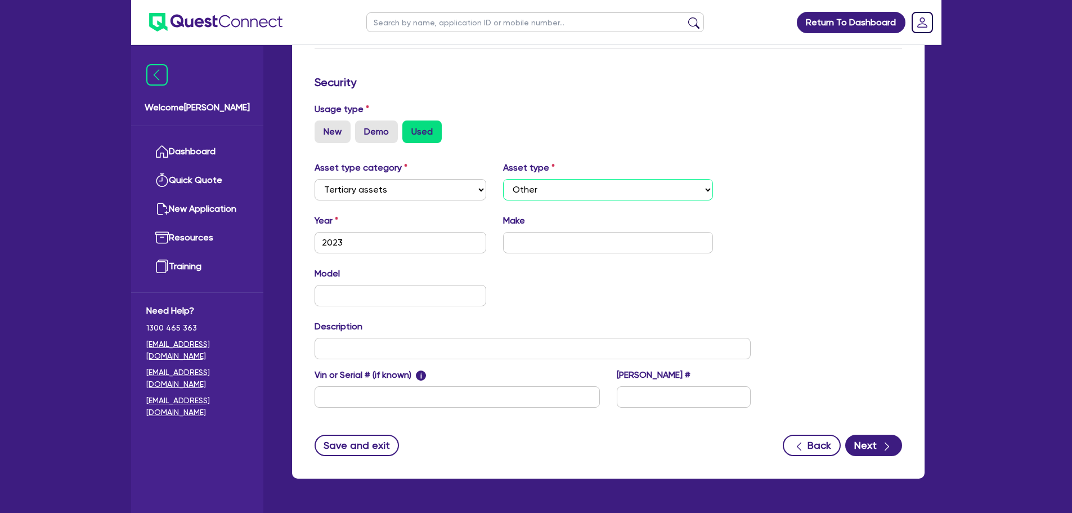
scroll to position [281, 0]
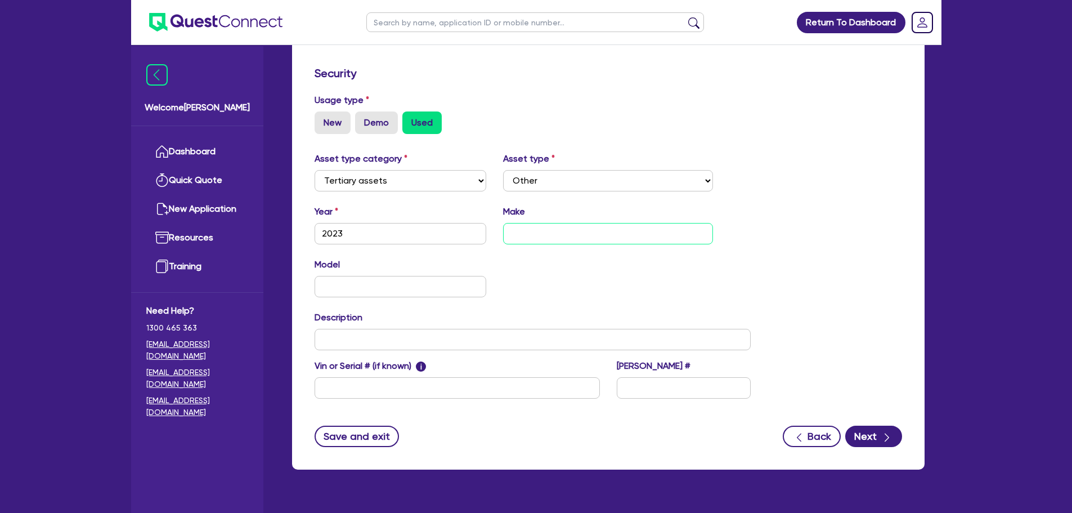
click at [540, 241] on input "text" at bounding box center [608, 233] width 210 height 21
click at [391, 285] on input "text" at bounding box center [401, 286] width 172 height 21
click at [407, 285] on input "text" at bounding box center [401, 286] width 172 height 21
click at [344, 336] on input "text" at bounding box center [533, 339] width 437 height 21
click at [353, 390] on input "text" at bounding box center [457, 387] width 285 height 21
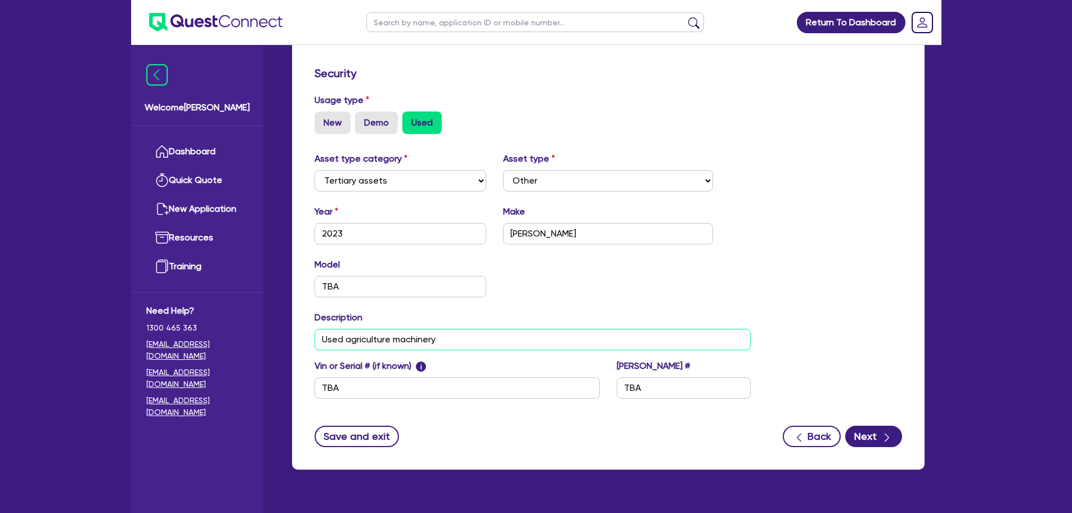
click at [455, 340] on input "Used agriculture machinery" at bounding box center [533, 339] width 437 height 21
click at [711, 181] on select "Select Beauty equipment IT equipment IT software Watercraft Other" at bounding box center [608, 180] width 210 height 21
click at [503, 170] on select "Select Beauty equipment IT equipment IT software Watercraft Other" at bounding box center [608, 180] width 210 height 21
click at [883, 433] on icon "button" at bounding box center [886, 437] width 11 height 11
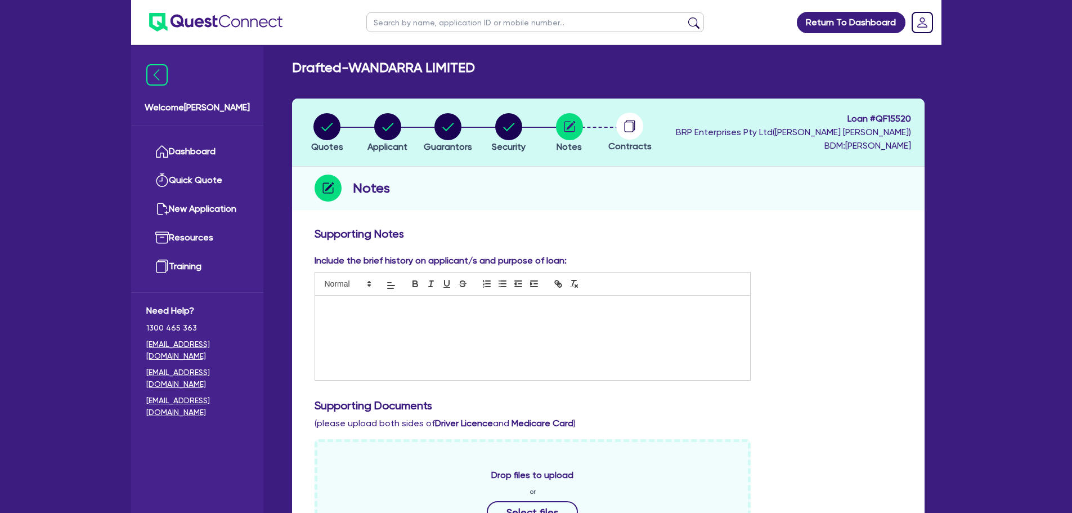
scroll to position [56, 0]
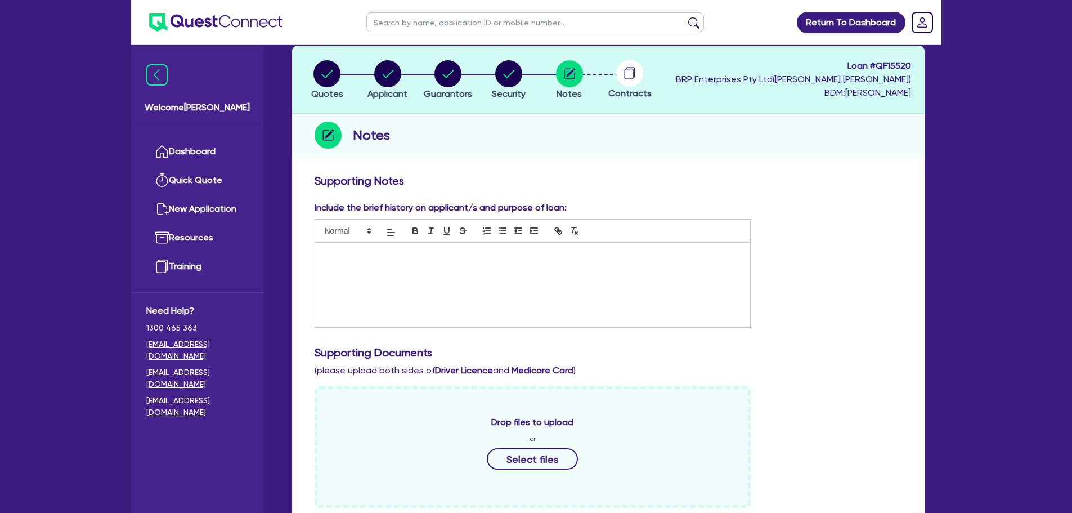
click at [411, 258] on p at bounding box center [533, 254] width 419 height 10
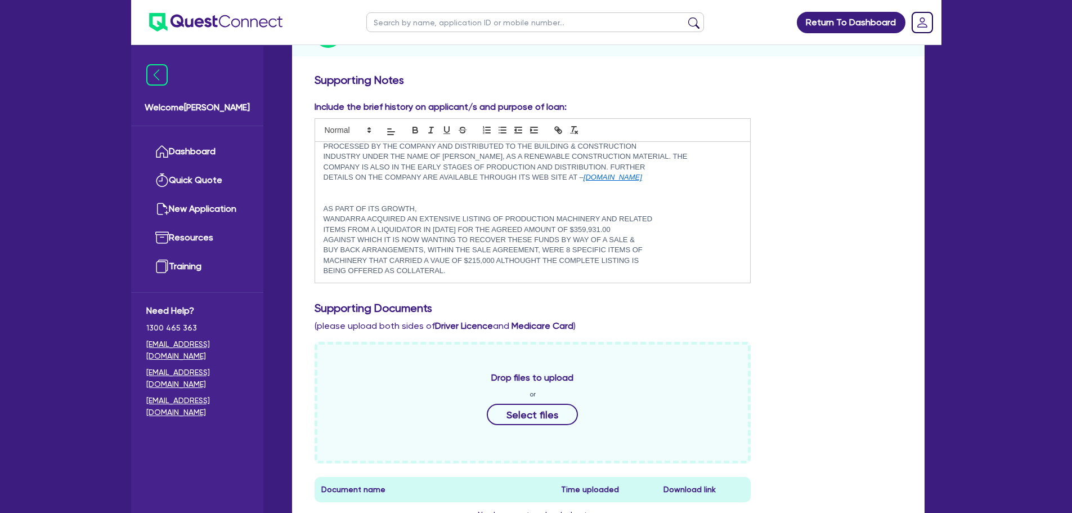
scroll to position [169, 0]
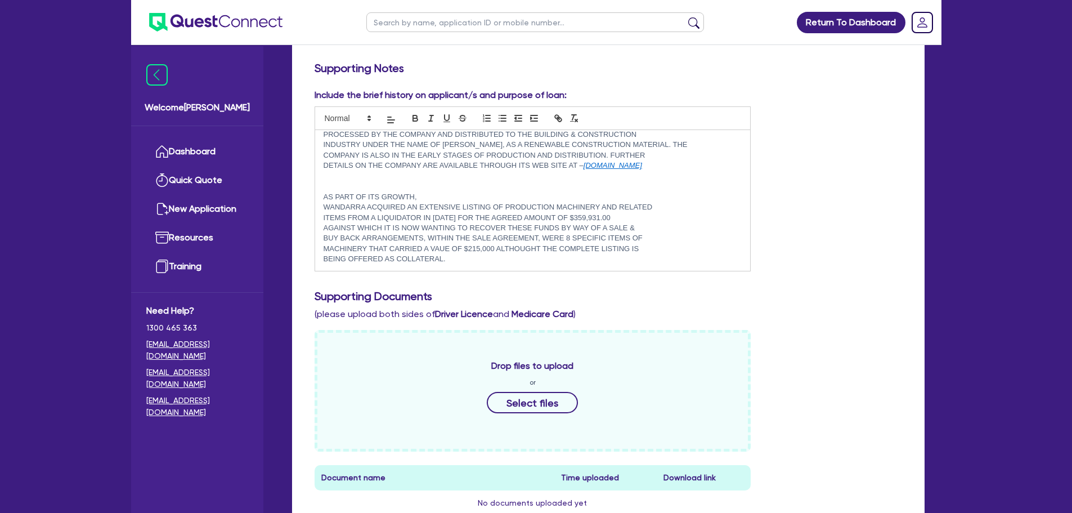
click at [346, 175] on p at bounding box center [533, 176] width 419 height 10
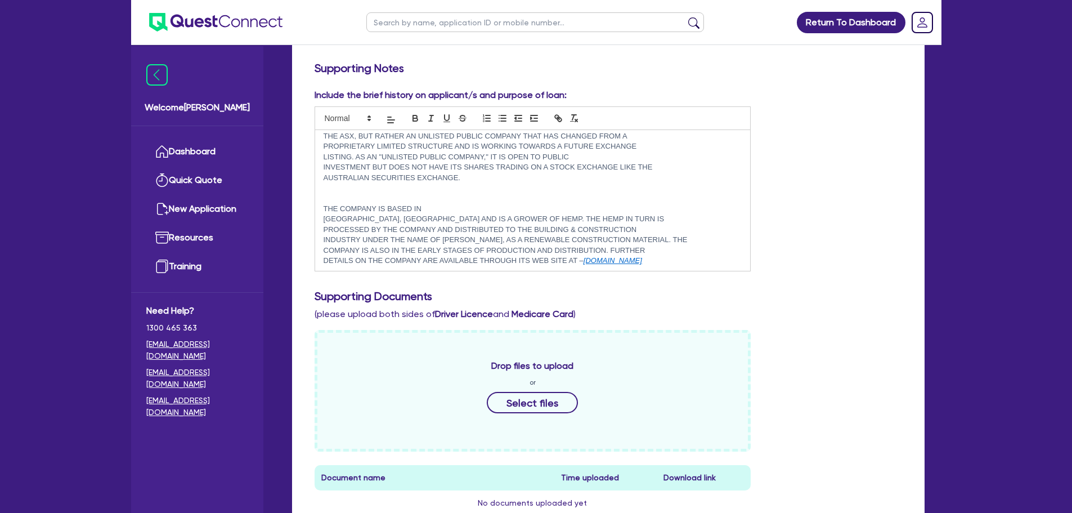
scroll to position [0, 0]
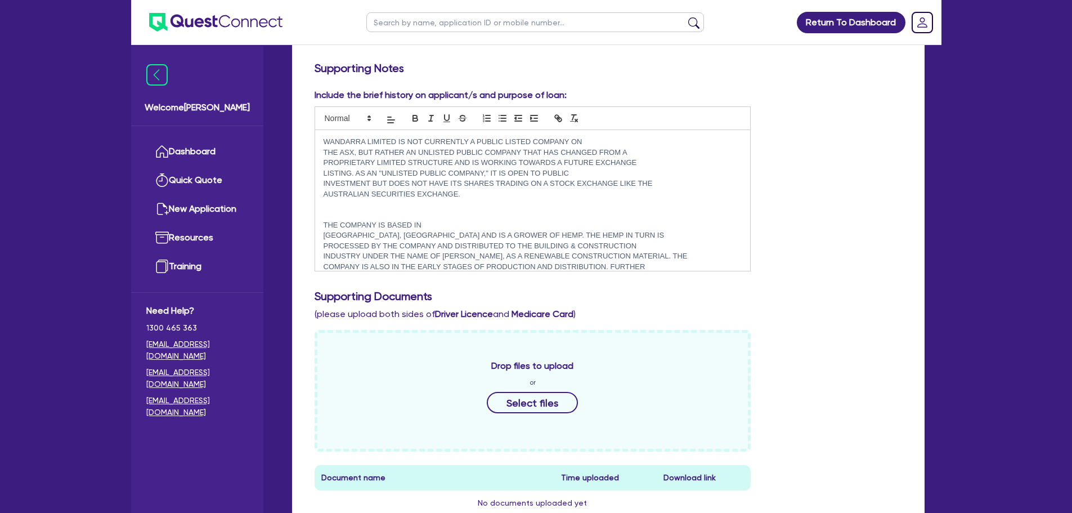
click at [328, 203] on p at bounding box center [533, 204] width 419 height 10
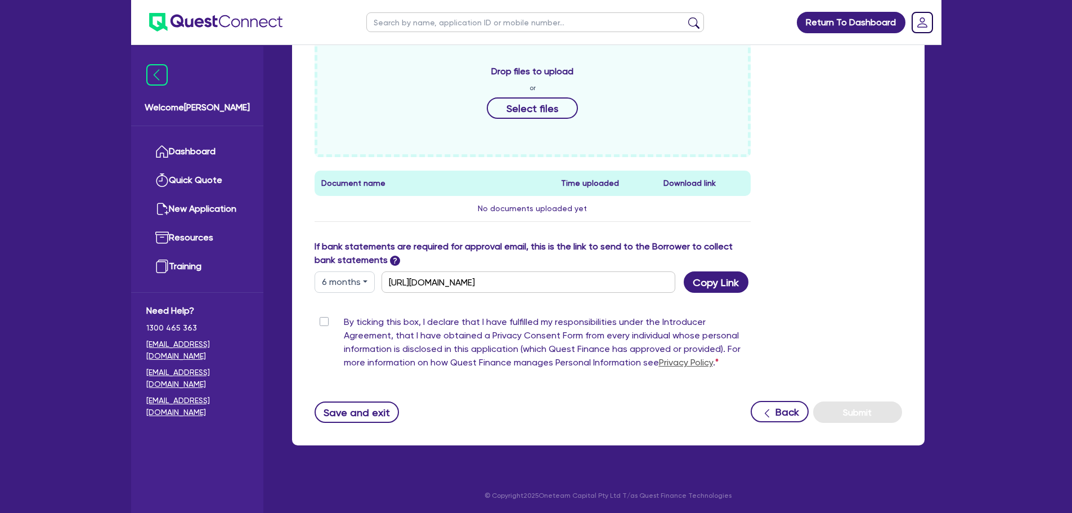
scroll to position [464, 0]
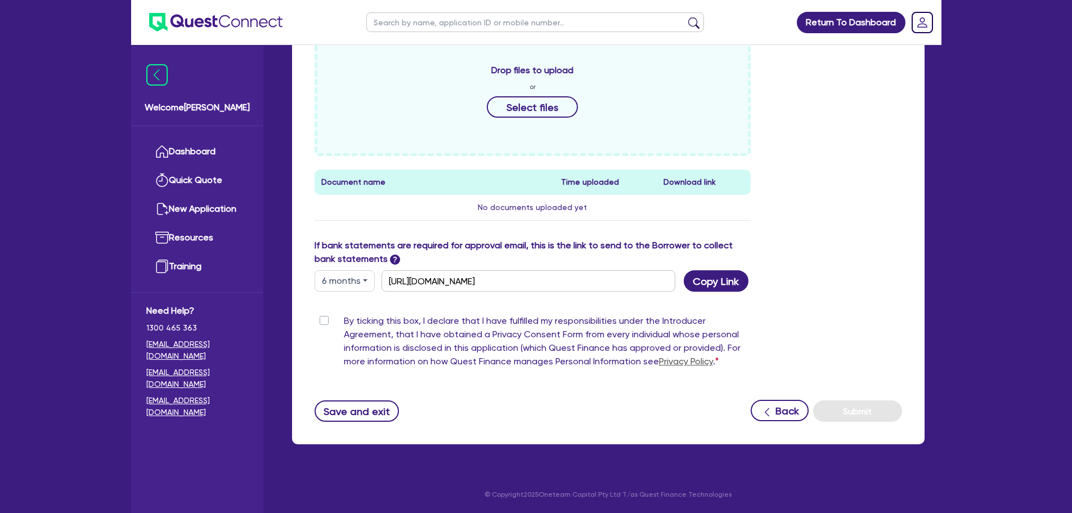
click at [344, 319] on label "By ticking this box, I declare that I have fulfilled my responsibilities under …" at bounding box center [547, 343] width 407 height 59
click at [324, 319] on input "By ticking this box, I declare that I have fulfilled my responsibilities under …" at bounding box center [319, 319] width 9 height 11
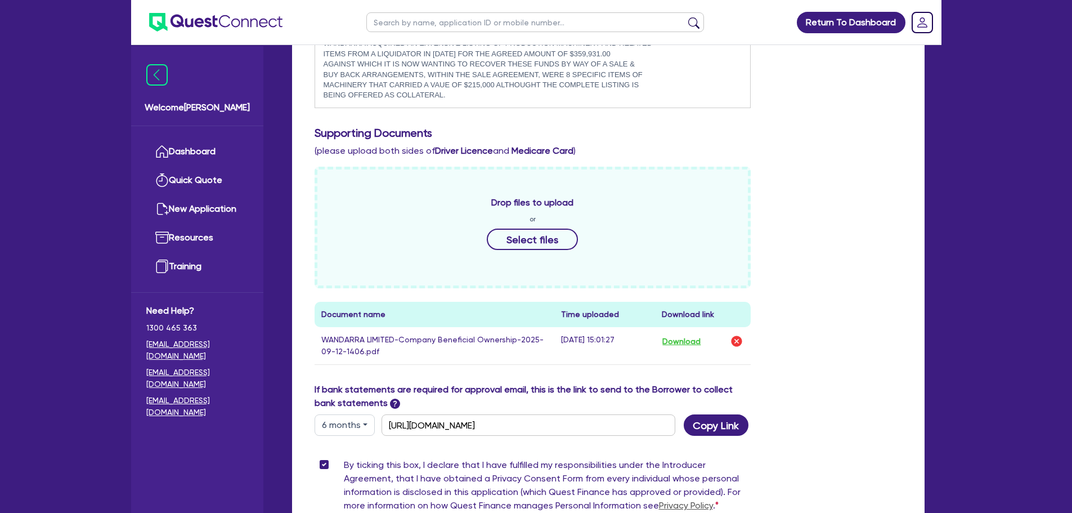
scroll to position [352, 0]
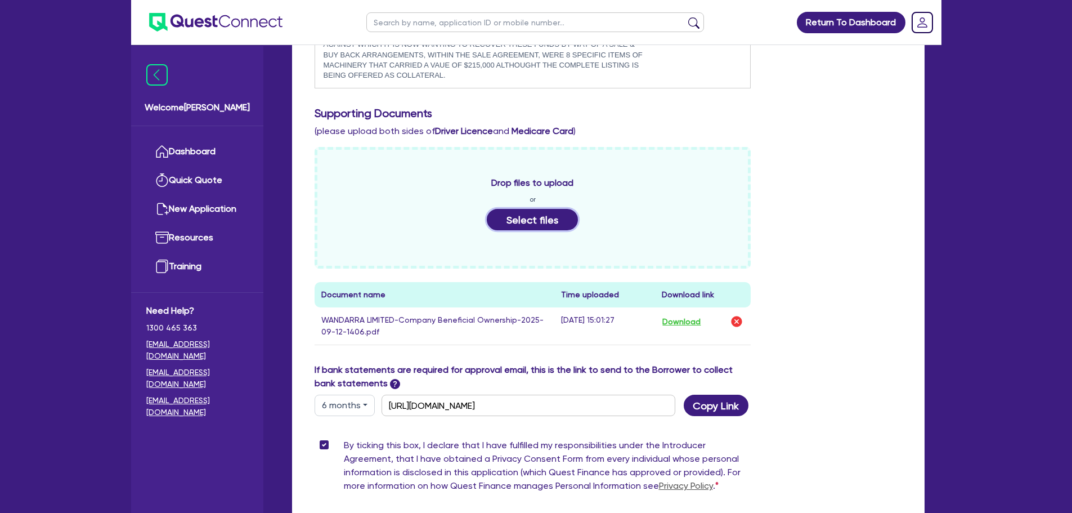
click at [526, 219] on button "Select files" at bounding box center [532, 219] width 91 height 21
click at [842, 273] on div "Drop files to upload or Select files Document name Time uploaded Download link …" at bounding box center [608, 255] width 604 height 216
click at [733, 320] on img "button" at bounding box center [737, 322] width 14 height 14
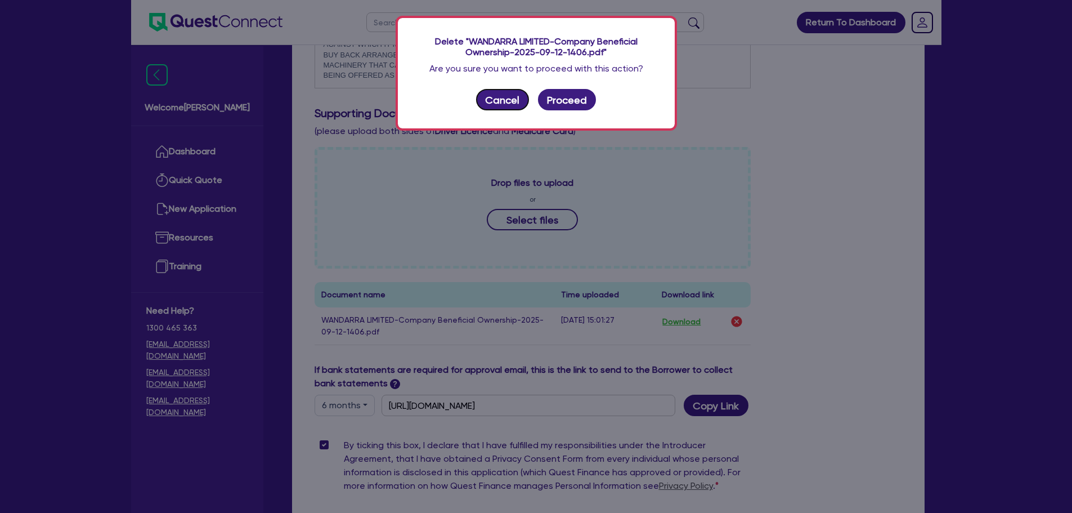
click at [514, 102] on button "Cancel" at bounding box center [502, 99] width 53 height 21
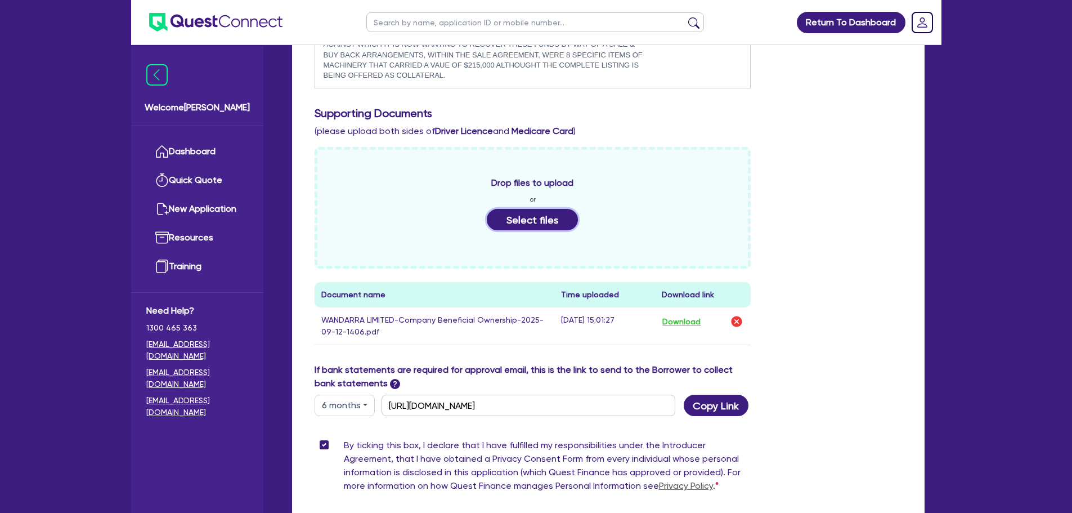
click at [541, 219] on button "Select files" at bounding box center [532, 219] width 91 height 21
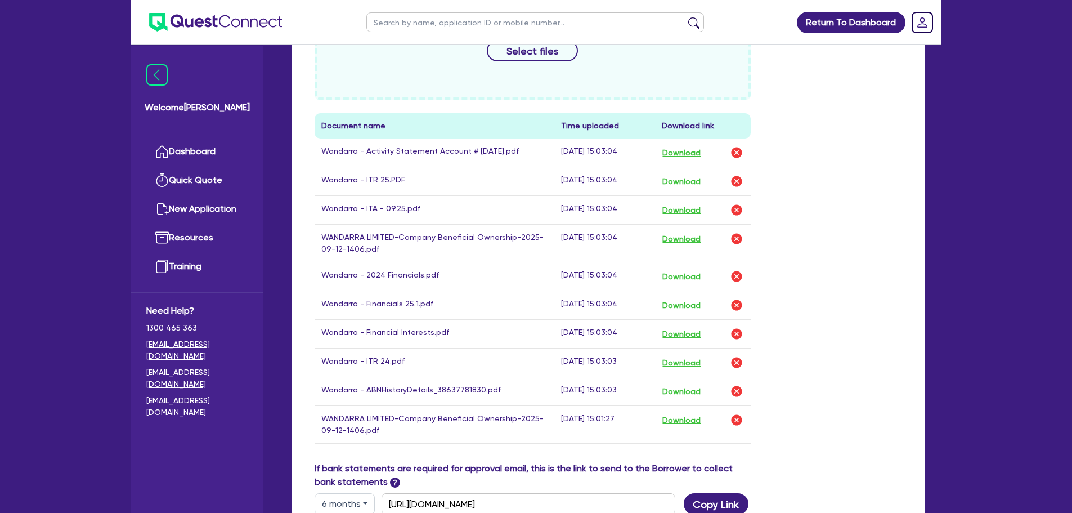
scroll to position [464, 0]
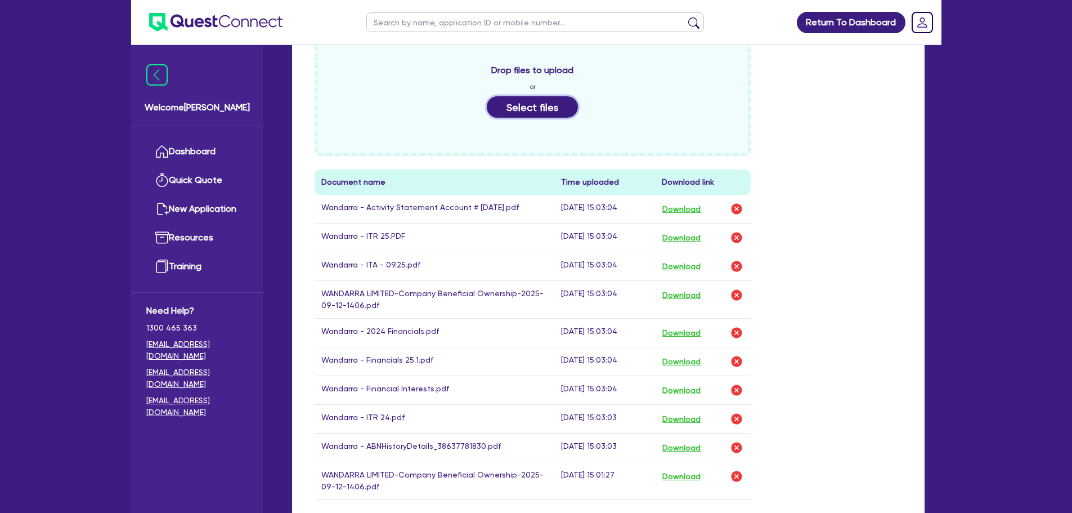
click at [532, 109] on button "Select files" at bounding box center [532, 106] width 91 height 21
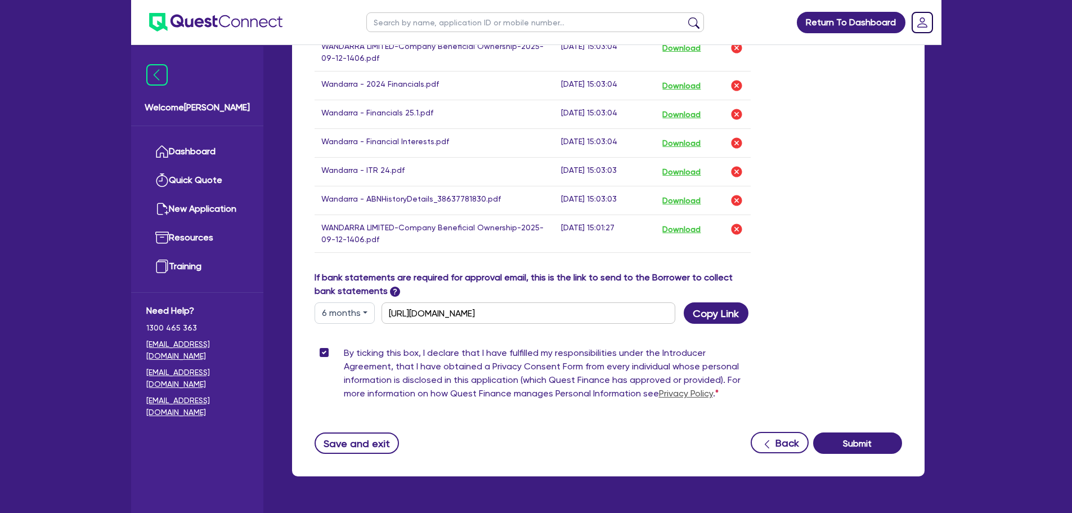
scroll to position [746, 0]
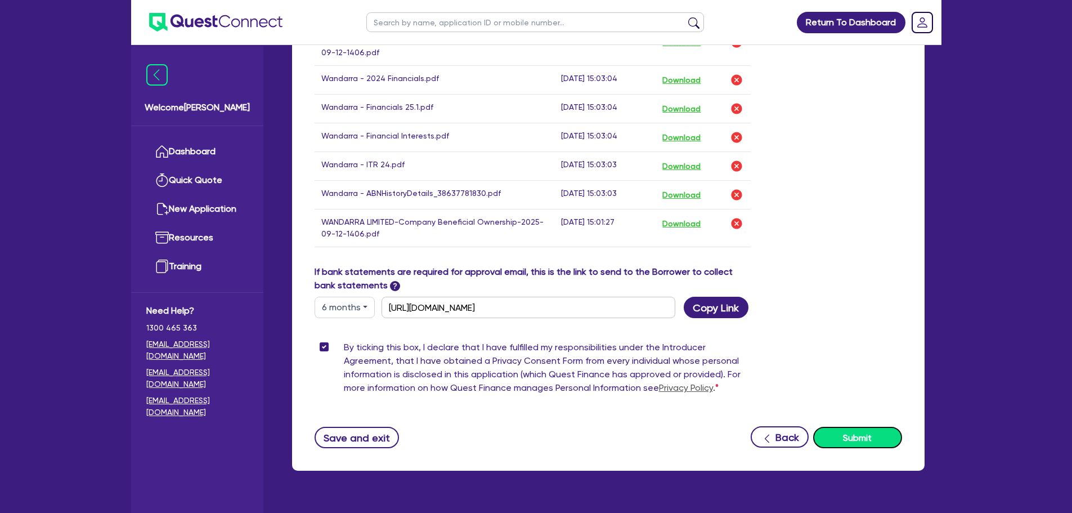
click at [864, 440] on button "Submit" at bounding box center [857, 437] width 89 height 21
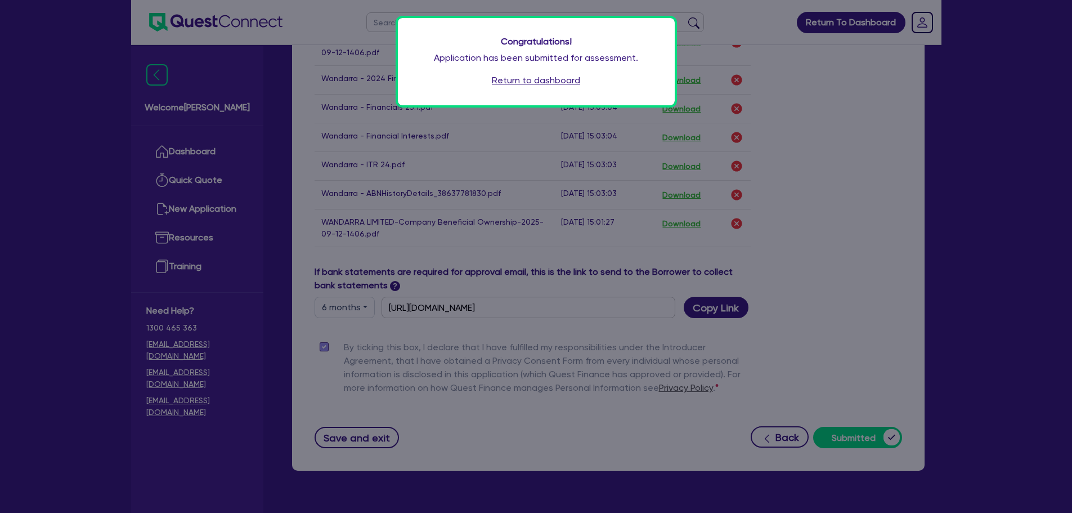
click at [944, 255] on div "Congratulations! Application has been submitted for assessment. Return to dashb…" at bounding box center [536, 256] width 1072 height 513
click at [551, 81] on link "Return to dashboard" at bounding box center [536, 81] width 88 height 14
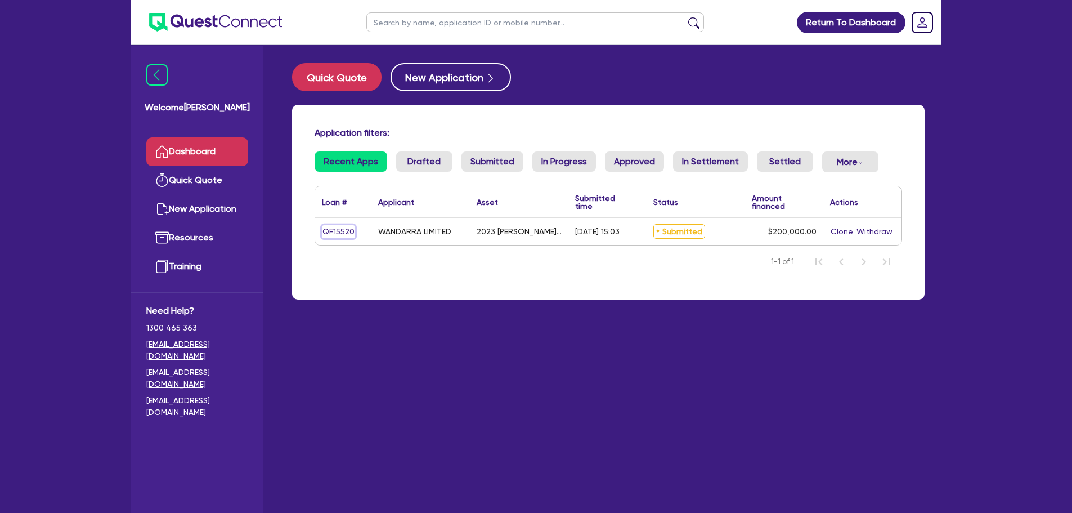
click at [340, 233] on link "QF15520" at bounding box center [338, 231] width 33 height 13
select select "Quest Finance - Own Book"
select select "TERTIARY_ASSETS"
select select "OTHER_TERTIARY"
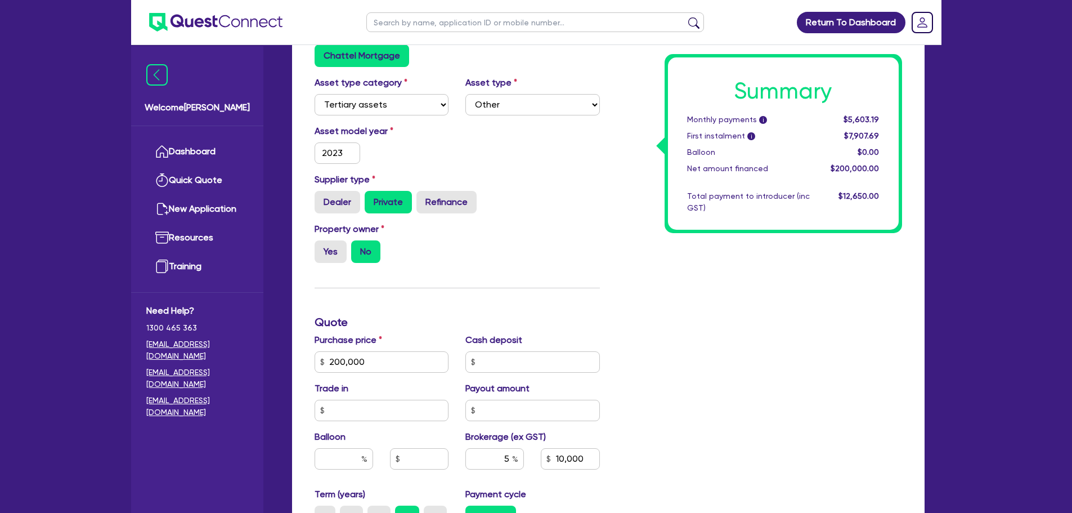
scroll to position [281, 0]
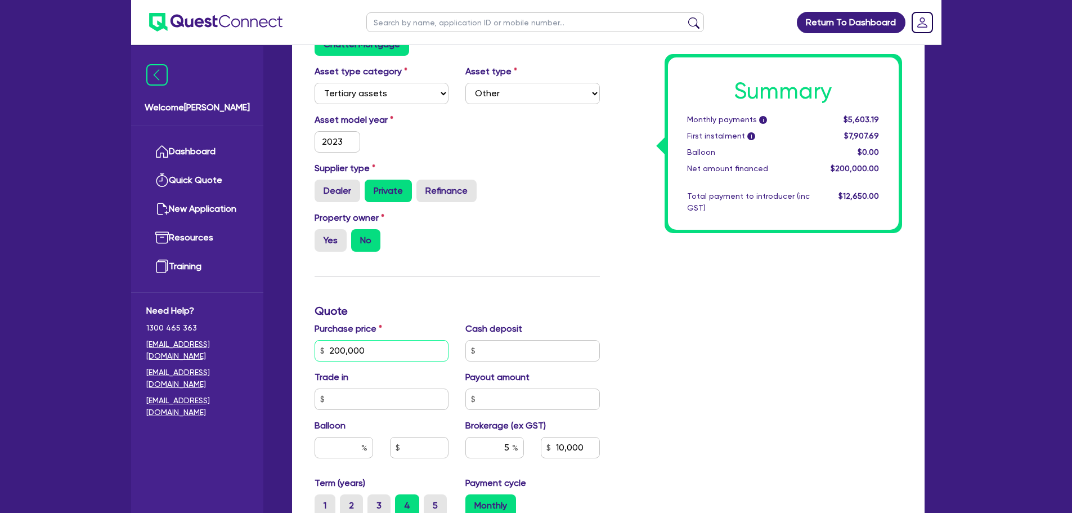
click at [430, 347] on input "200,000" at bounding box center [382, 350] width 134 height 21
type input "20,000"
type input "10,000"
type input "1,500"
type input "2,000"
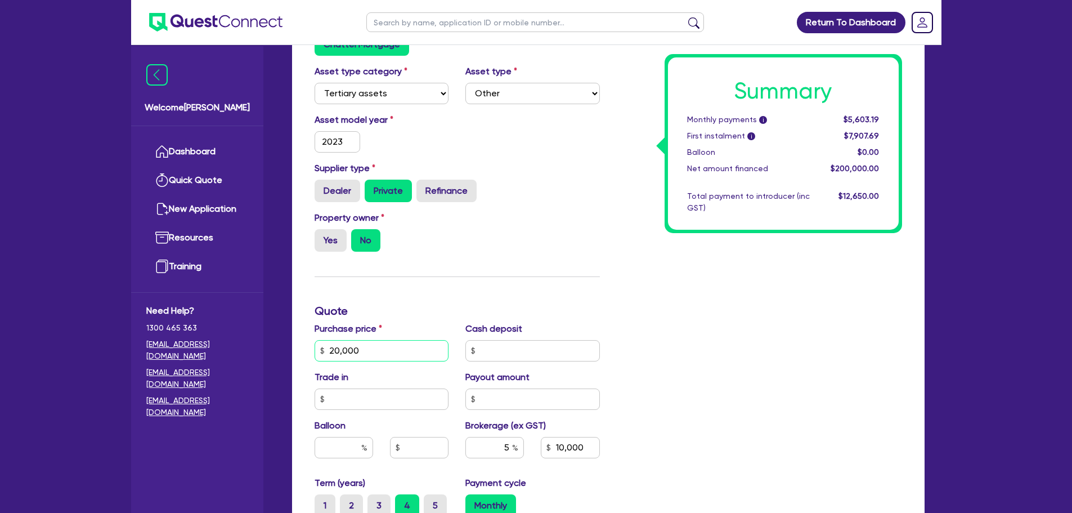
type input "10,000"
type input "1,500"
type input "200"
type input "10,000"
type input "1,500"
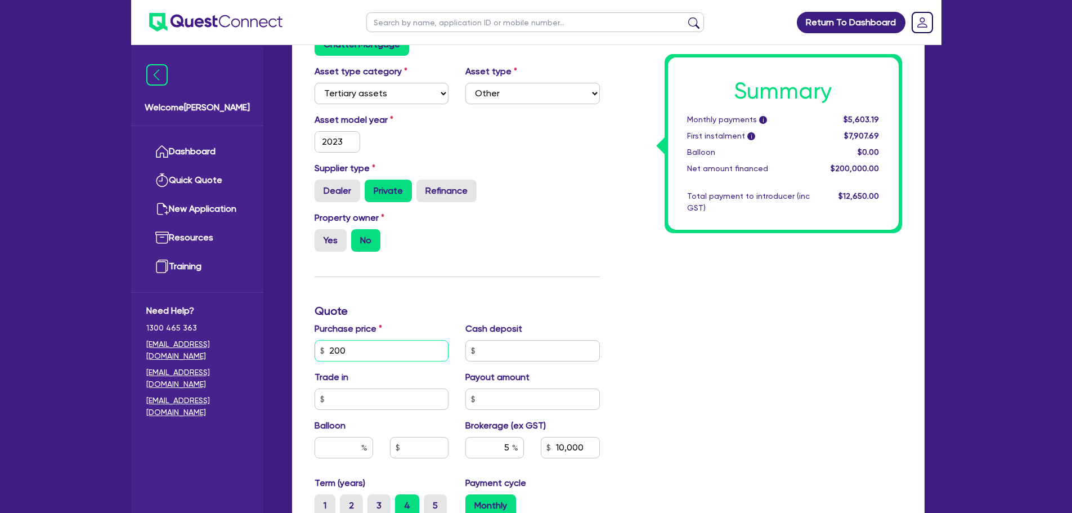
type input "20"
type input "10,000"
type input "1,500"
type input "2"
type input "10,000"
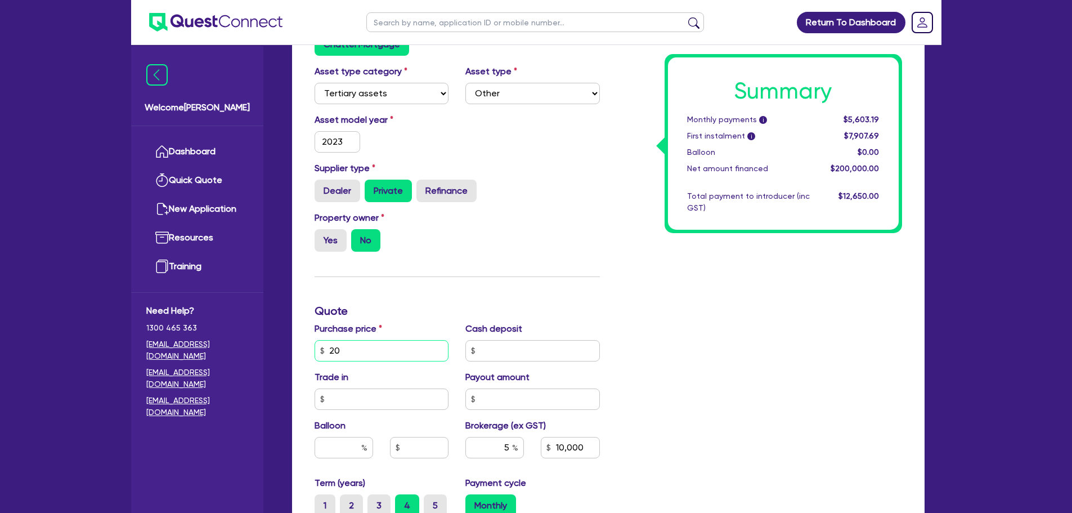
type input "1,500"
type input "10,000"
type input "1,500"
type input "1"
type input "10,000"
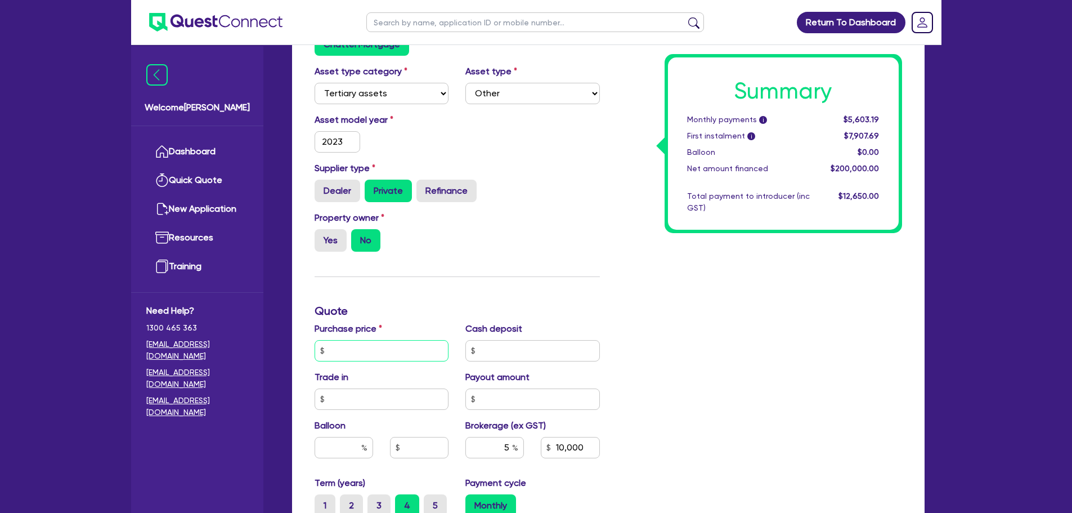
type input "1,500"
type input "15"
type input "10,000"
type input "1,500"
type input "150"
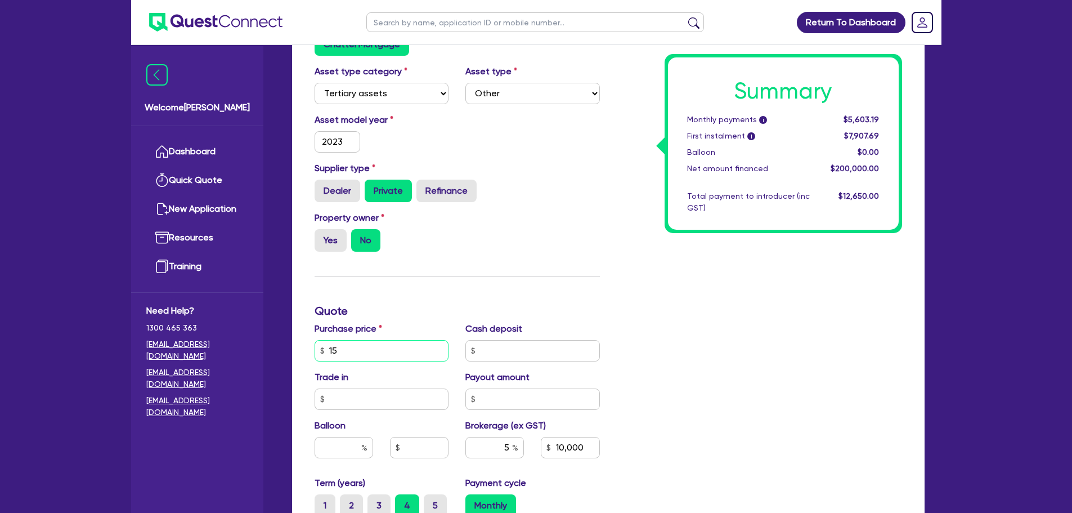
type input "10,000"
type input "1,500"
type input "10,000"
type input "1,500"
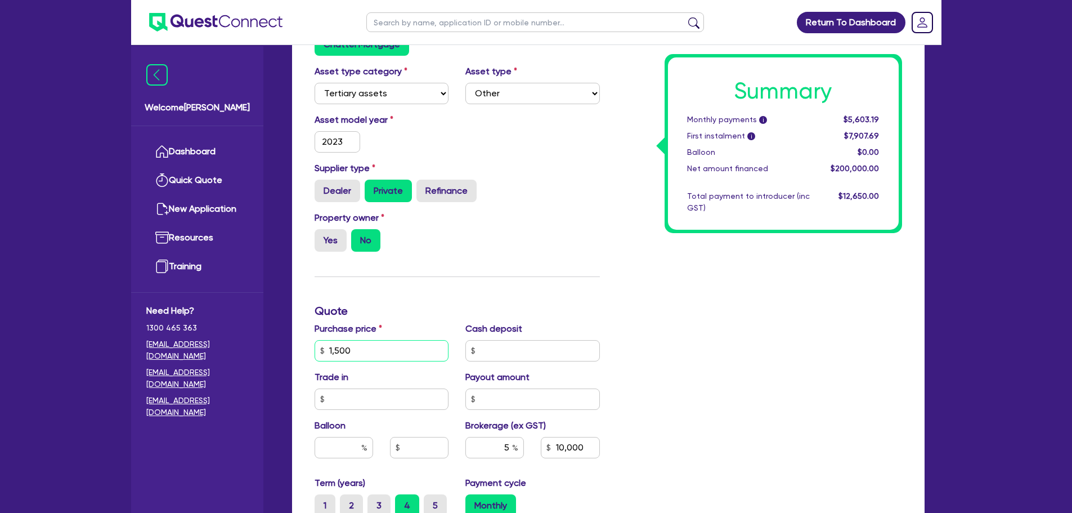
type input "15,000"
type input "10,000"
type input "1,500"
type input "150,000"
type input "10,000"
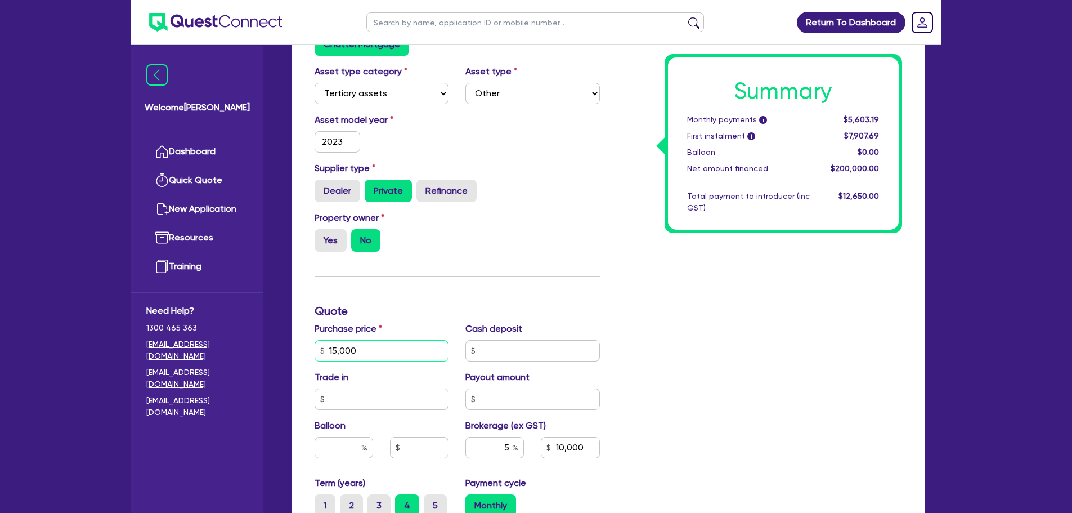
type input "1,500"
type input "150,000"
type input "10,000"
type input "1,500"
type input "7,500"
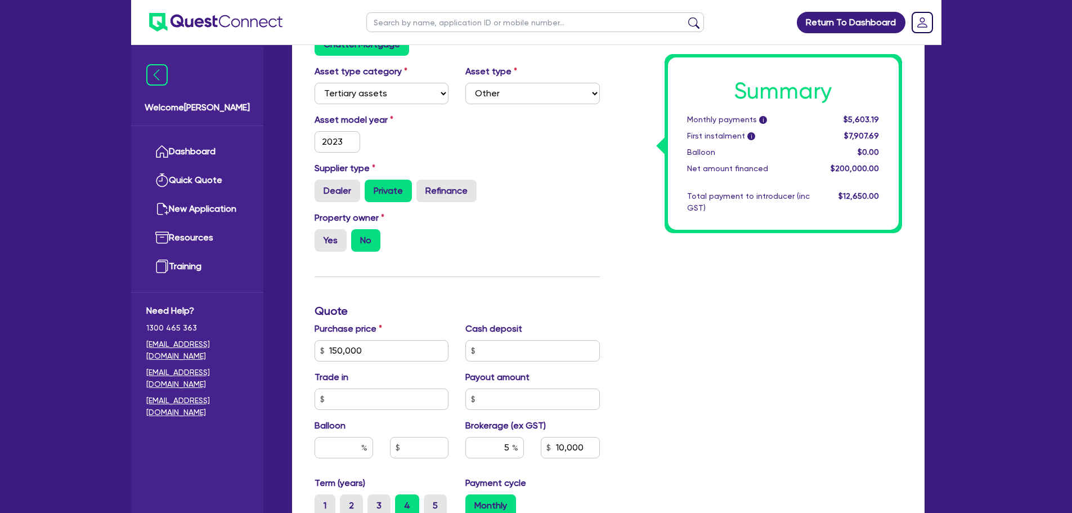
type input "1,500"
click at [779, 332] on div "Summary Monthly payments i $4,205.12 First instalment i $6,509.62 Balloon $0.00…" at bounding box center [759, 311] width 302 height 724
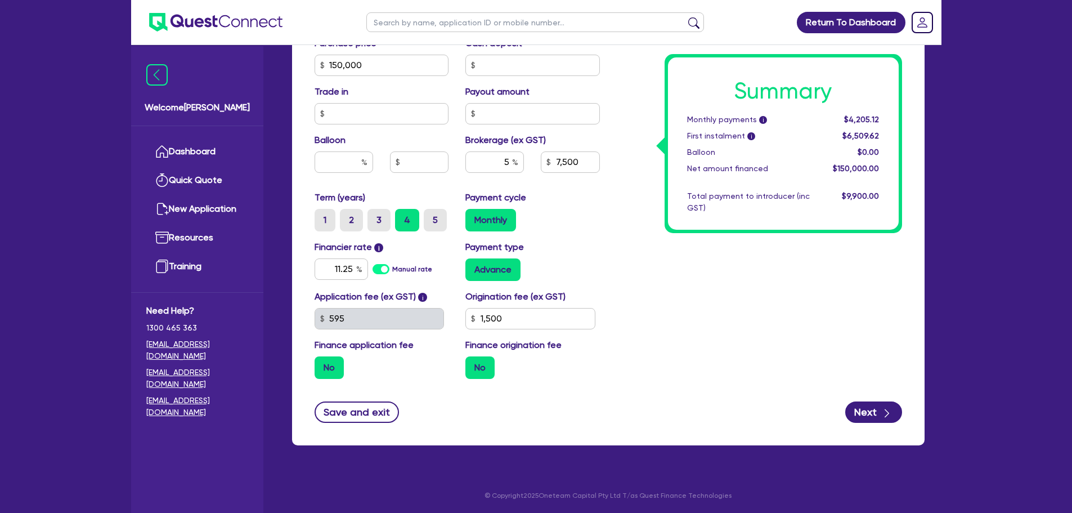
scroll to position [568, 0]
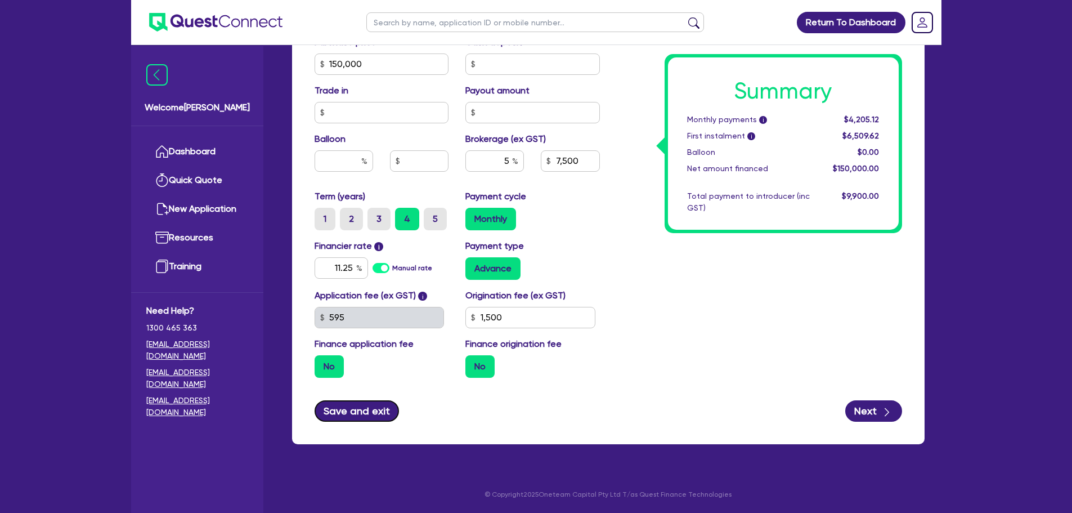
click at [364, 416] on button "Save and exit" at bounding box center [357, 410] width 85 height 21
type input "7,500"
type input "1,500"
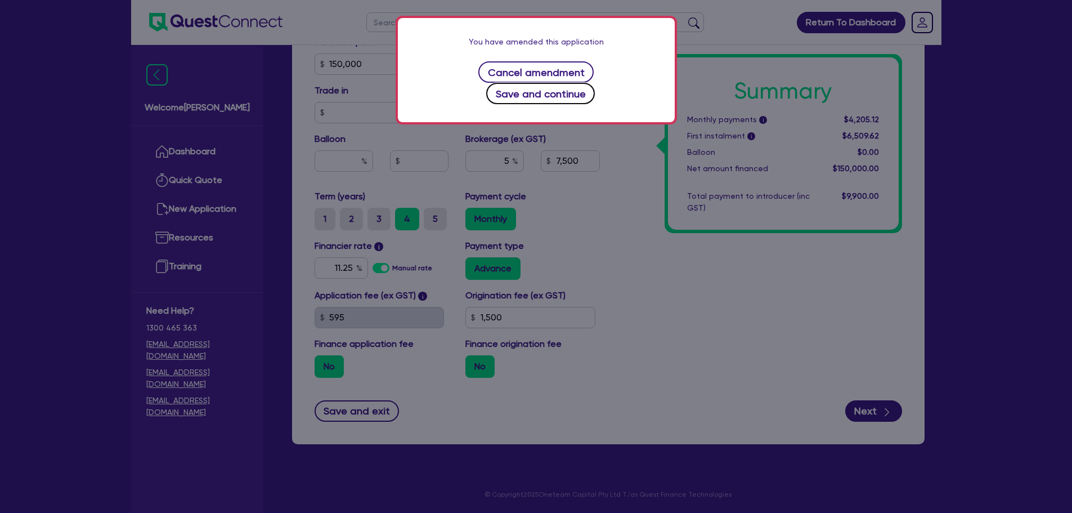
click at [590, 83] on button "Save and continue" at bounding box center [540, 93] width 109 height 21
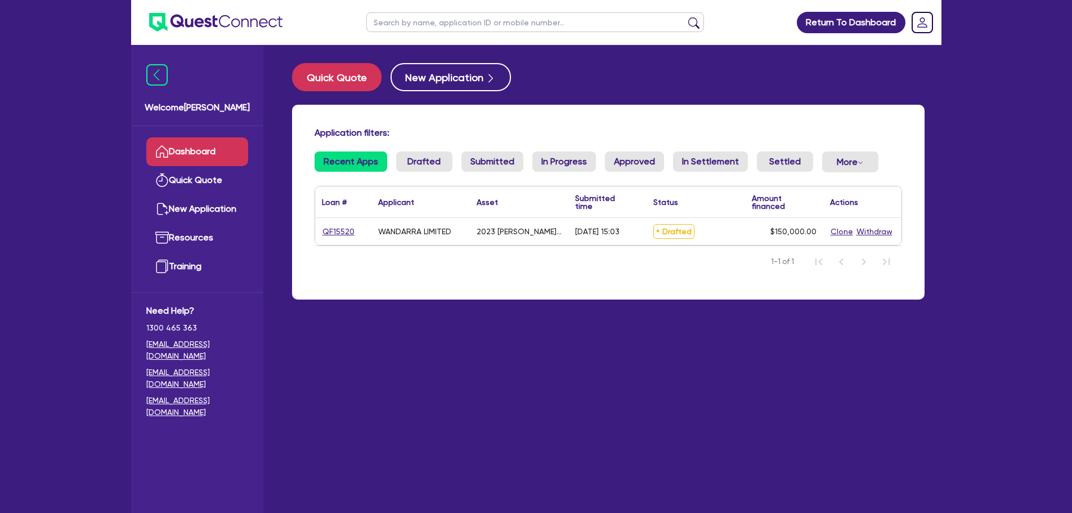
select select "Quest Finance - Own Book"
select select "TERTIARY_ASSETS"
select select "OTHER_TERTIARY"
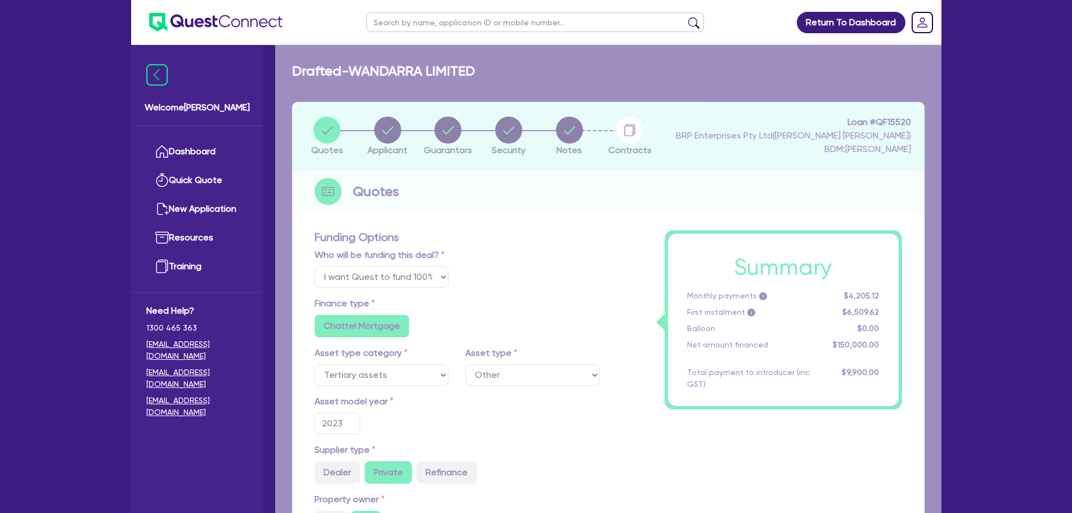
type input "150,000"
type input "7,500"
type input "1,500"
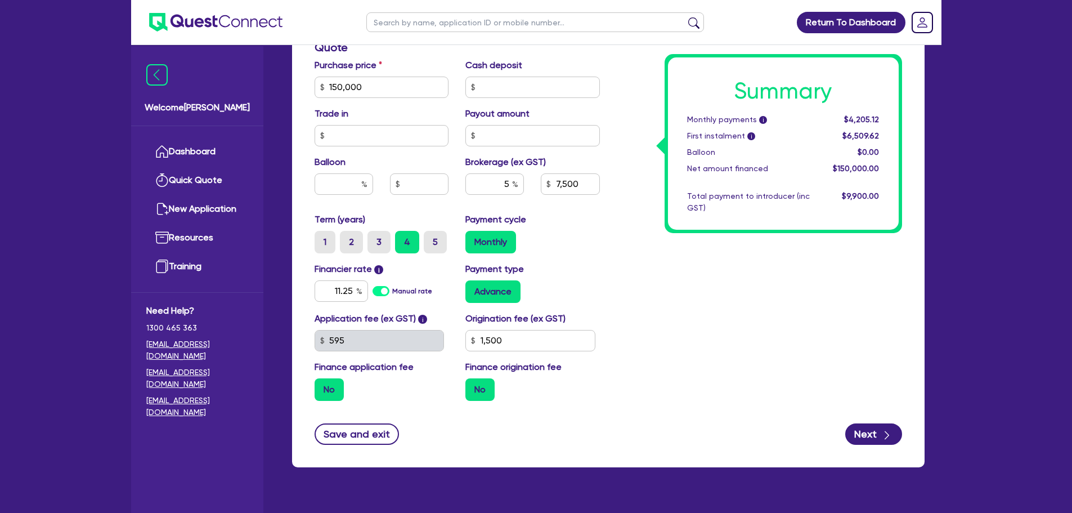
scroll to position [563, 0]
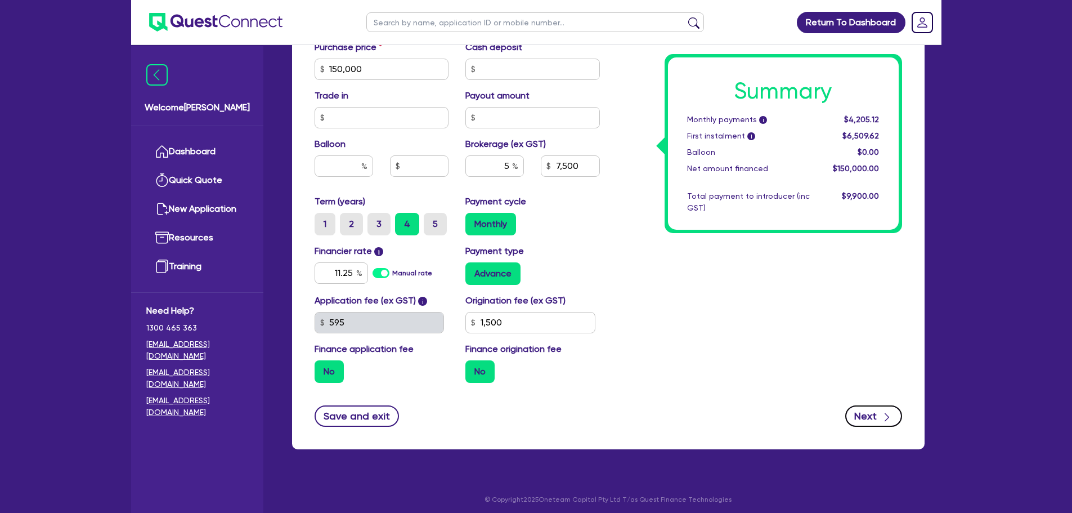
click at [876, 419] on button "Next" at bounding box center [873, 415] width 57 height 21
type input "150,000"
type input "7,500"
type input "1,500"
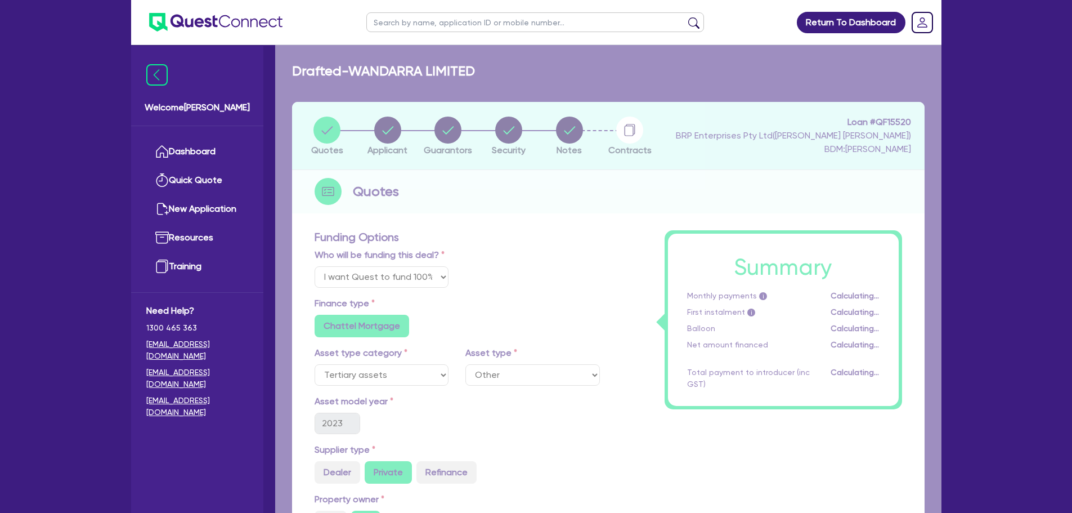
select select "COMPANY"
select select "AGRICULTURE"
select select "GROWERS"
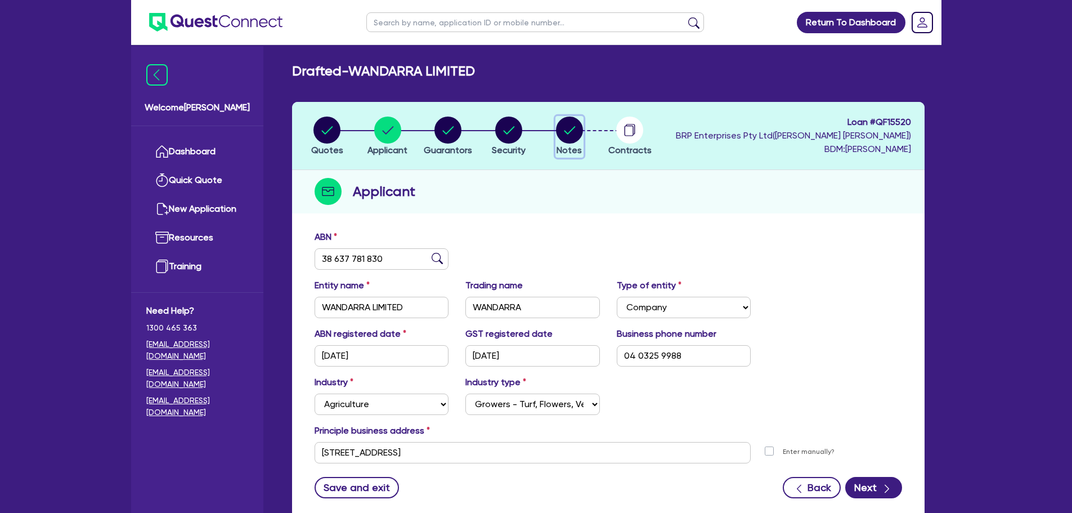
click at [576, 134] on circle "button" at bounding box center [569, 129] width 27 height 27
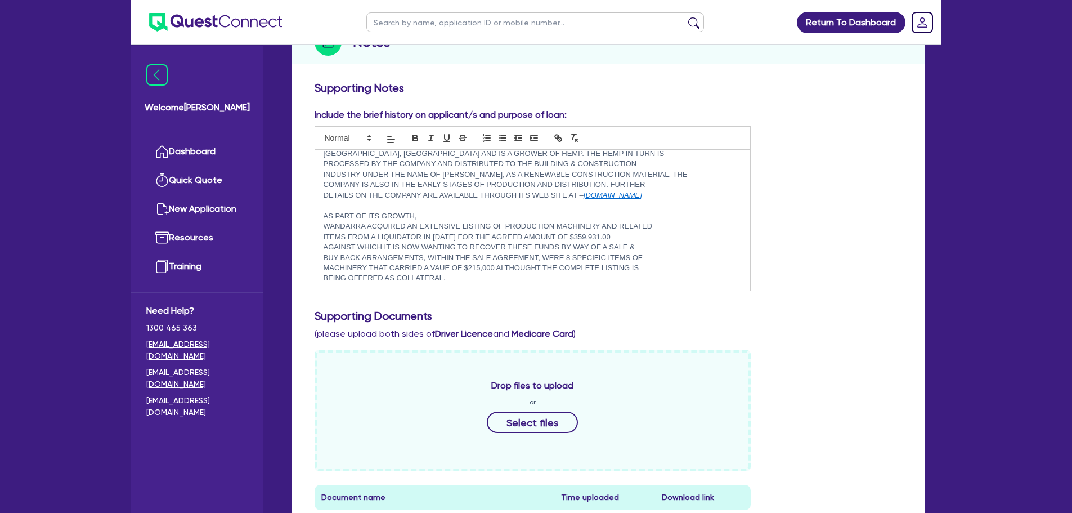
scroll to position [169, 0]
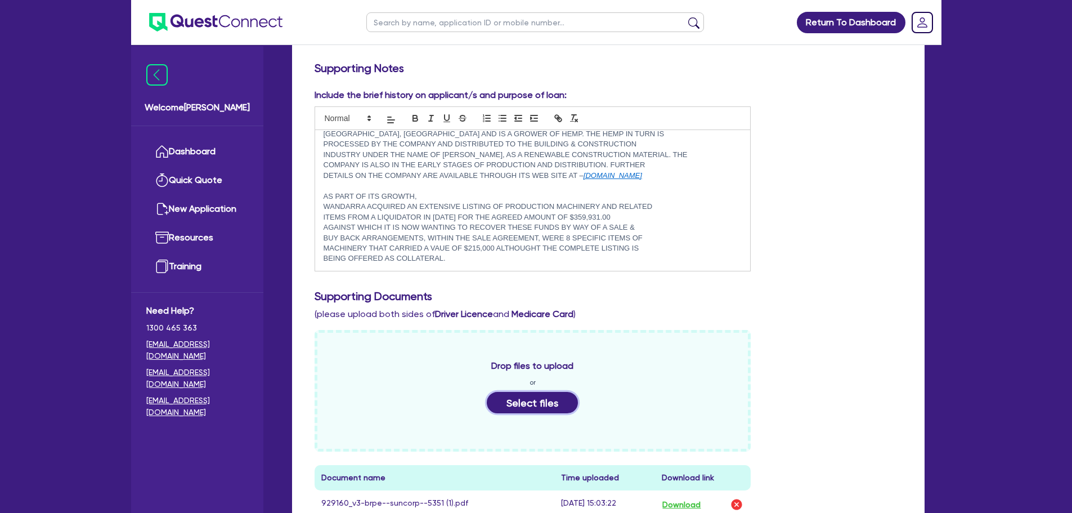
click at [550, 404] on button "Select files" at bounding box center [532, 402] width 91 height 21
click at [552, 401] on button "Select files" at bounding box center [532, 402] width 91 height 21
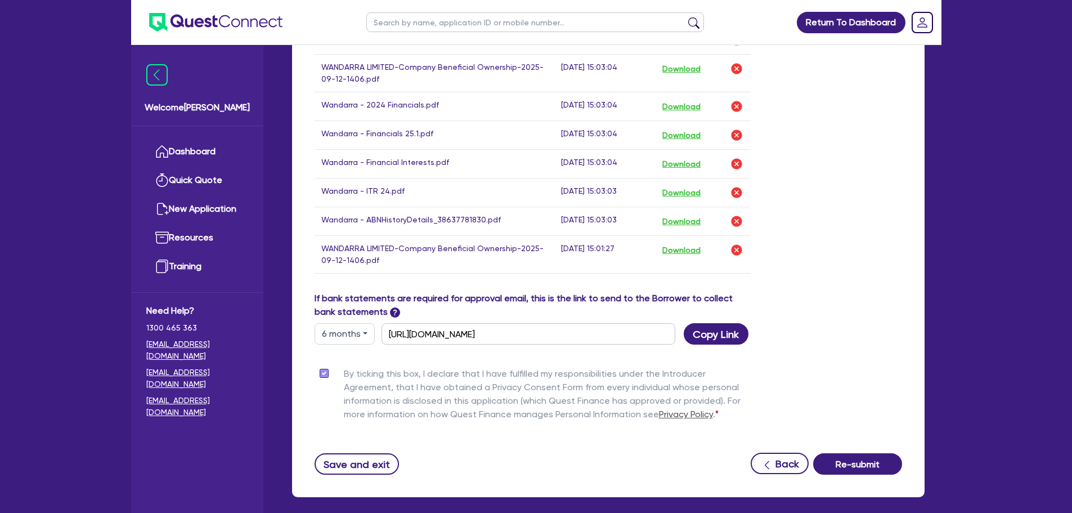
scroll to position [1038, 0]
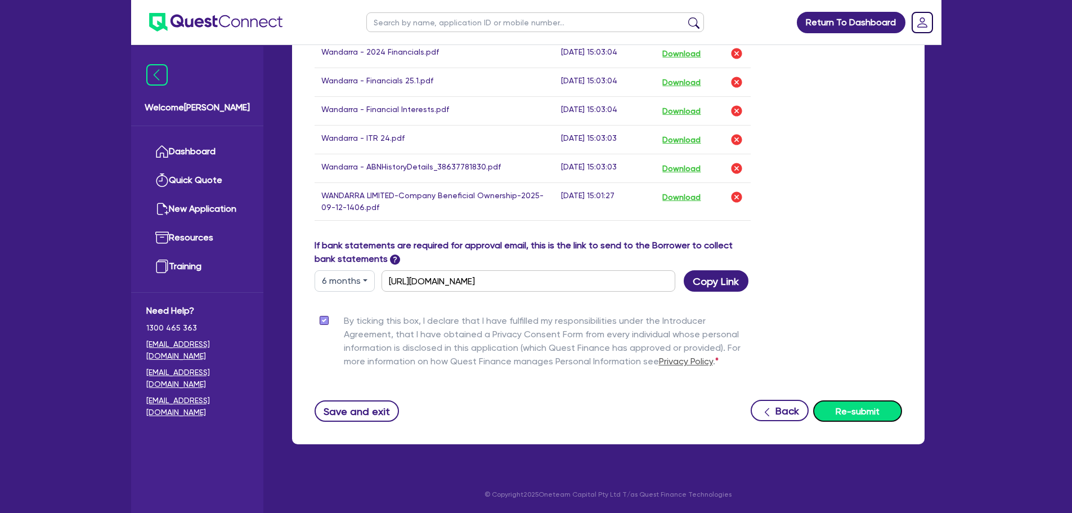
click at [847, 409] on button "Re-submit" at bounding box center [857, 410] width 89 height 21
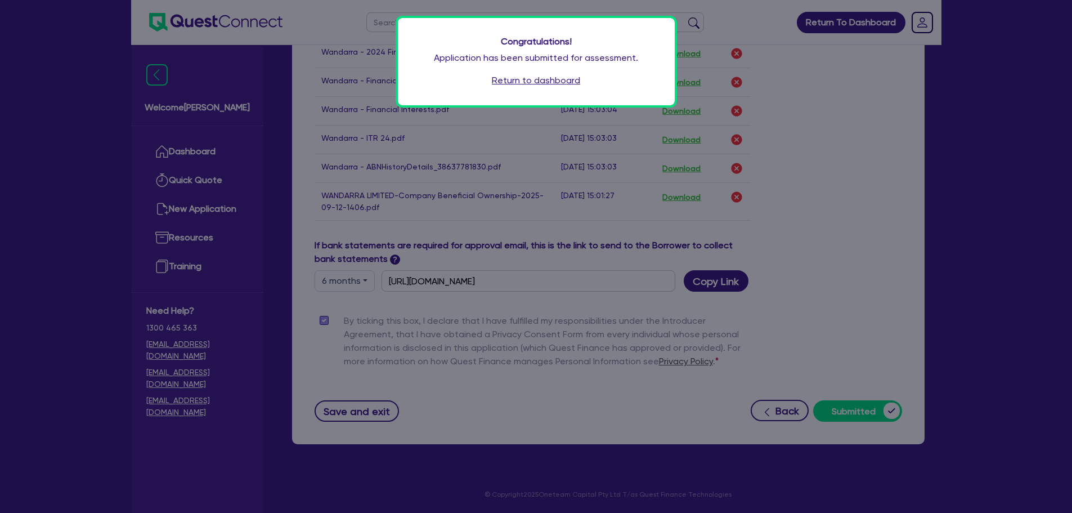
click at [213, 150] on div "Congratulations! Application has been submitted for assessment. Return to dashb…" at bounding box center [536, 256] width 1072 height 513
click at [515, 83] on link "Return to dashboard" at bounding box center [536, 81] width 88 height 14
